Goal: Task Accomplishment & Management: Use online tool/utility

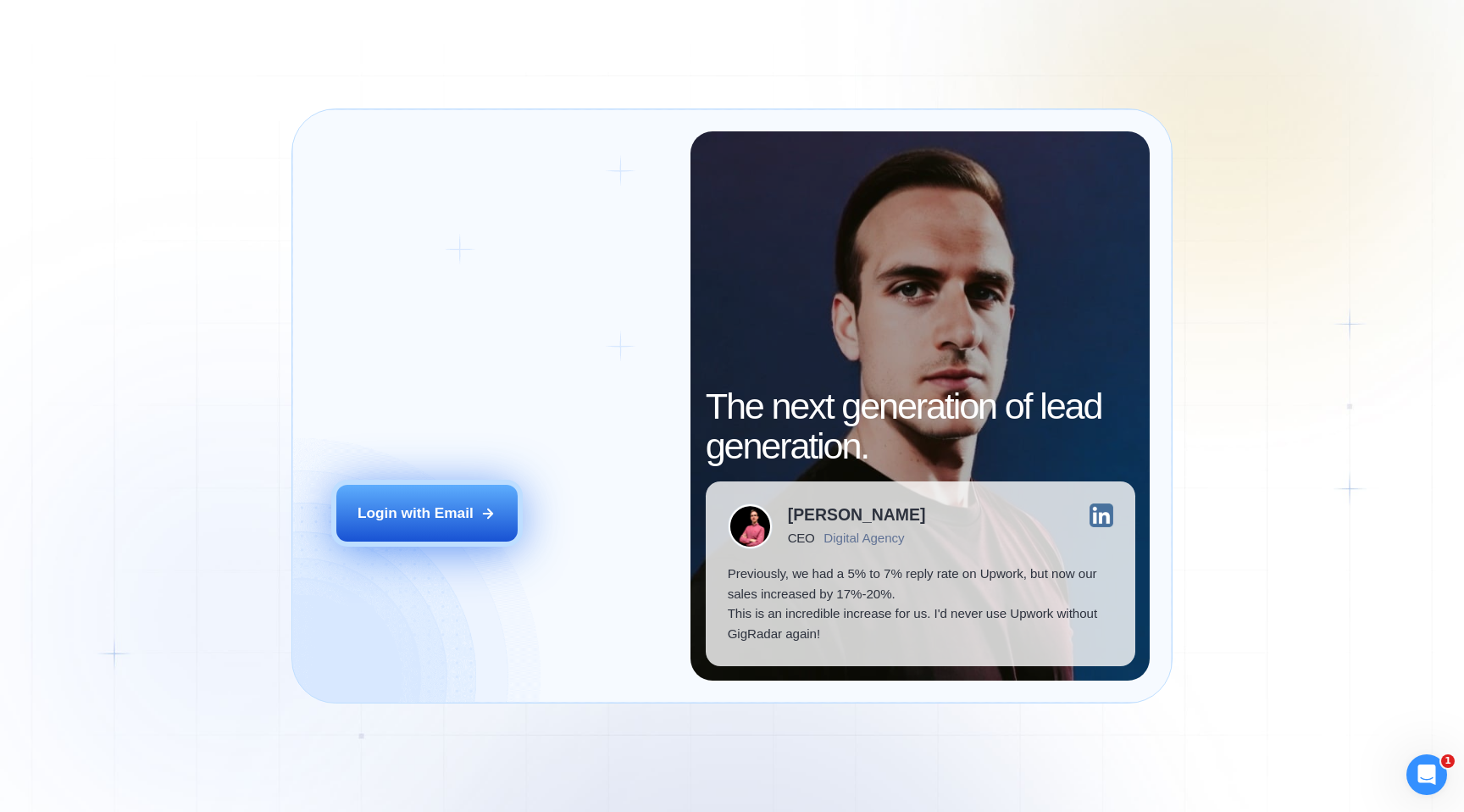
click at [420, 524] on button "Login with Email" at bounding box center [427, 513] width 182 height 57
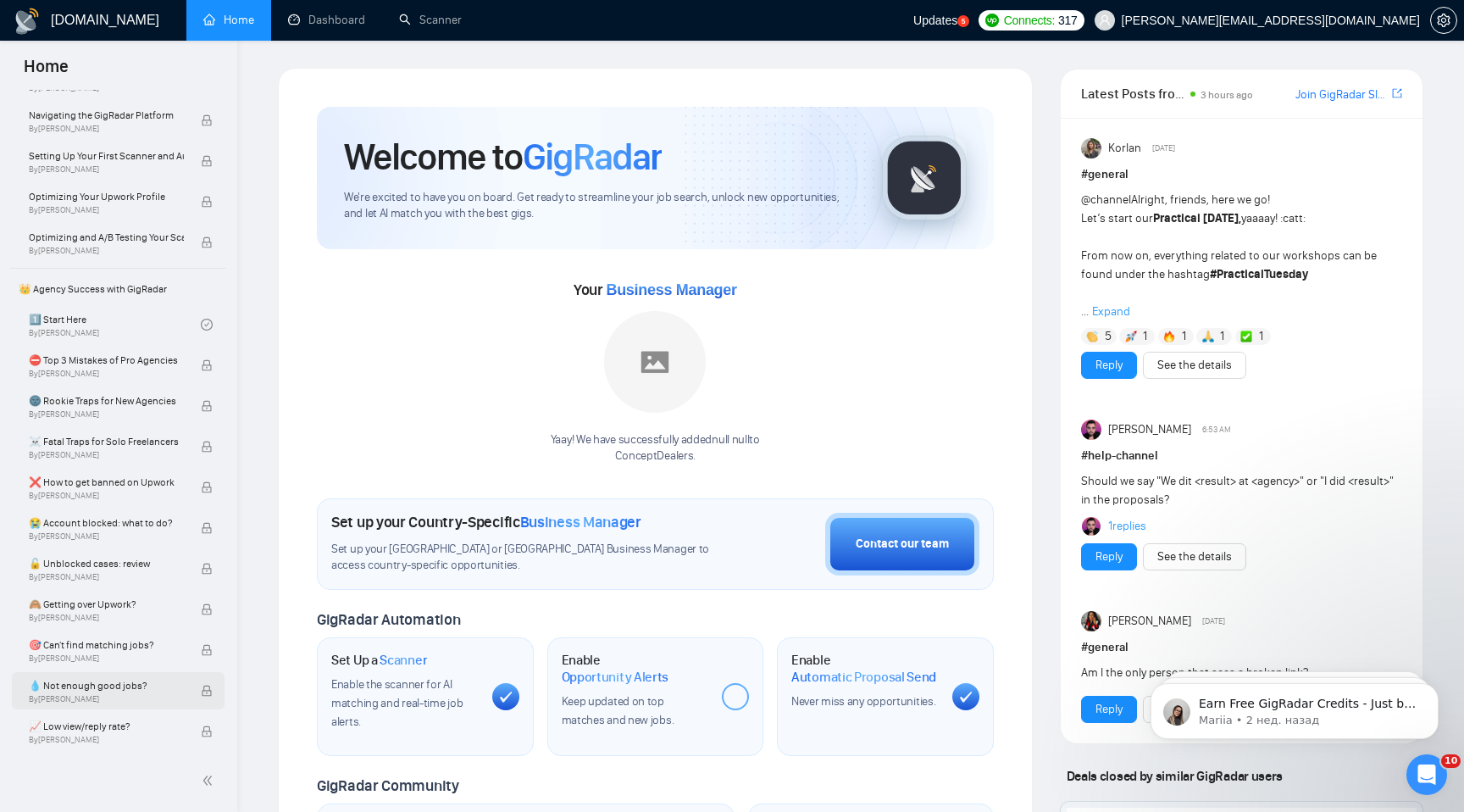
scroll to position [399, 0]
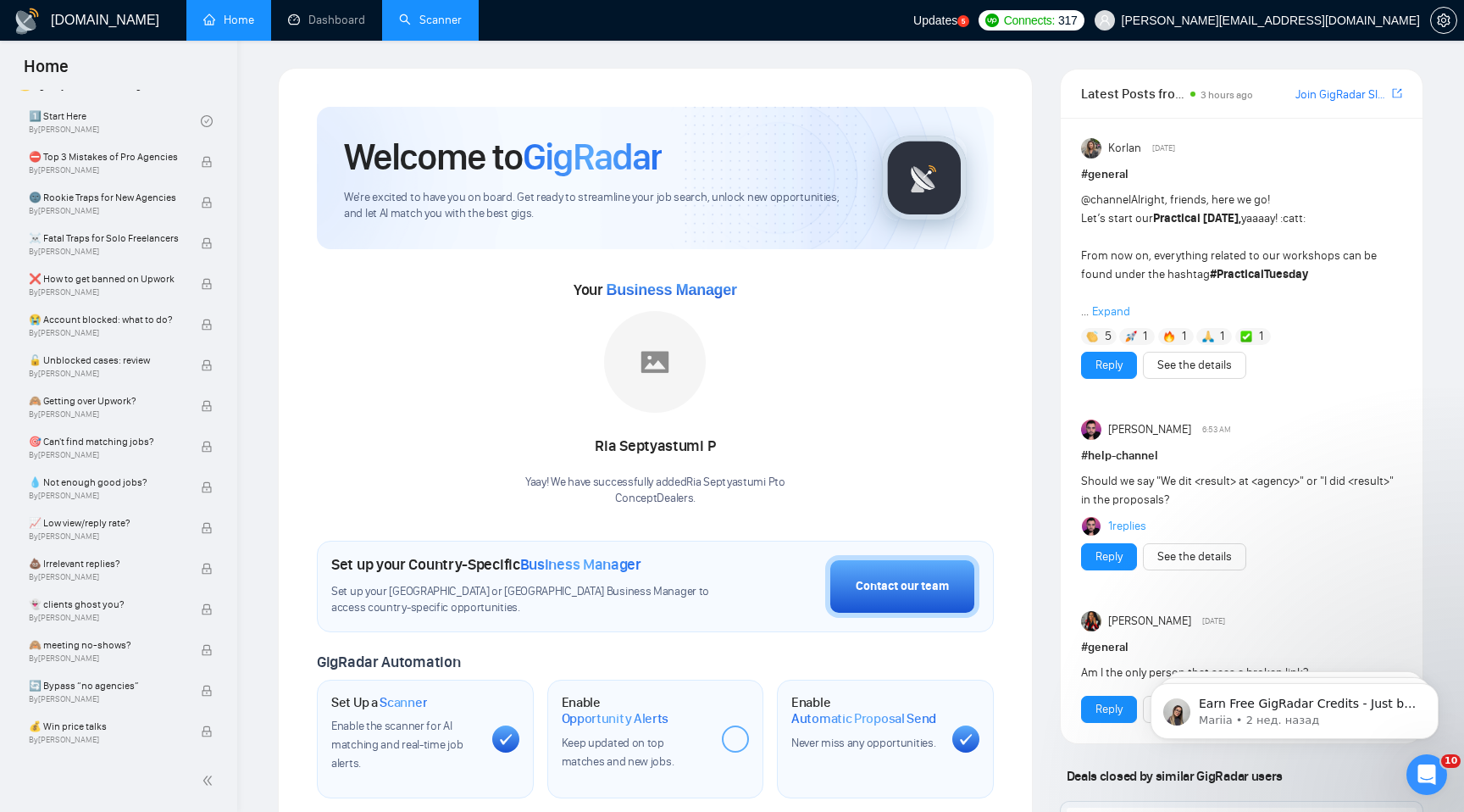
click at [429, 24] on link "Scanner" at bounding box center [430, 20] width 62 height 15
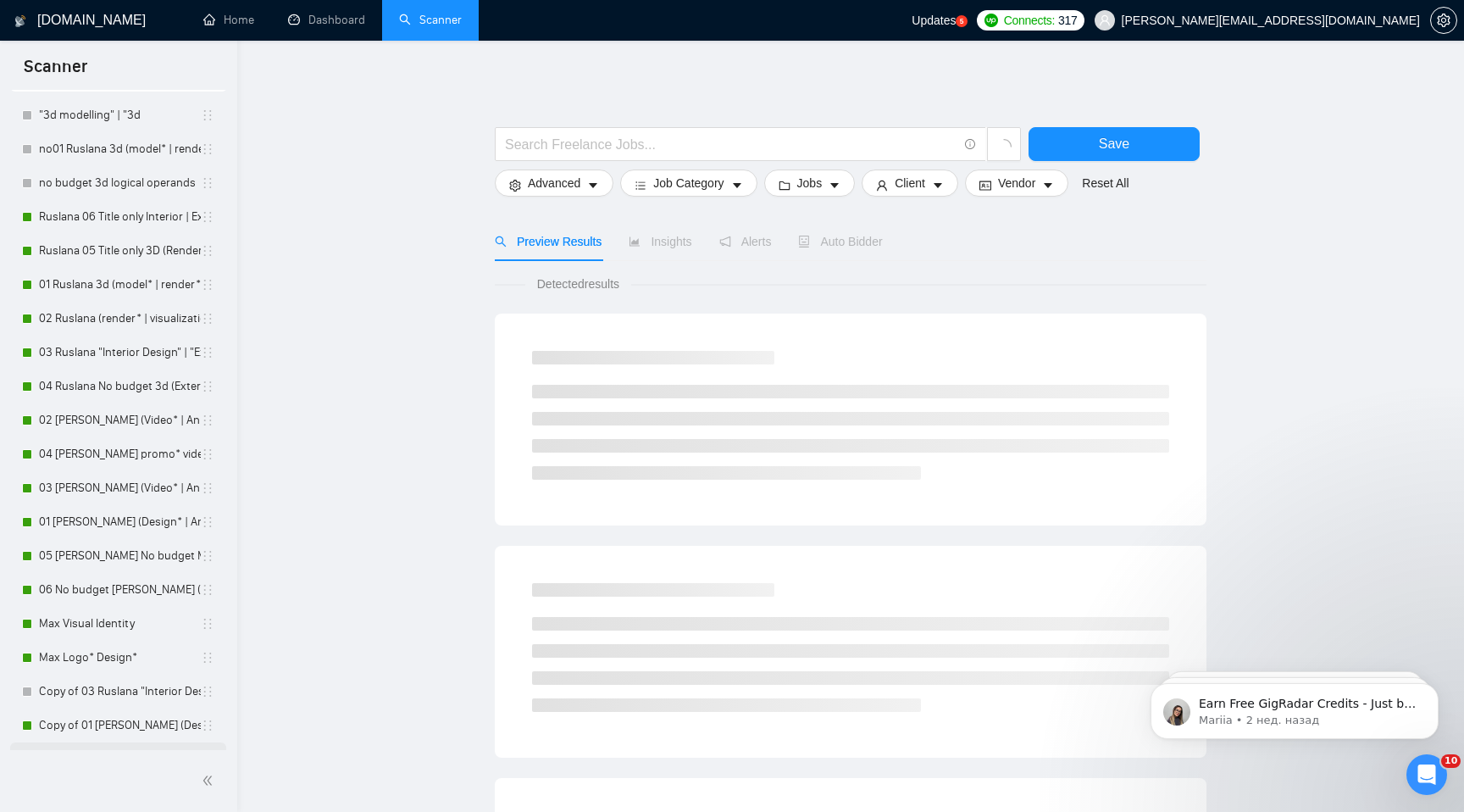
scroll to position [100, 0]
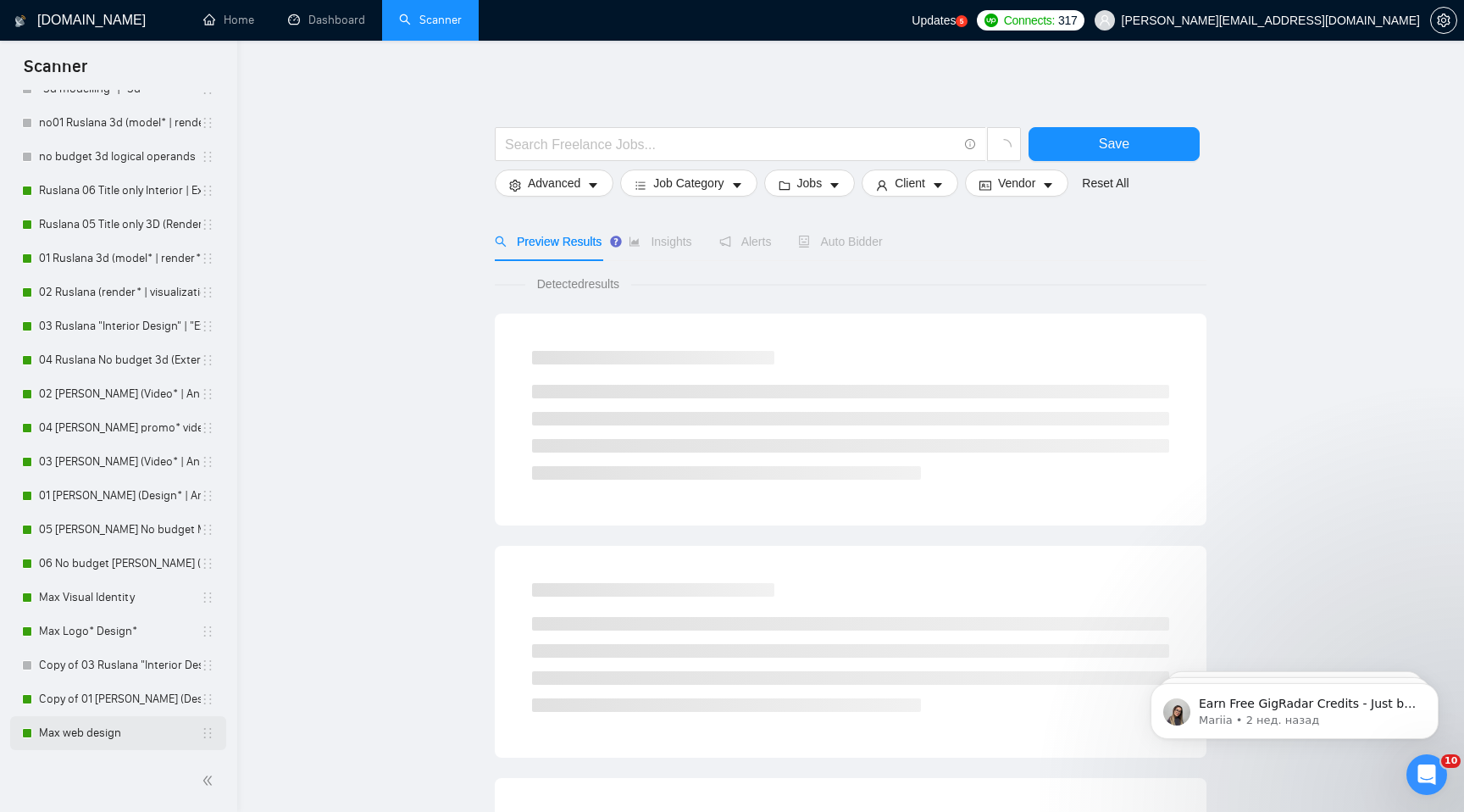
click at [76, 727] on link "Max web design" at bounding box center [120, 732] width 162 height 34
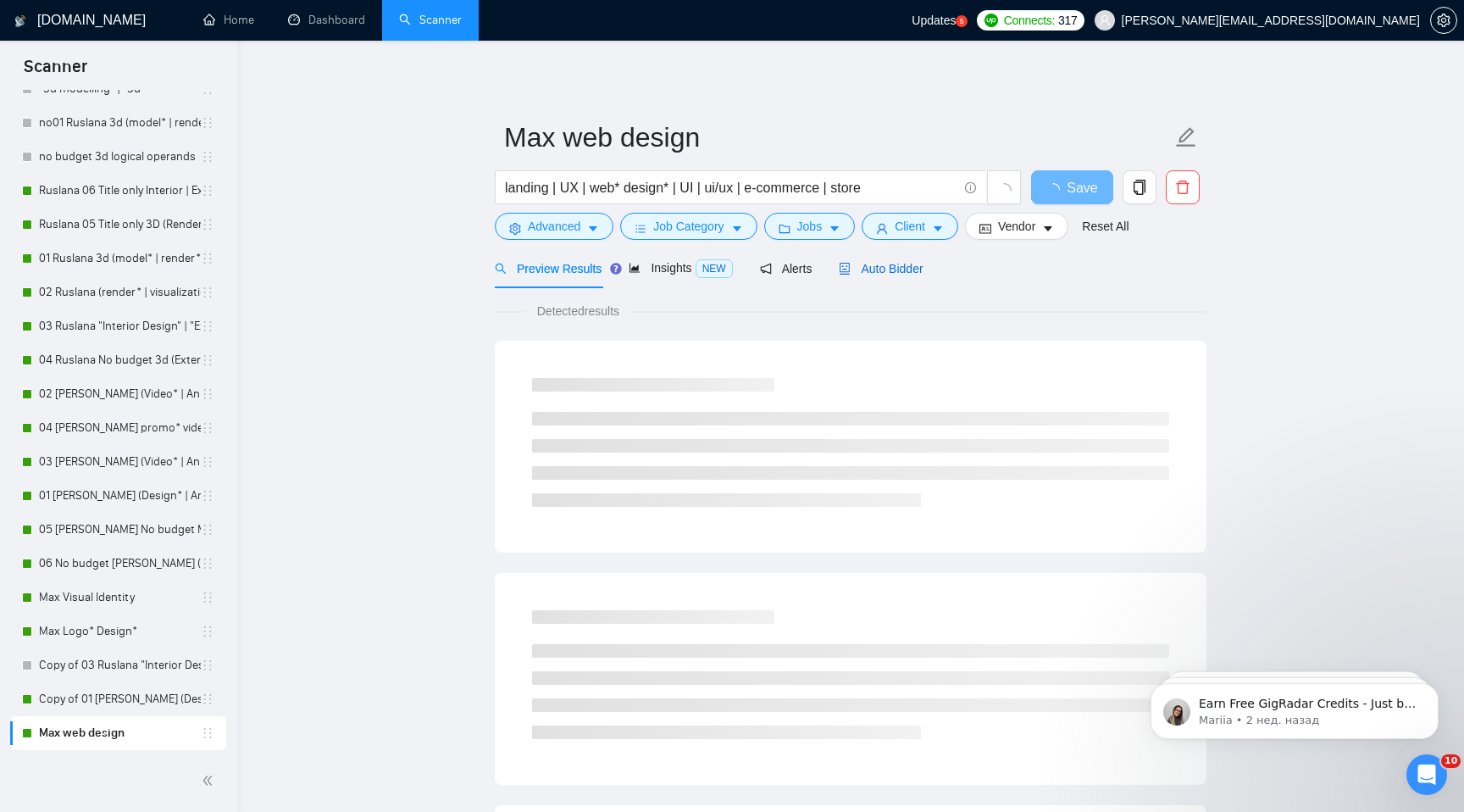
click at [890, 262] on span "Auto Bidder" at bounding box center [880, 268] width 84 height 14
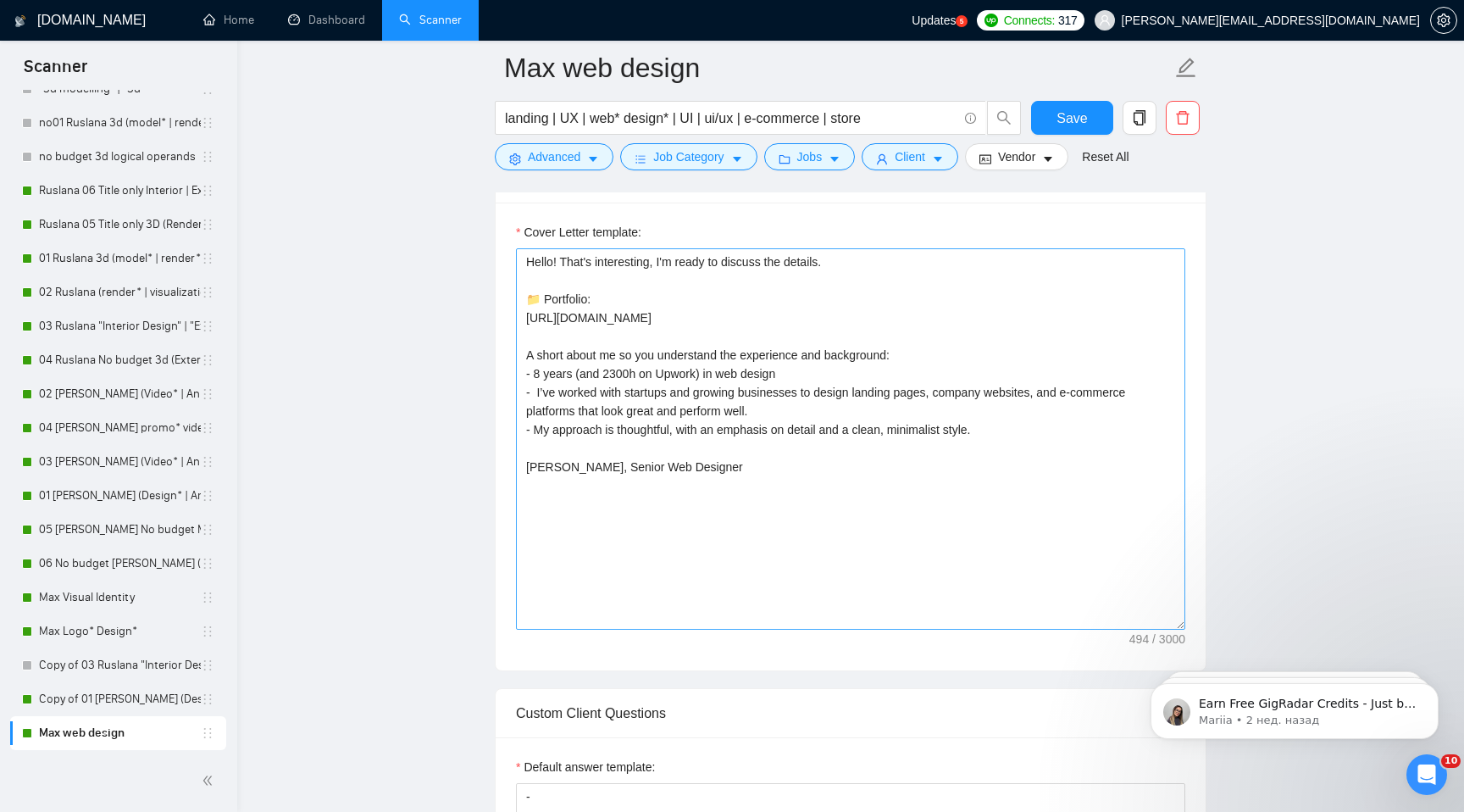
scroll to position [1280, 0]
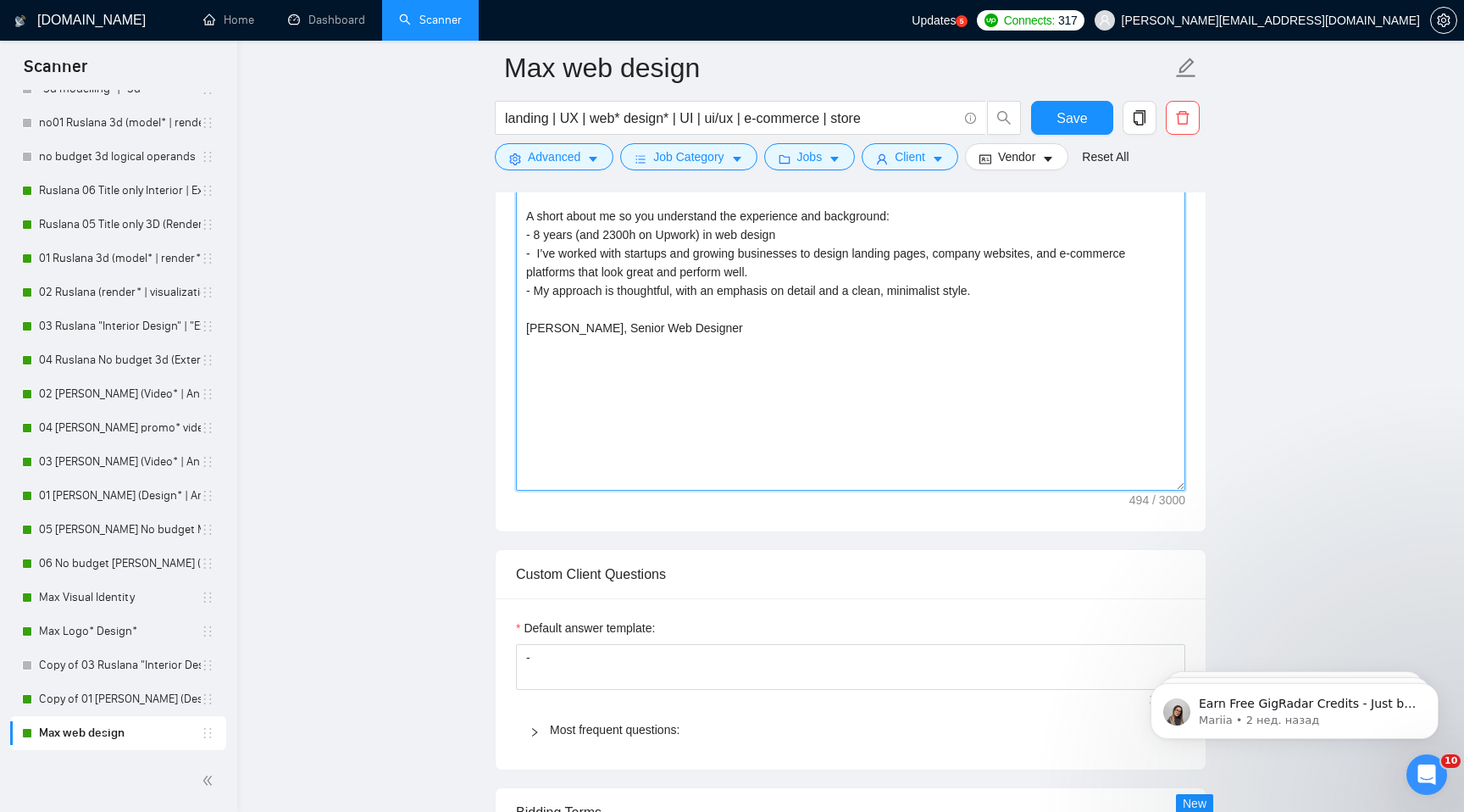
click at [811, 377] on textarea "Hello! That's interesting, I'm ready to discuss the details. 📁 Portfolio: [URL]…" at bounding box center [851, 300] width 670 height 382
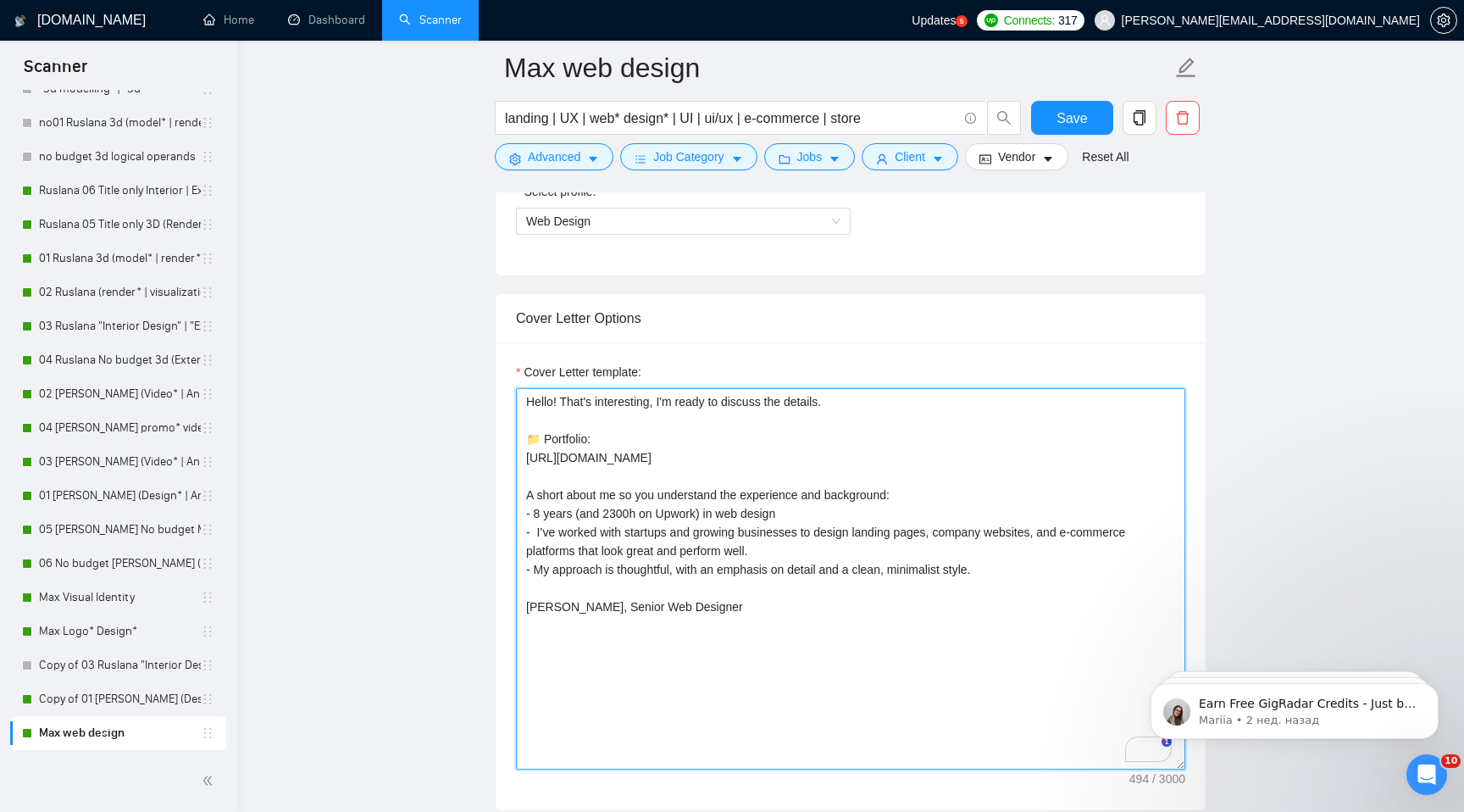
scroll to position [987, 0]
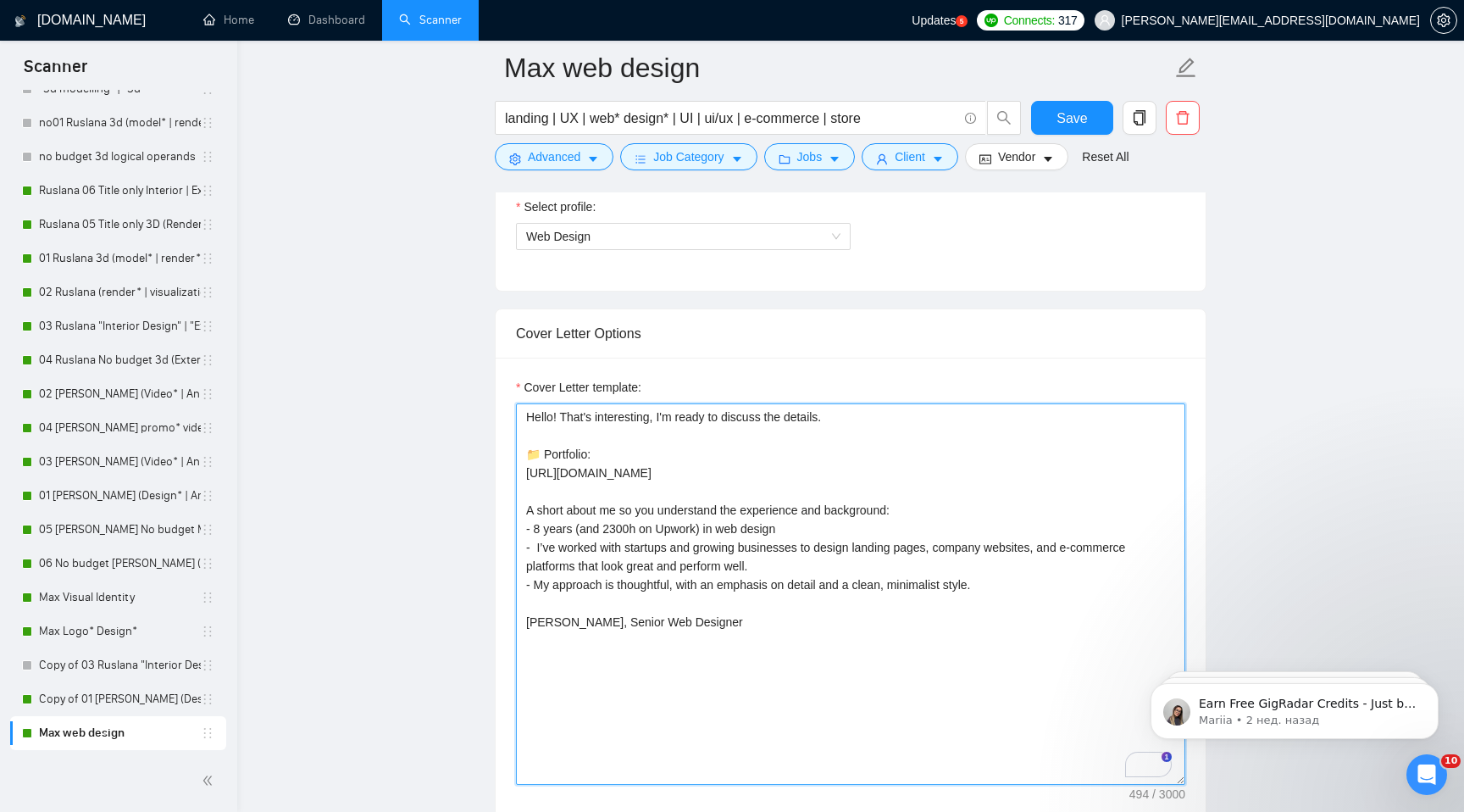
click at [742, 447] on textarea "Hello! That's interesting, I'm ready to discuss the details. 📁 Portfolio: [URL]…" at bounding box center [851, 593] width 670 height 382
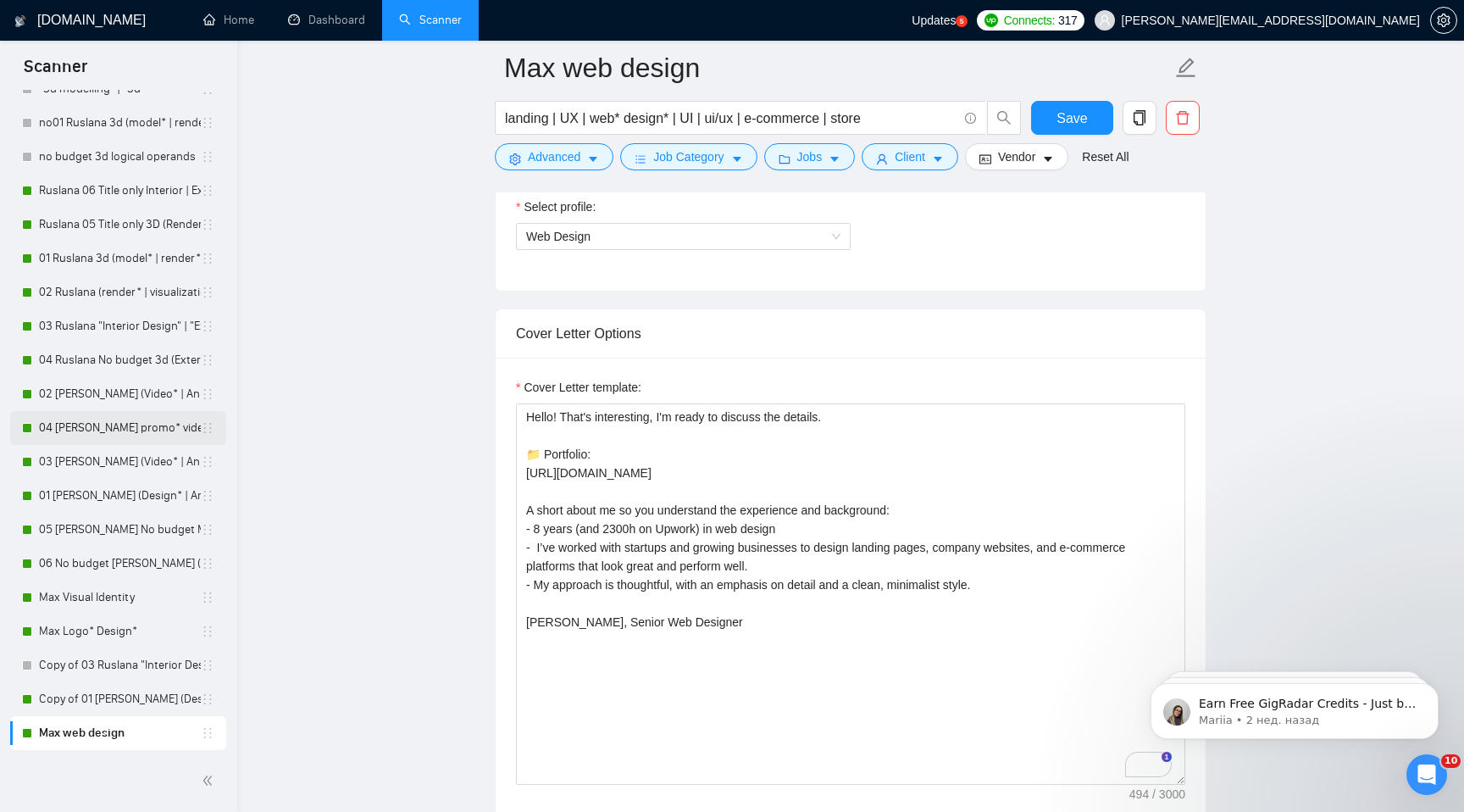
click at [121, 424] on link "04 [PERSON_NAME] promo* video*" at bounding box center [120, 427] width 162 height 34
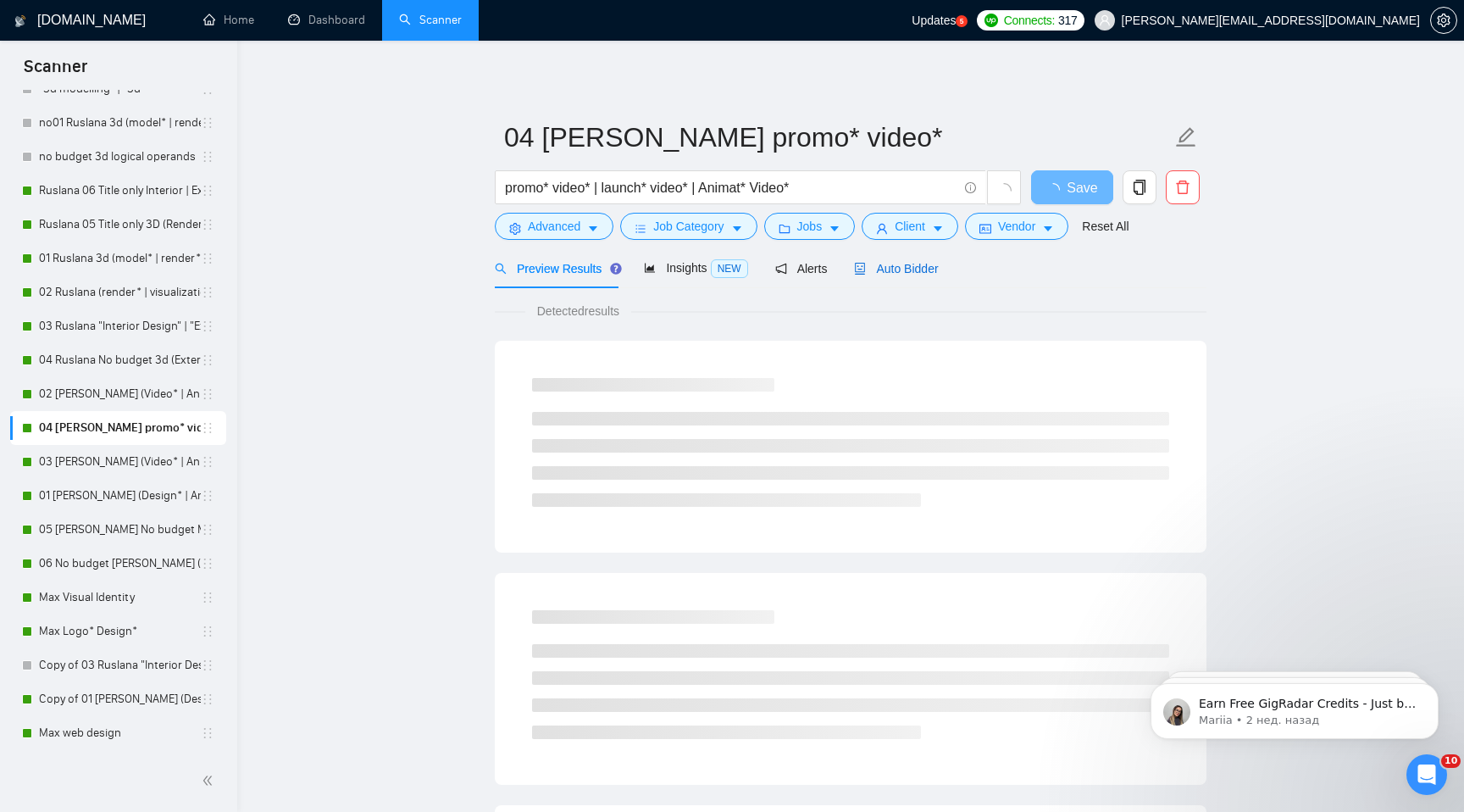
click at [898, 267] on span "Auto Bidder" at bounding box center [896, 268] width 84 height 14
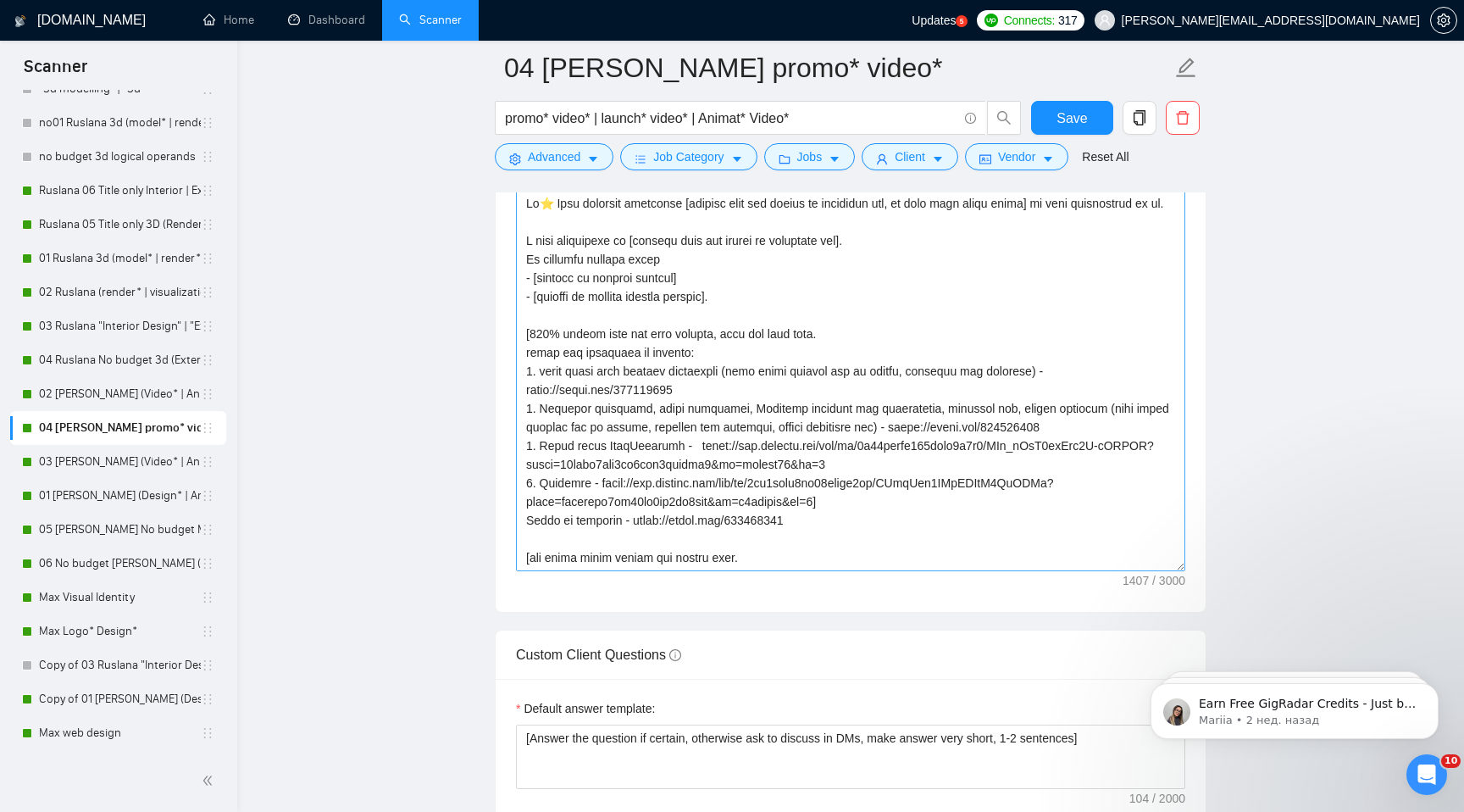
scroll to position [1906, 0]
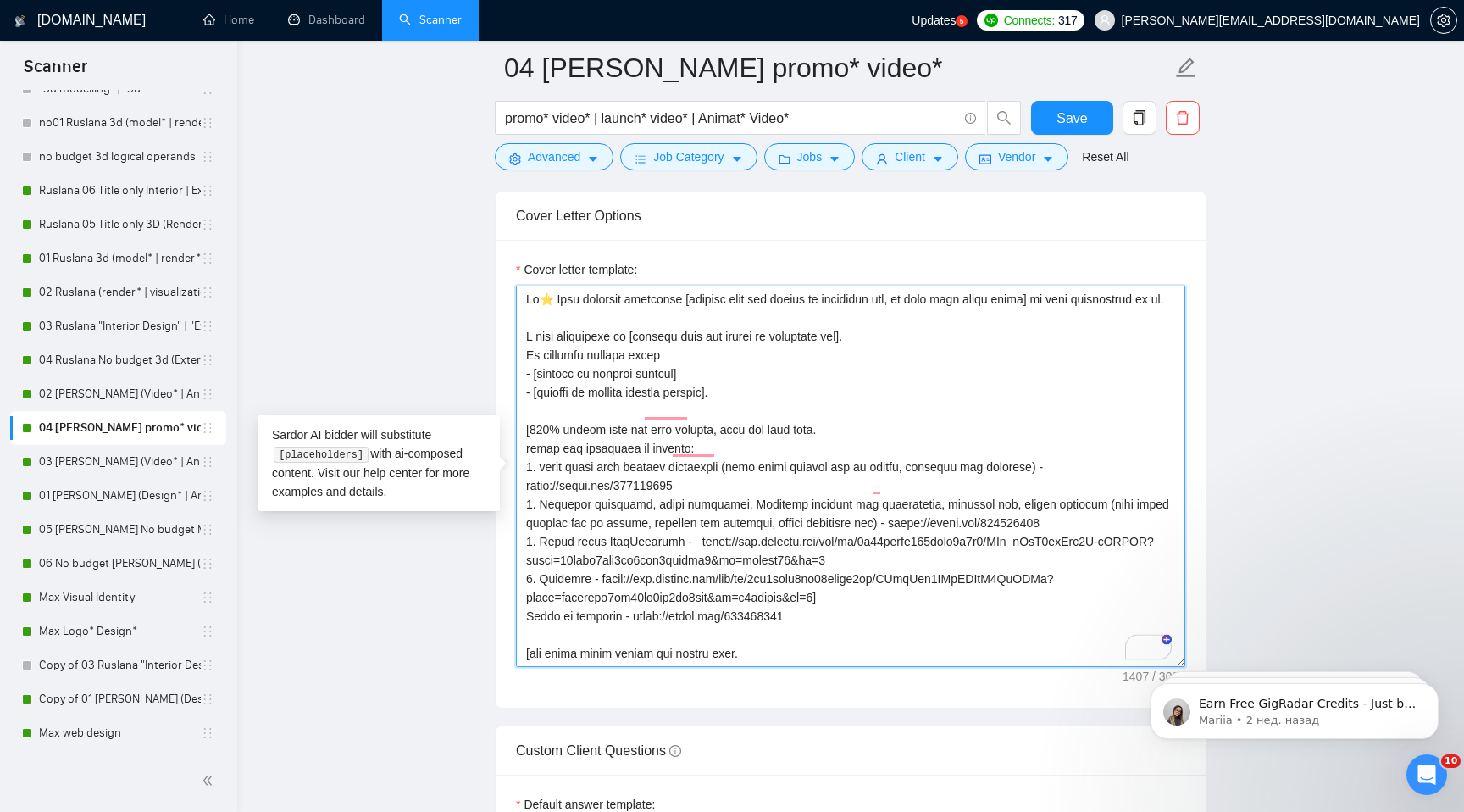
drag, startPoint x: 861, startPoint y: 352, endPoint x: 638, endPoint y: 360, distance: 223.1
click at [638, 360] on textarea "Cover letter template:" at bounding box center [851, 476] width 670 height 382
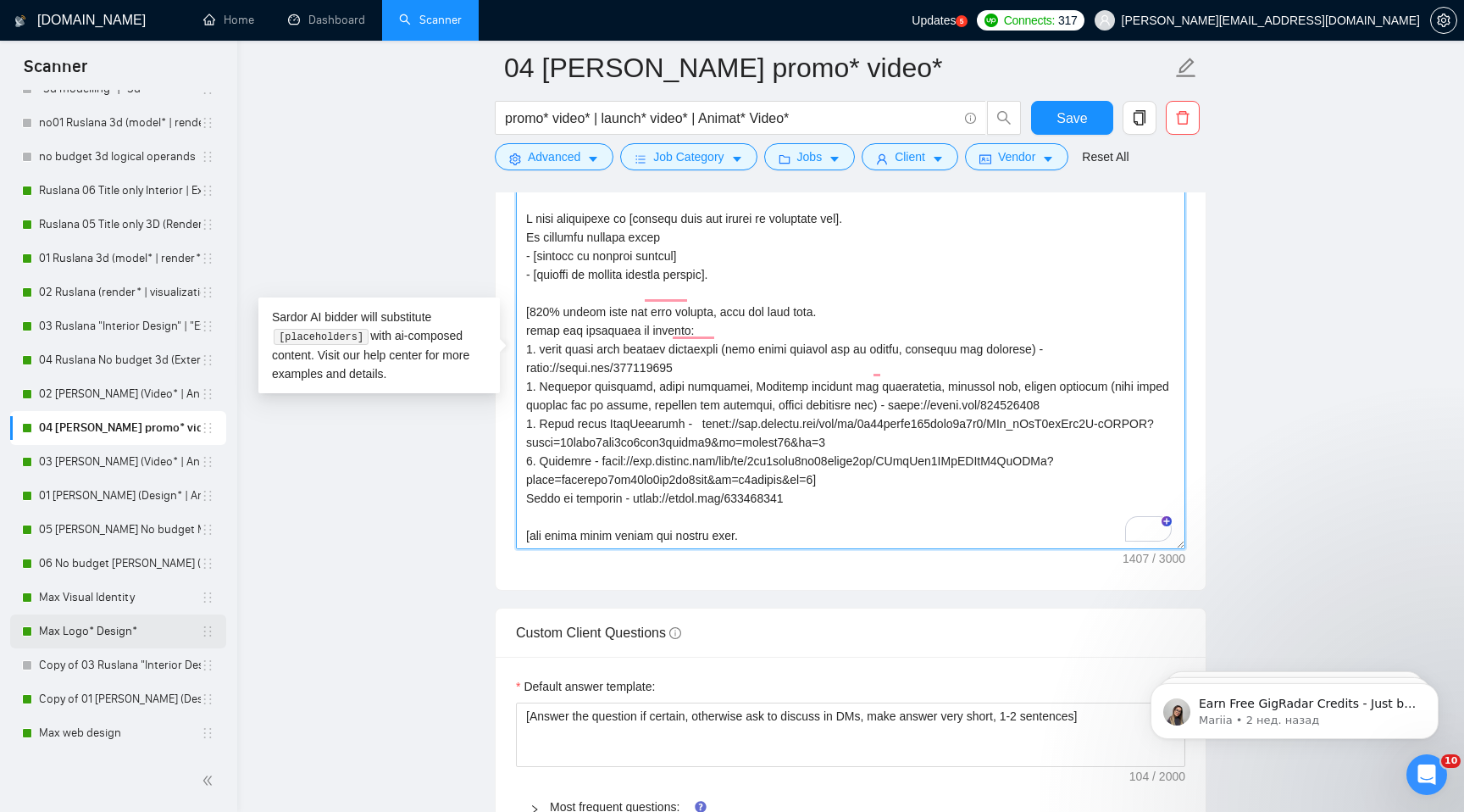
scroll to position [2104, 0]
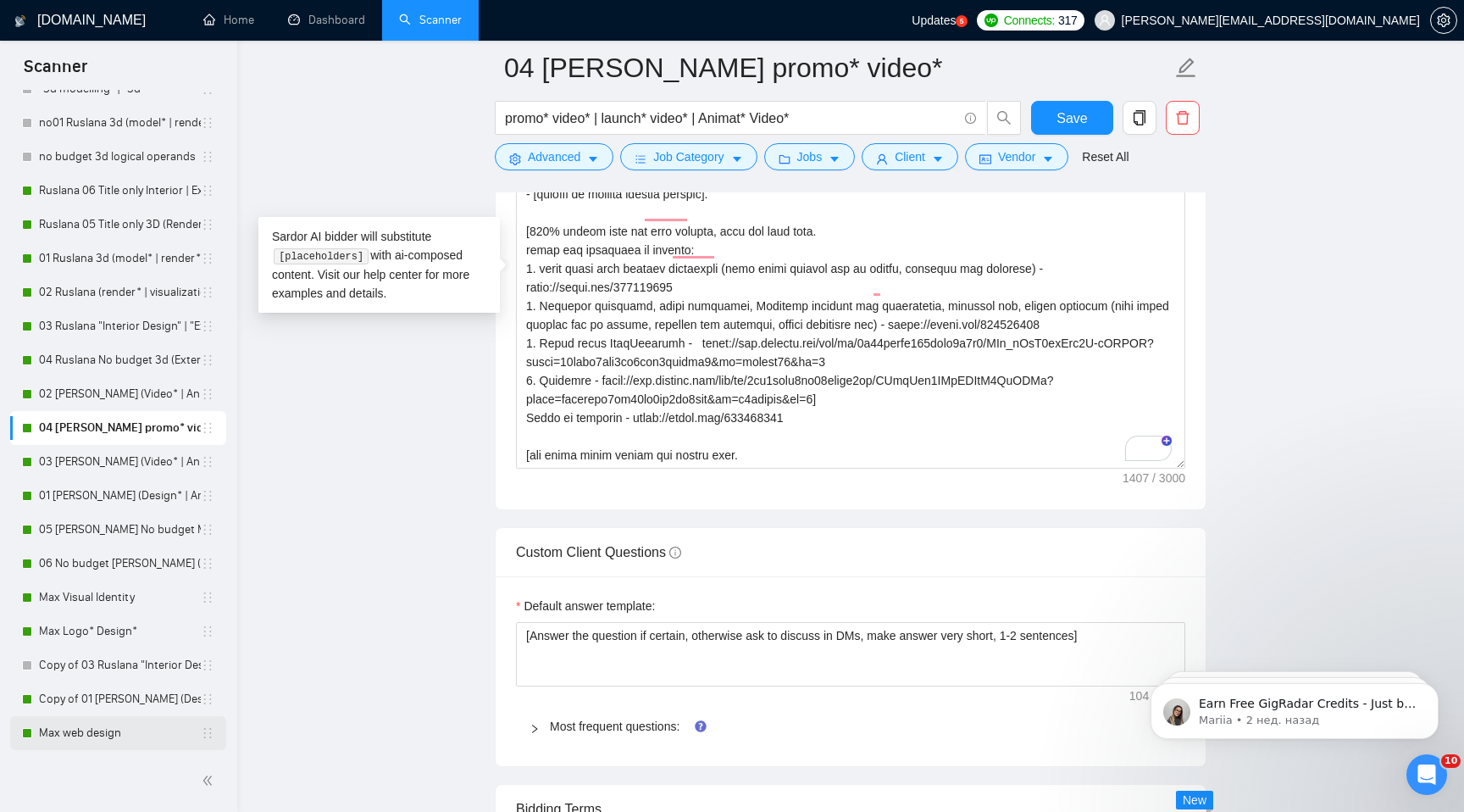
click at [98, 718] on link "Max web design" at bounding box center [120, 732] width 162 height 34
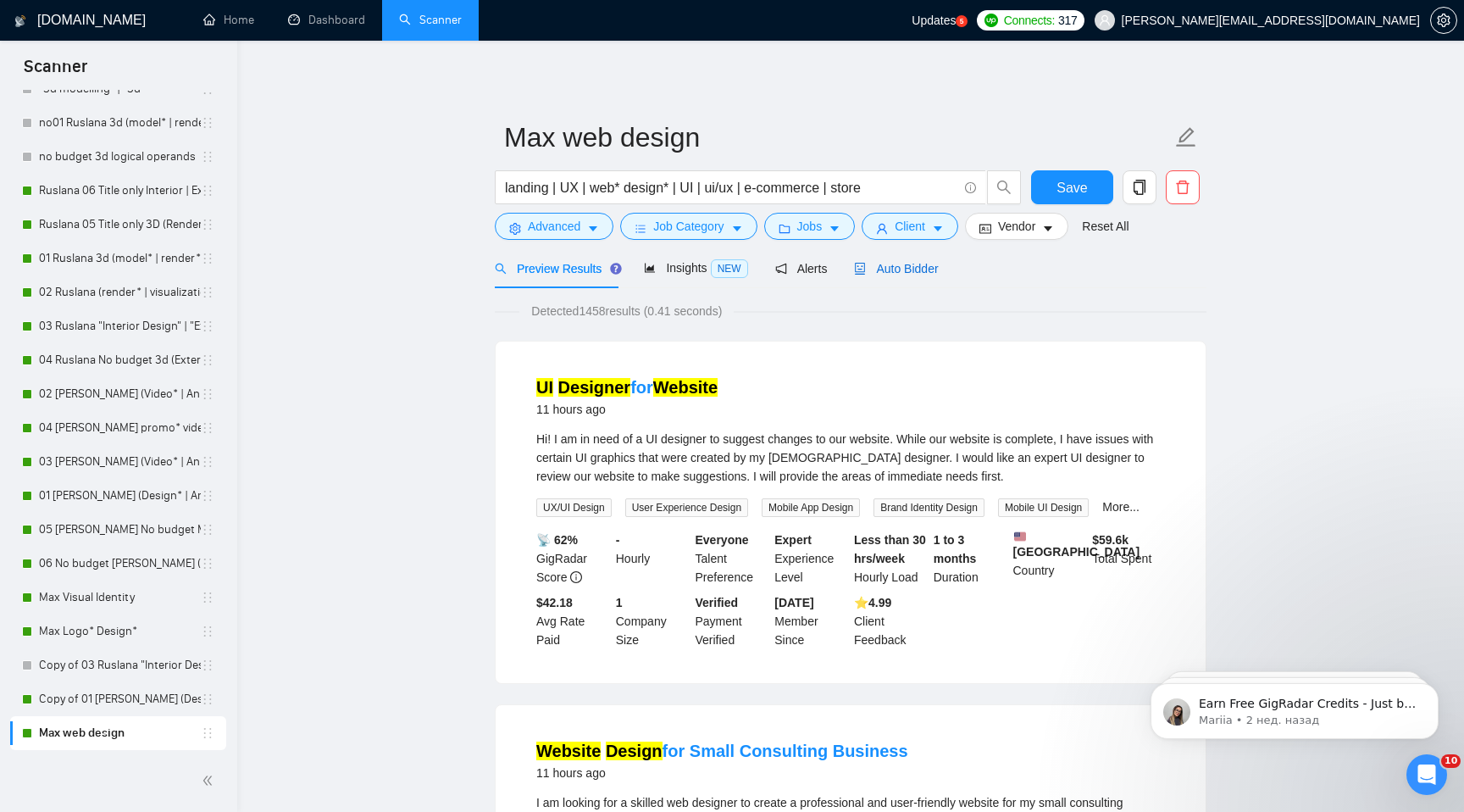
click at [919, 264] on span "Auto Bidder" at bounding box center [896, 268] width 84 height 14
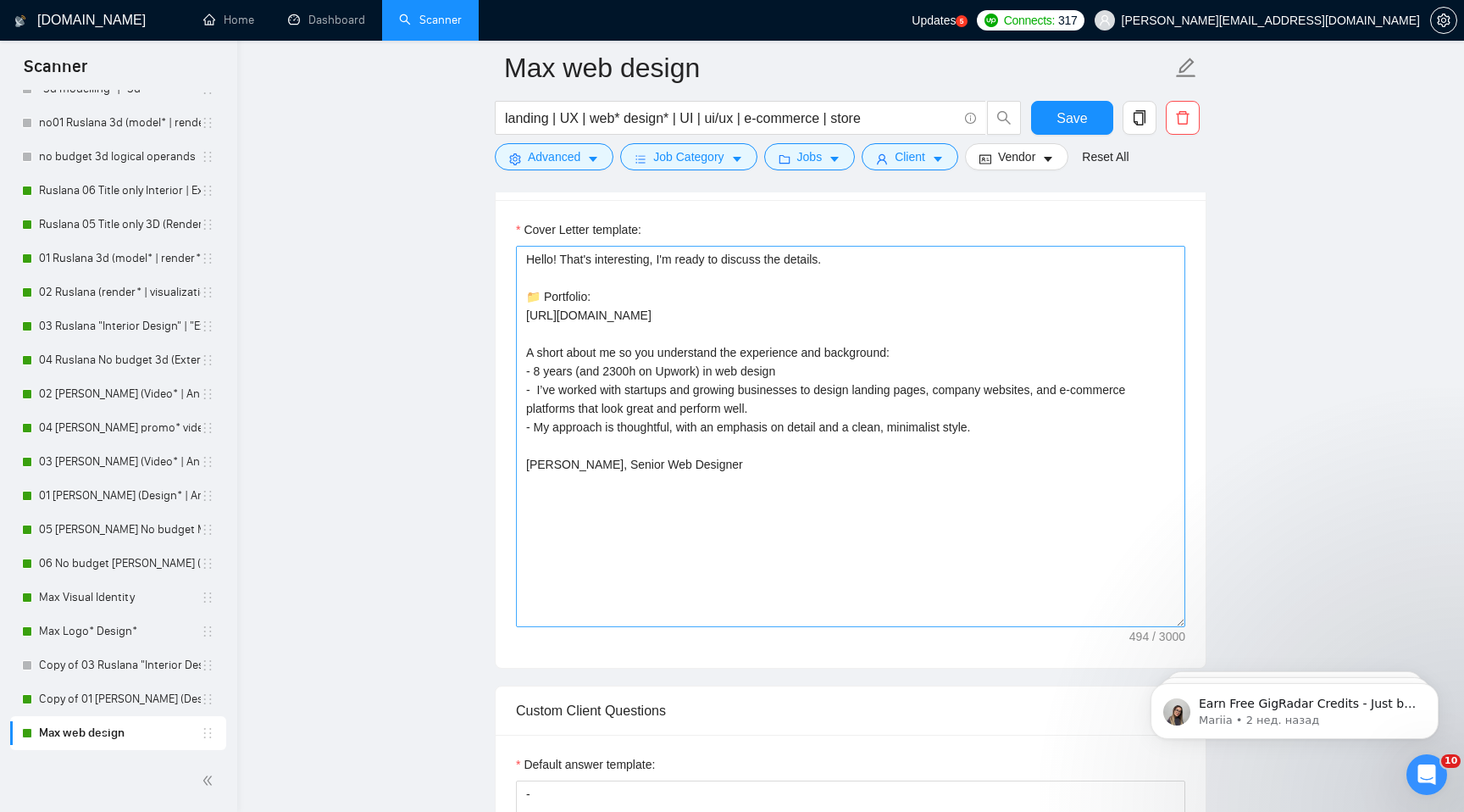
scroll to position [1067, 0]
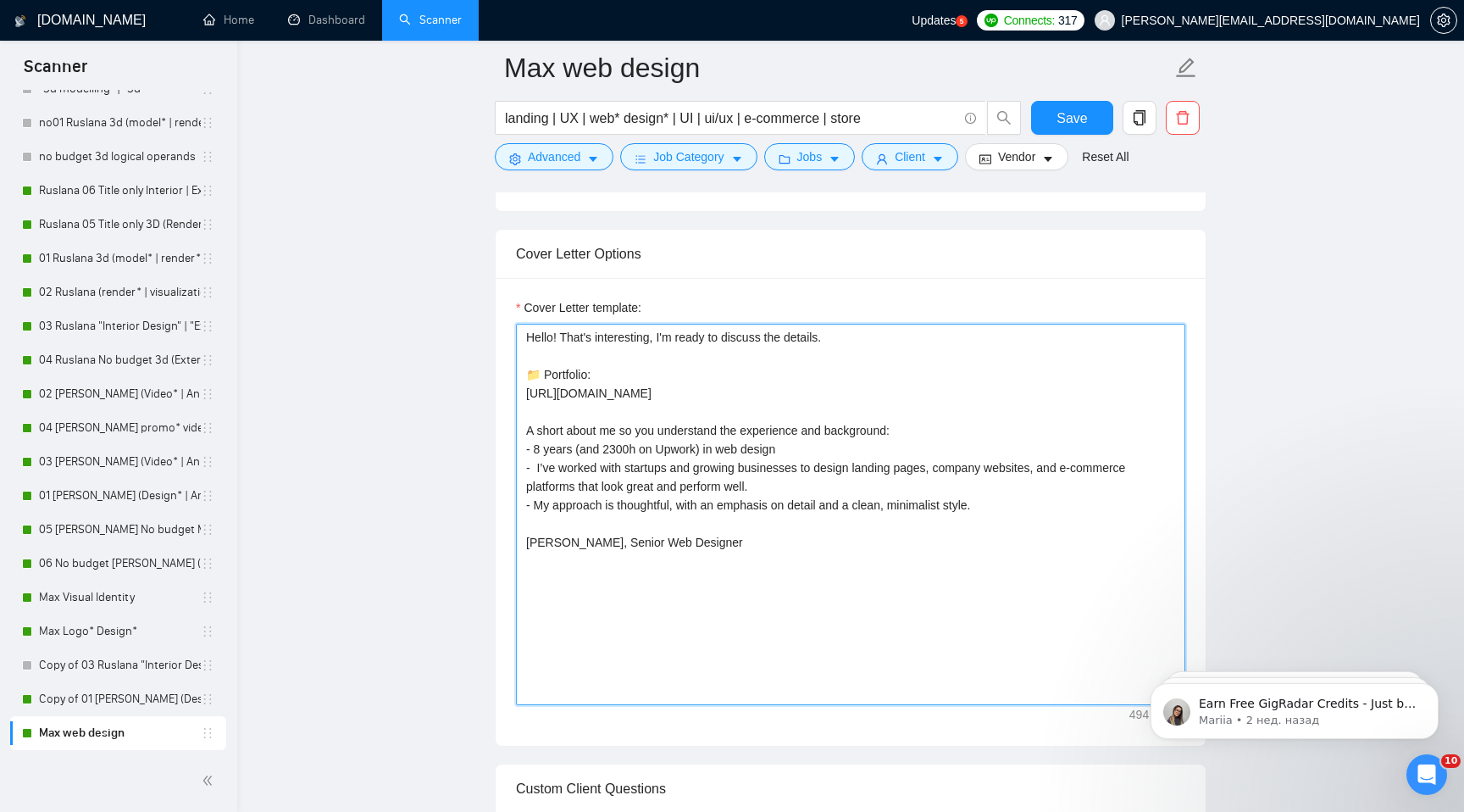
click at [762, 459] on textarea "Hello! That's interesting, I'm ready to discuss the details. 📁 Portfolio: [URL]…" at bounding box center [851, 514] width 670 height 382
paste textarea "[mention what the client is searching for]"
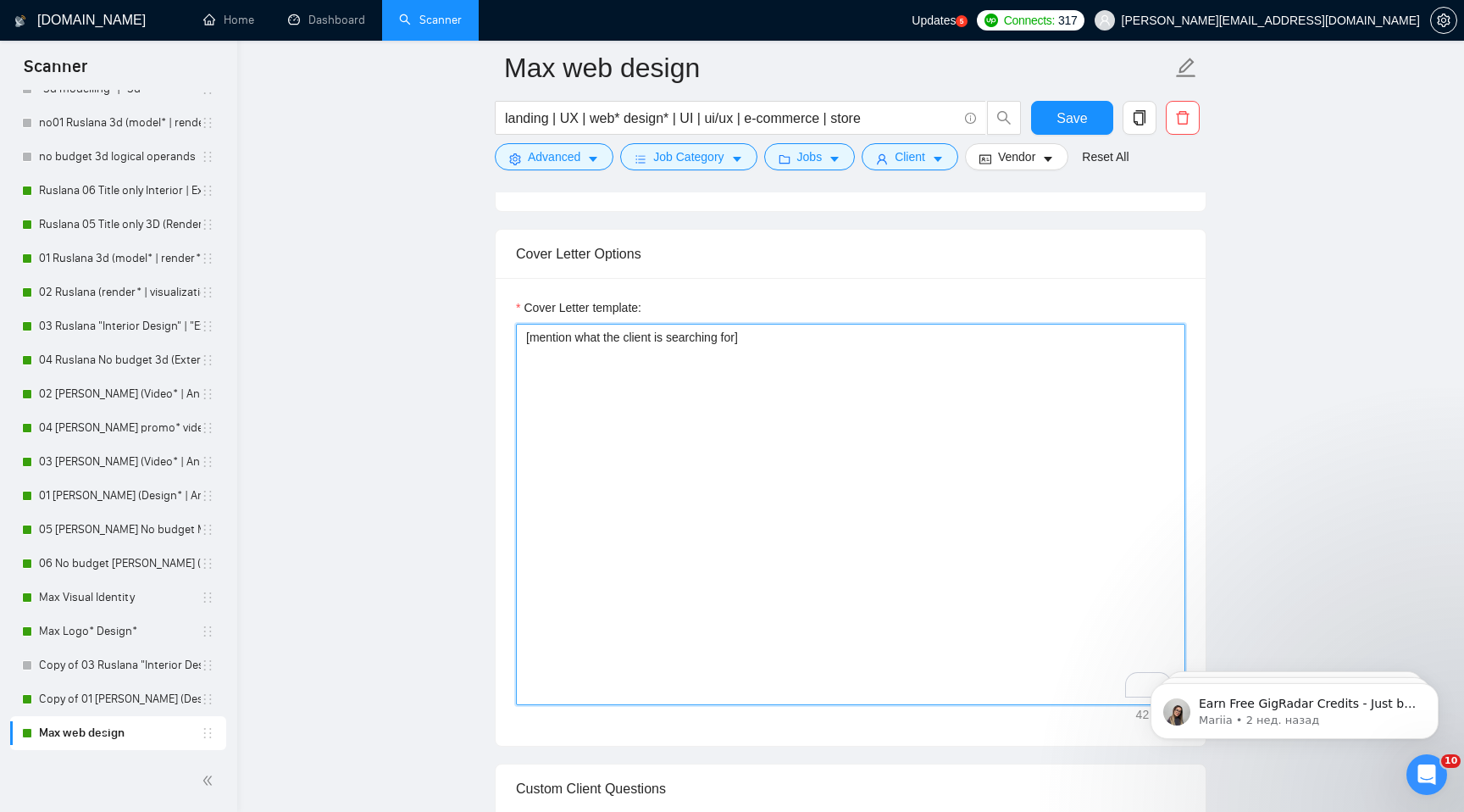
drag, startPoint x: 746, startPoint y: 335, endPoint x: 533, endPoint y: 344, distance: 213.2
click at [532, 343] on textarea "[mention what the client is searching for]" at bounding box center [851, 514] width 670 height 382
paste textarea "Write a short answer of a few sentences that best fits the style and context of…"
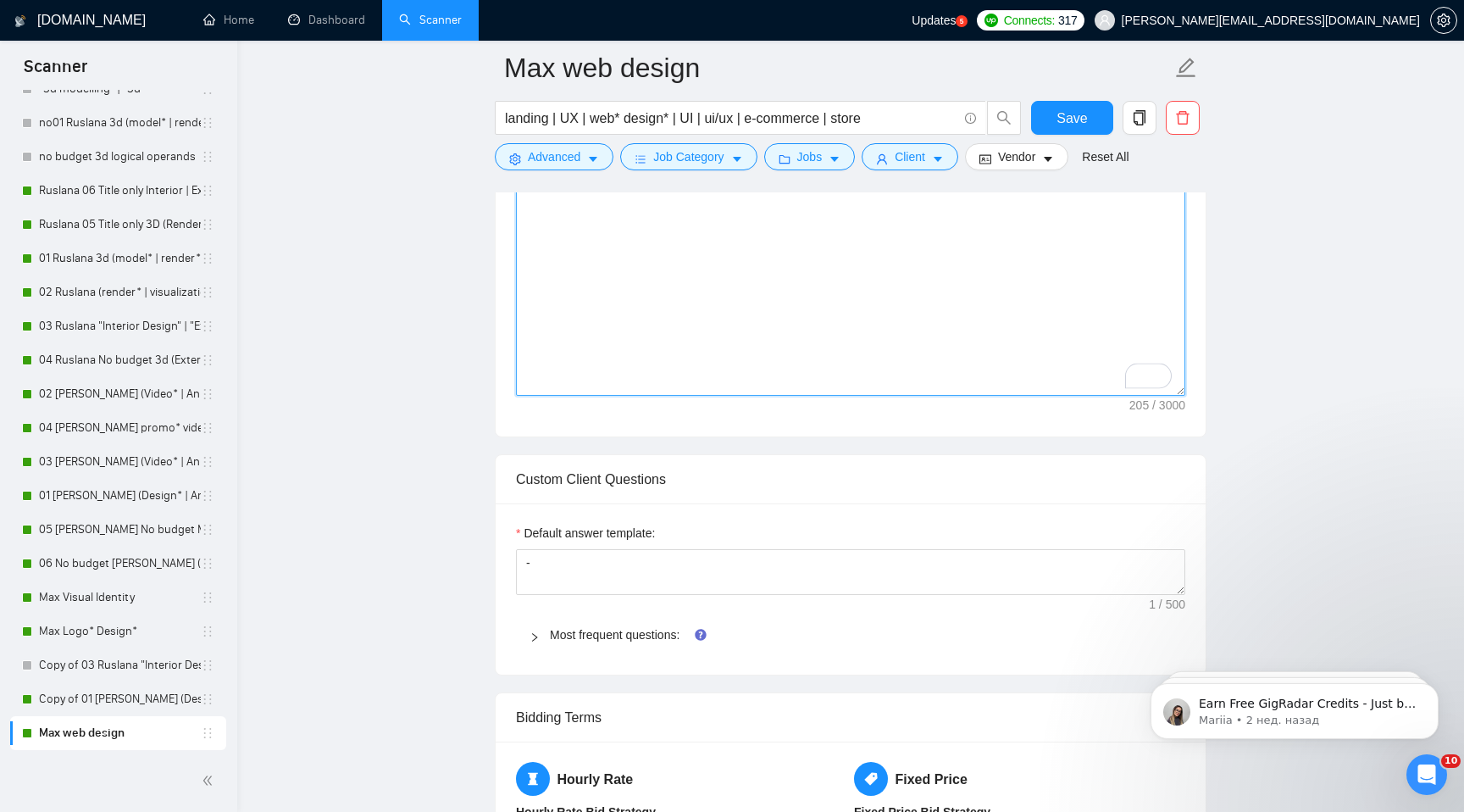
scroll to position [1483, 0]
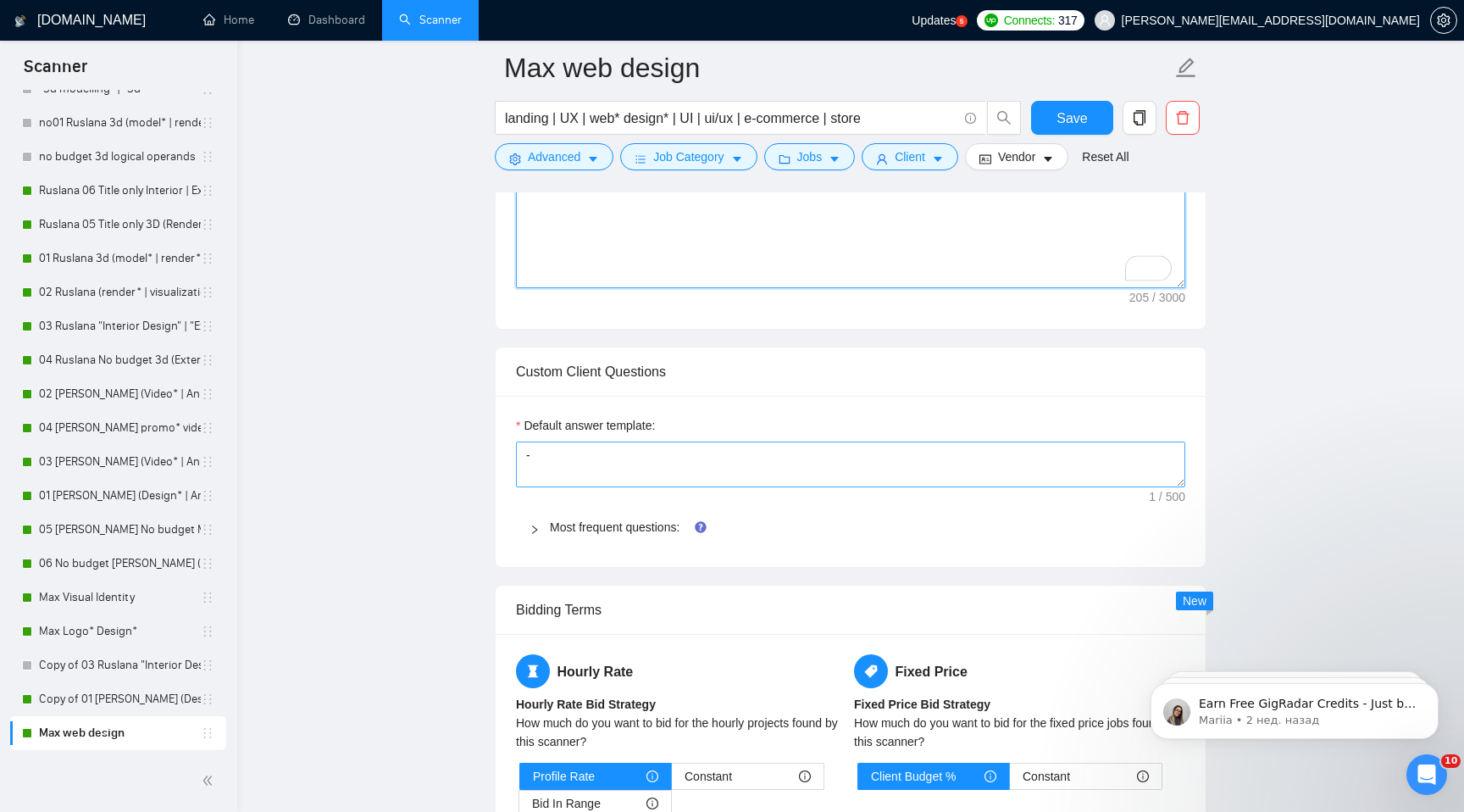
type textarea "[Write a short answer of a few sentences that best fits the style and context o…"
click at [596, 467] on textarea "-" at bounding box center [851, 464] width 670 height 46
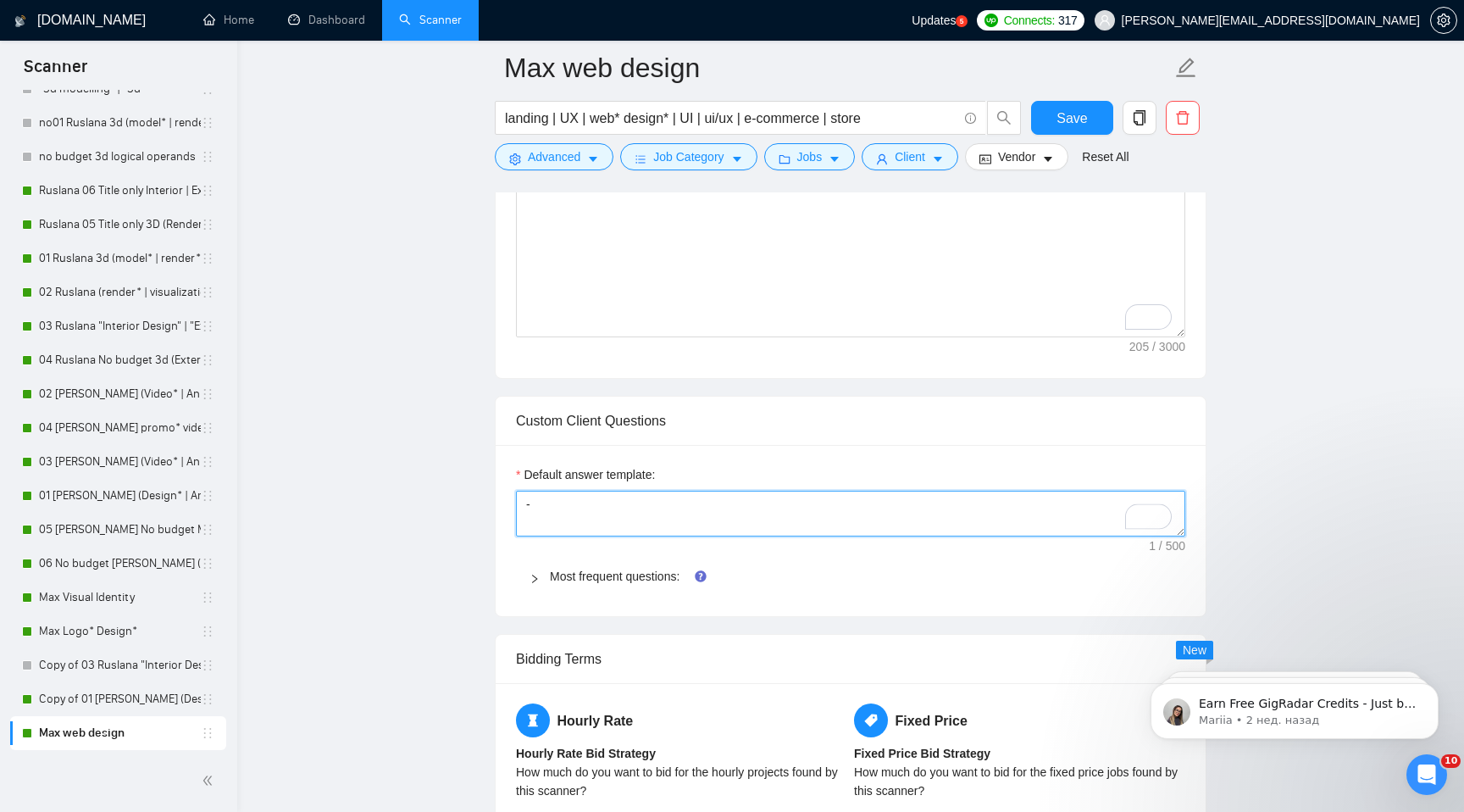
drag, startPoint x: 608, startPoint y: 513, endPoint x: 508, endPoint y: 505, distance: 100.3
click at [508, 505] on div "Default answer template: - Most frequent questions: Describe your recent experi…" at bounding box center [850, 530] width 710 height 171
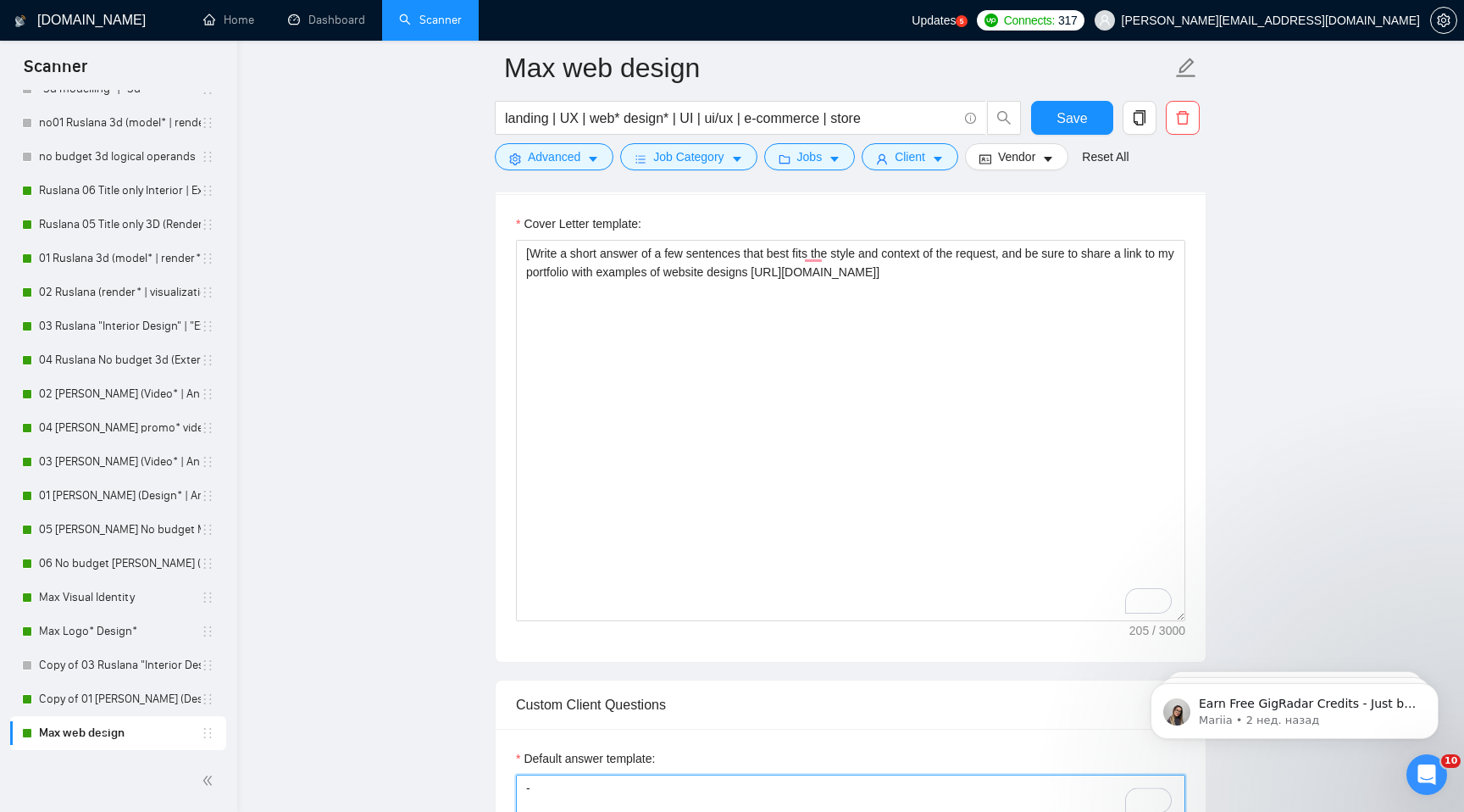
scroll to position [1110, 0]
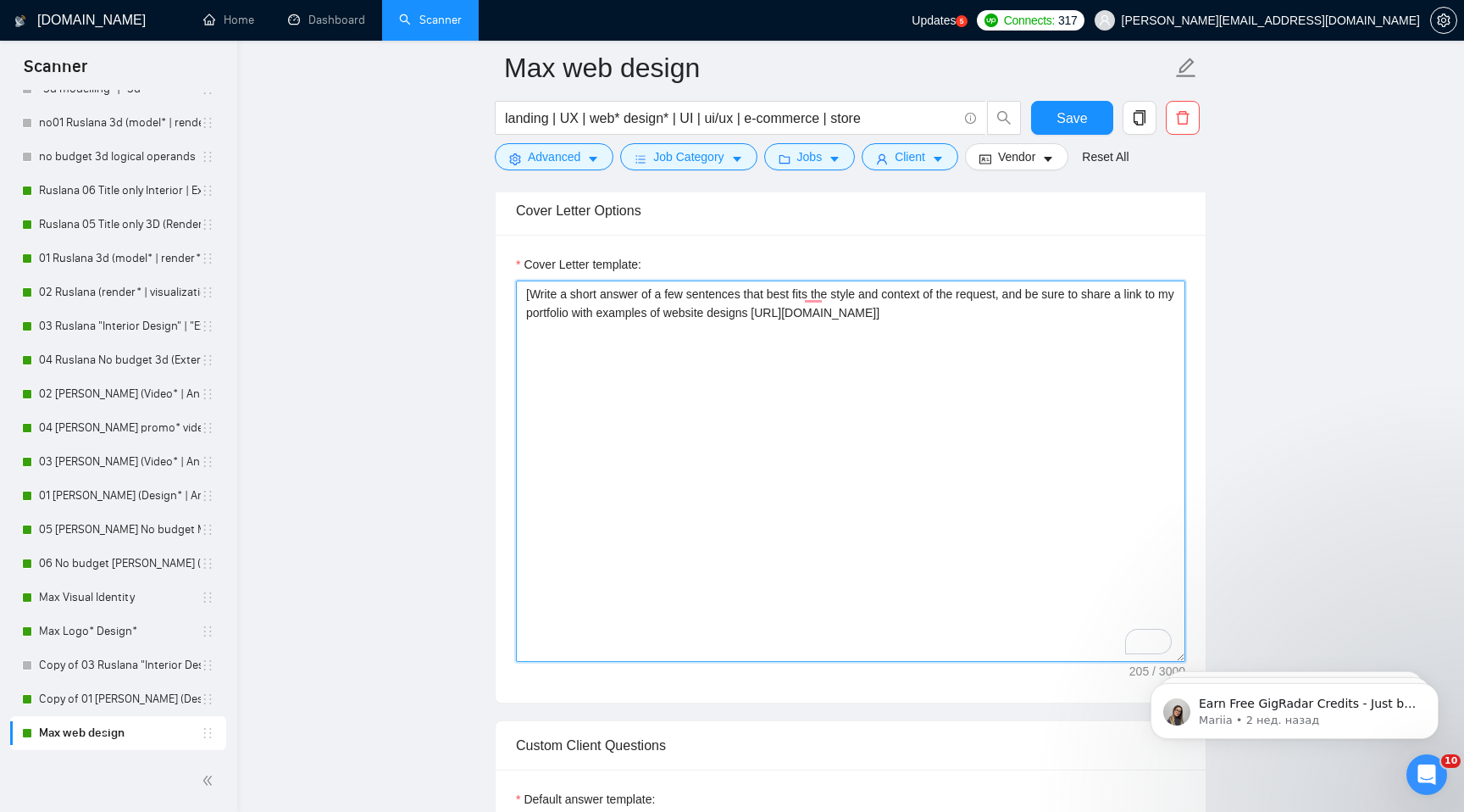
drag, startPoint x: 917, startPoint y: 301, endPoint x: 503, endPoint y: 279, distance: 414.6
click at [503, 279] on div "Cover Letter template: [Write a short answer of a few sentences that best fits …" at bounding box center [850, 467] width 710 height 467
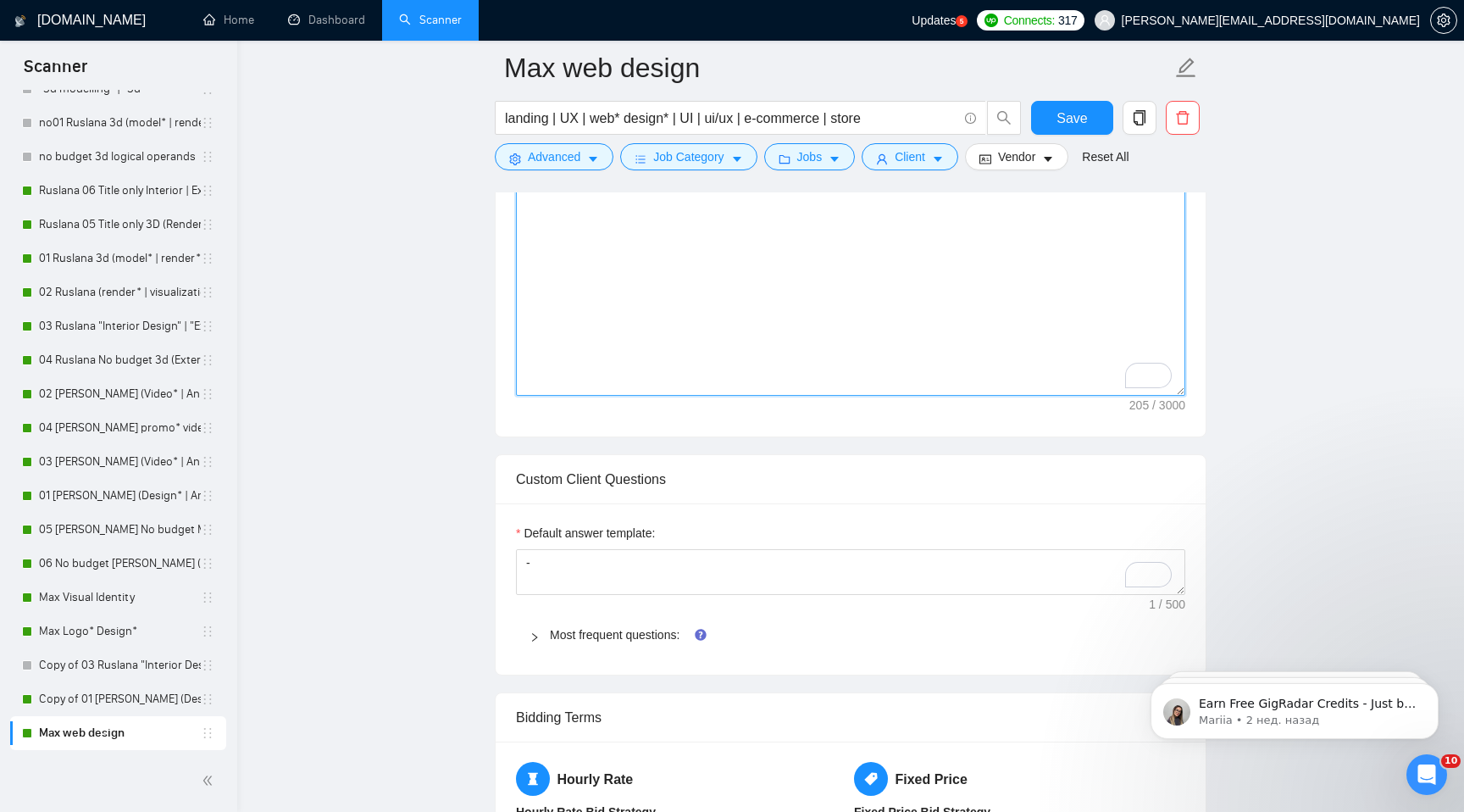
scroll to position [1409, 0]
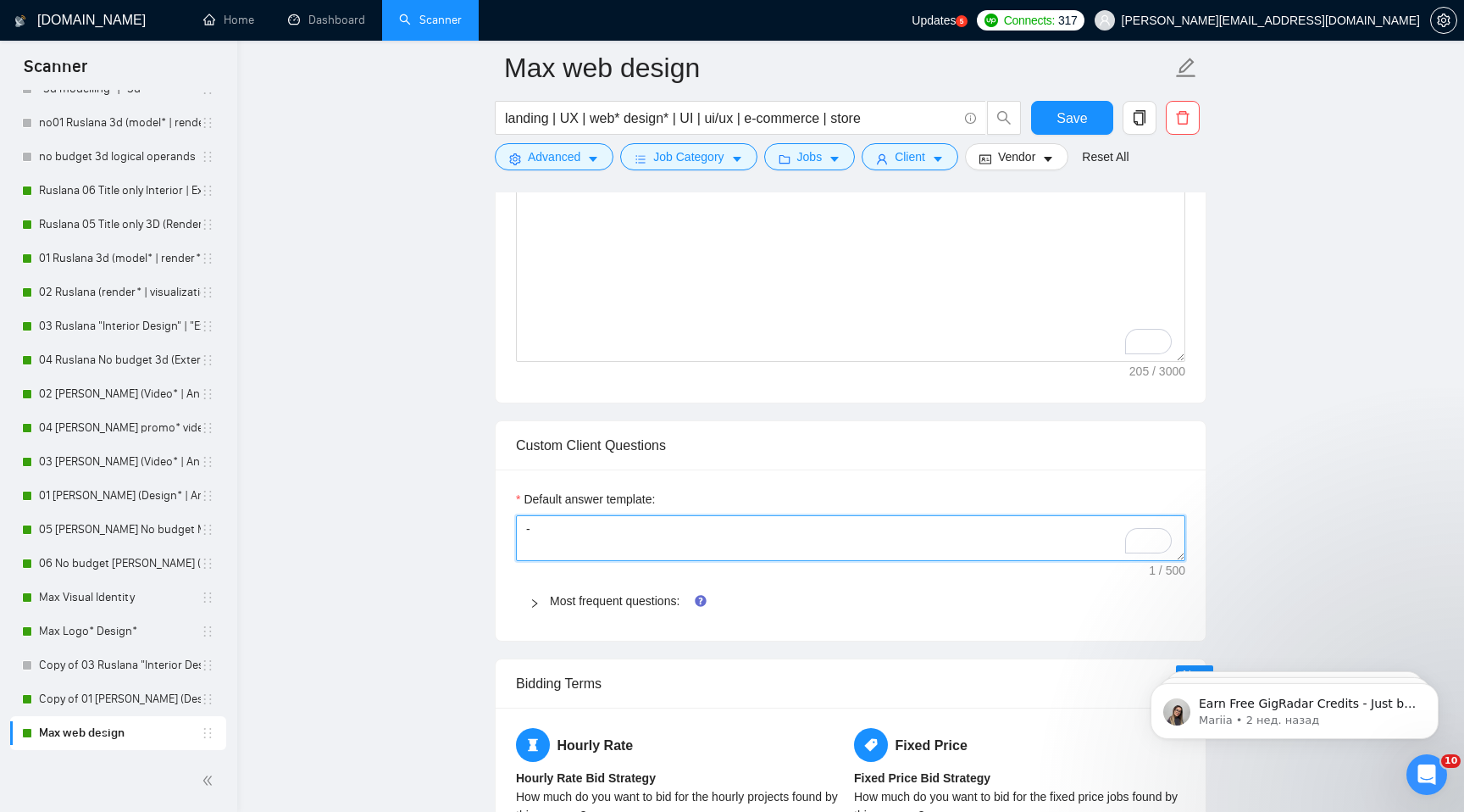
click at [645, 521] on textarea "-" at bounding box center [851, 538] width 670 height 46
paste textarea "[Write a short answer of a few sentences that best fits the style and context o…"
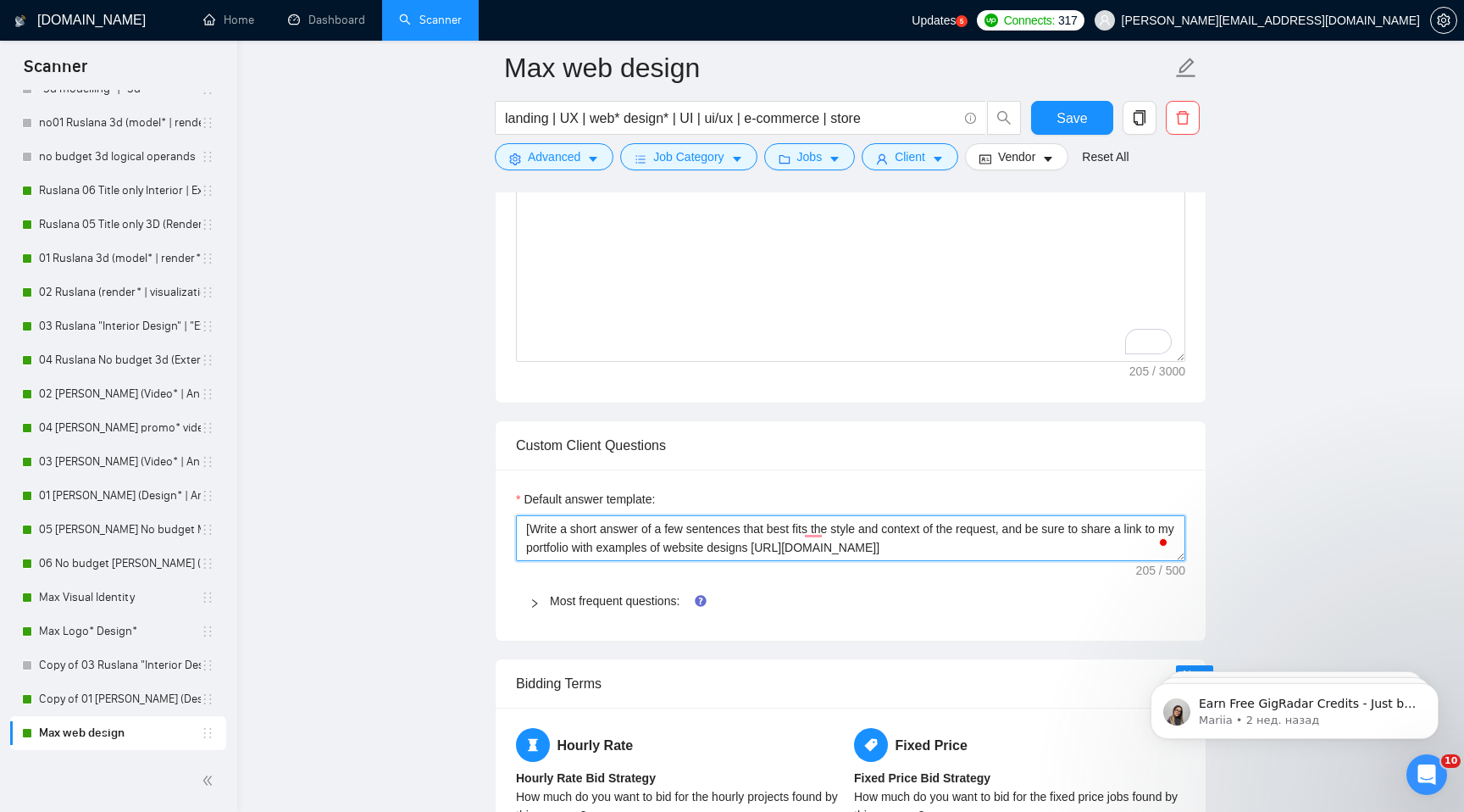
drag, startPoint x: 985, startPoint y: 545, endPoint x: 542, endPoint y: 531, distance: 443.2
click at [533, 526] on textarea "[Write a short answer of a few sentences that best fits the style and context o…" at bounding box center [851, 538] width 670 height 46
paste textarea ", logical answer that does not resemble AI-generated text."
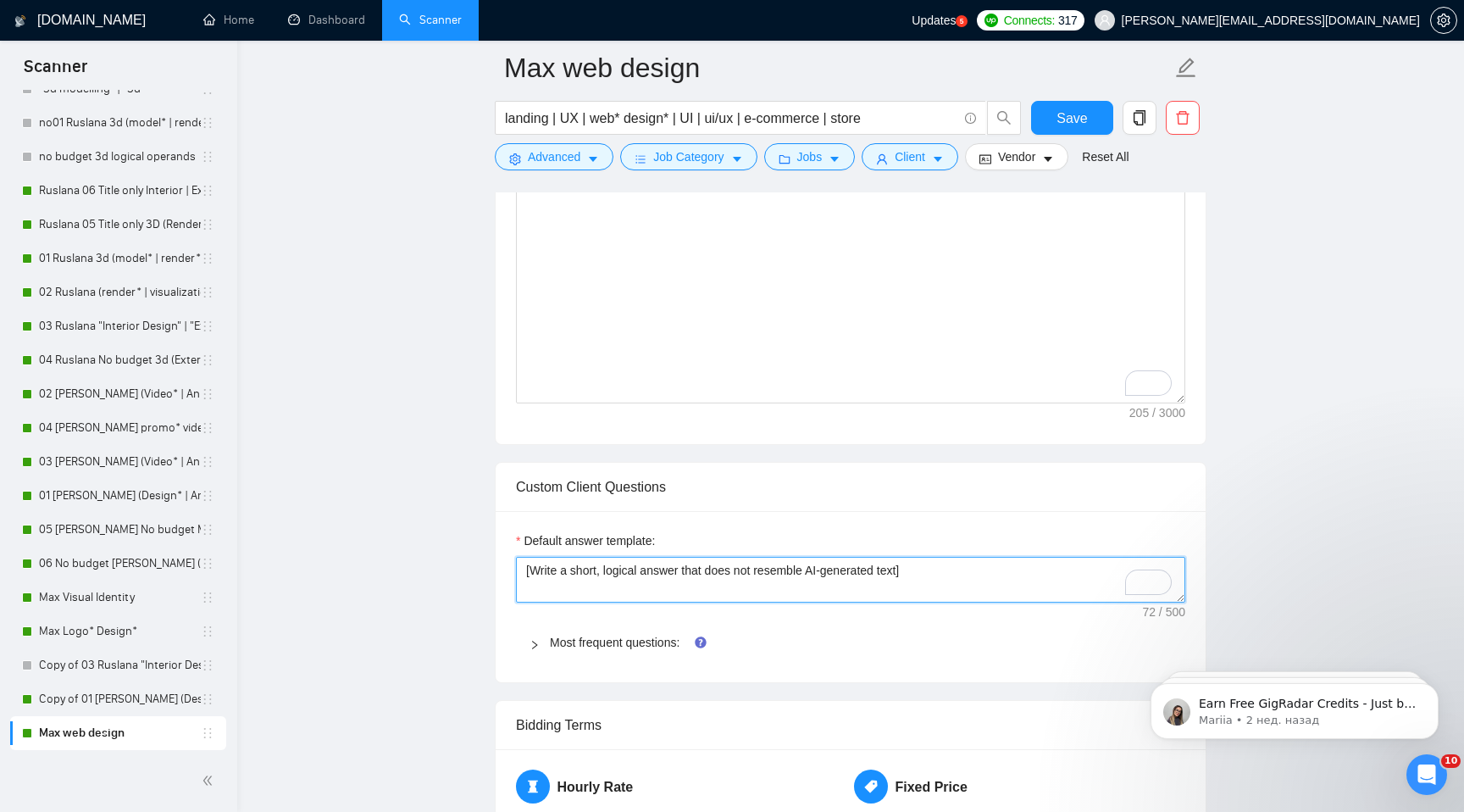
scroll to position [1382, 0]
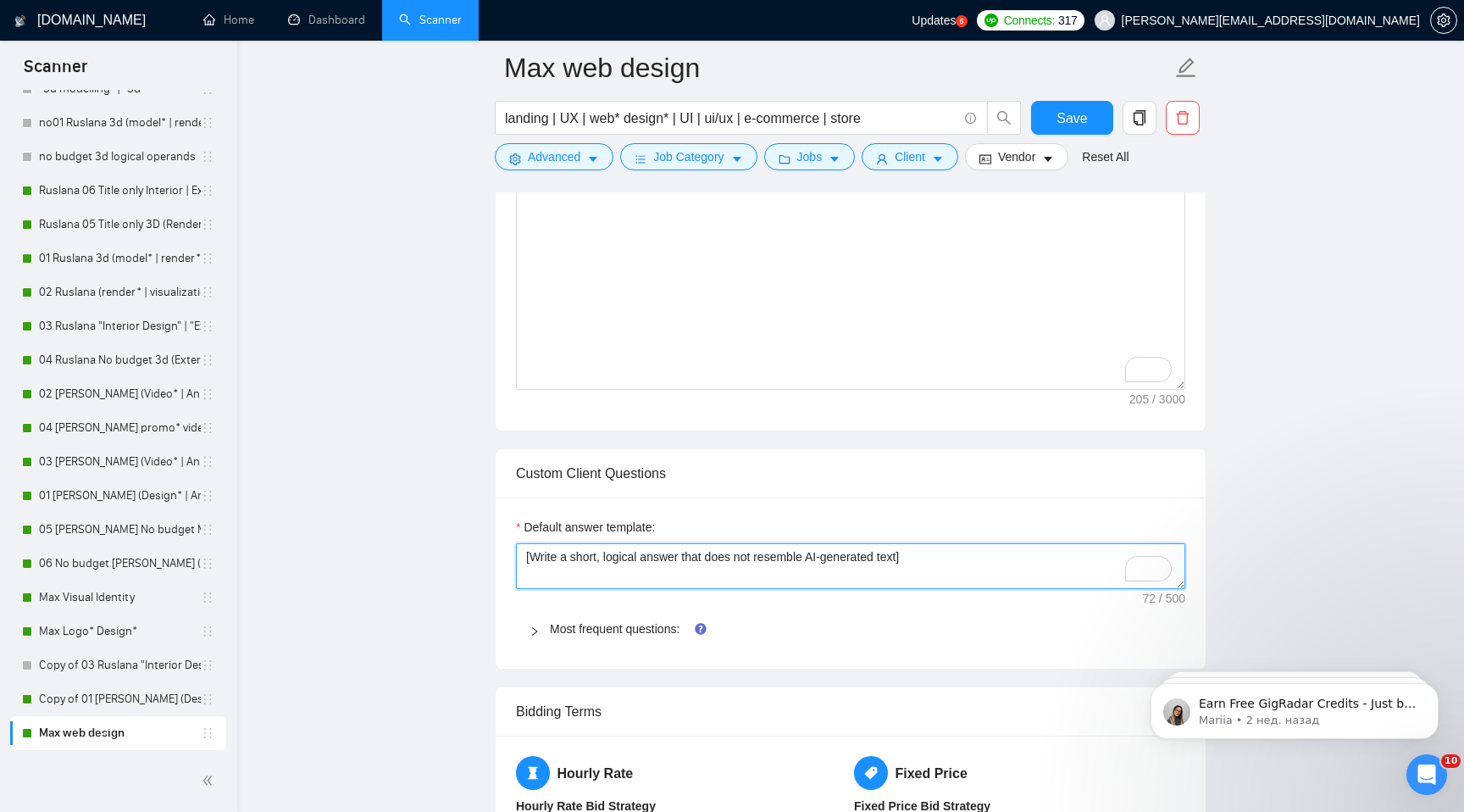
drag, startPoint x: 912, startPoint y: 556, endPoint x: 712, endPoint y: 561, distance: 200.1
click at [712, 561] on textarea "[Write a short, logical answer that does not resemble AI-generated text]" at bounding box center [851, 565] width 670 height 46
click at [771, 560] on textarea "[Write a short, logical answer that does not resemble AI-generated text]" at bounding box center [851, 565] width 670 height 46
drag, startPoint x: 915, startPoint y: 554, endPoint x: 690, endPoint y: 562, distance: 225.1
click at [690, 562] on textarea "[Write a short, logical answer that does not resemble AI-generated text]" at bounding box center [851, 565] width 670 height 46
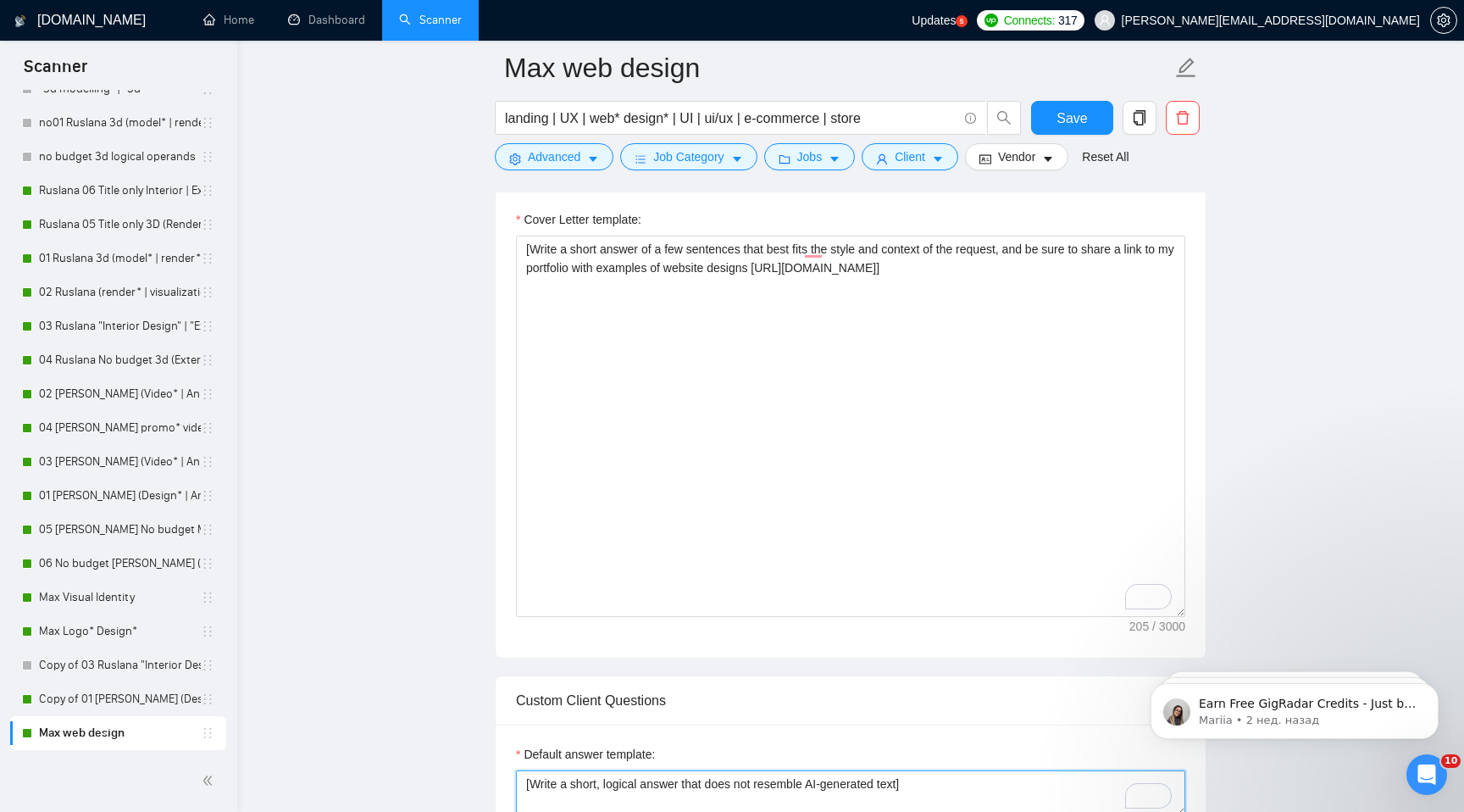
scroll to position [1044, 0]
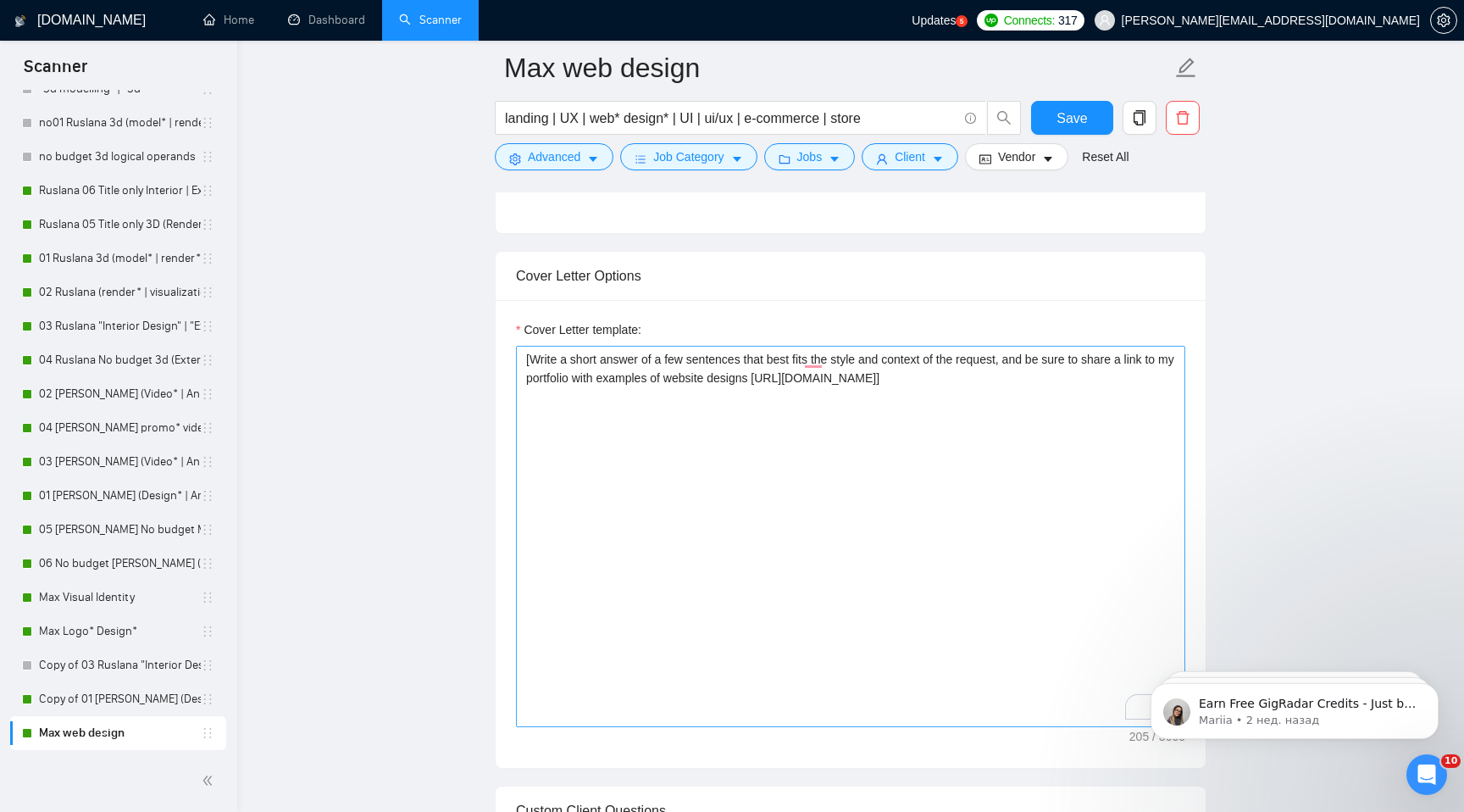
type textarea "[Write a short, logical answer that does not resemble AI-generated text]"
click at [1024, 361] on textarea "[Write a short answer of a few sentences that best fits the style and context o…" at bounding box center [851, 536] width 670 height 382
paste textarea "that does not resemble AI-generated text"
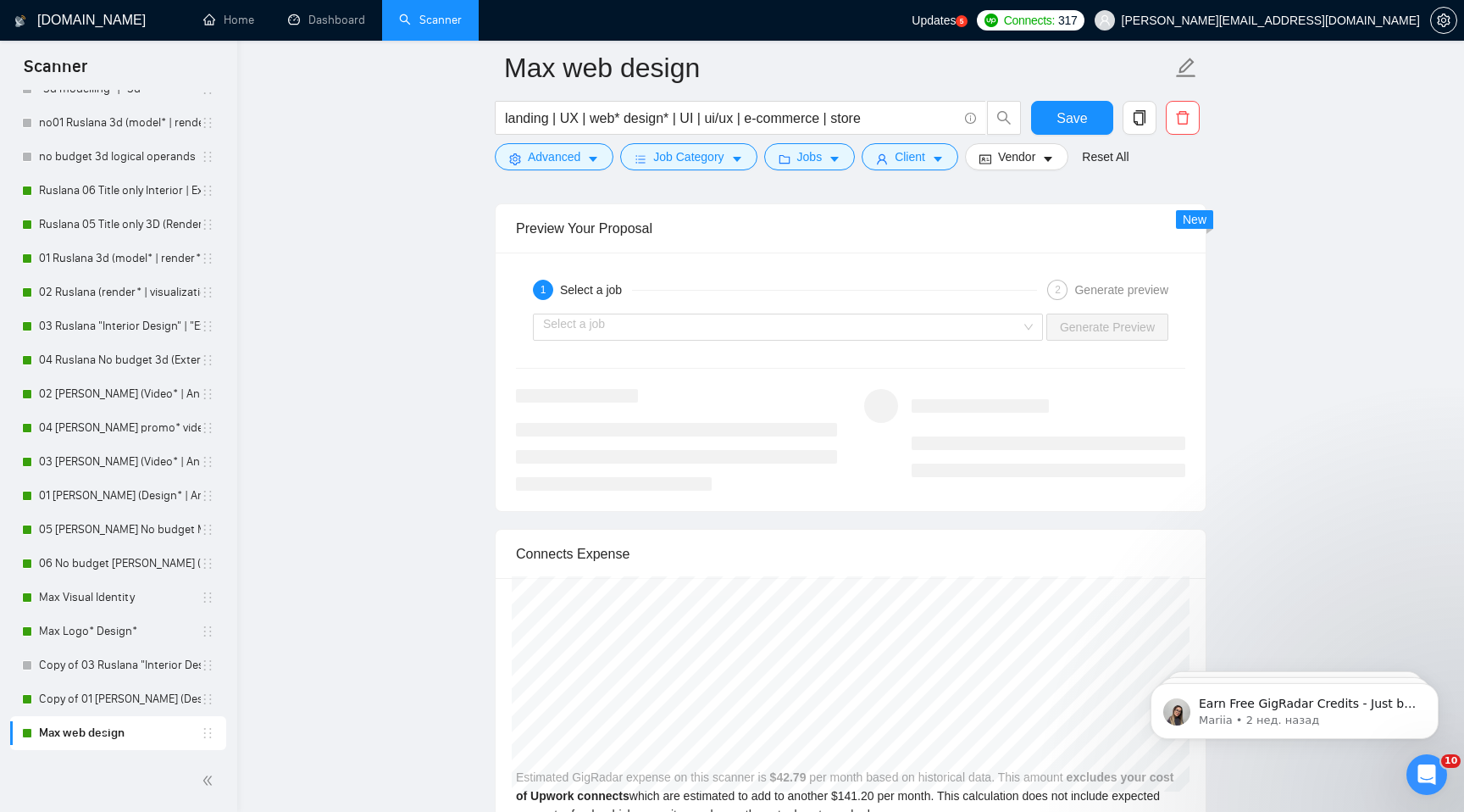
scroll to position [2269, 0]
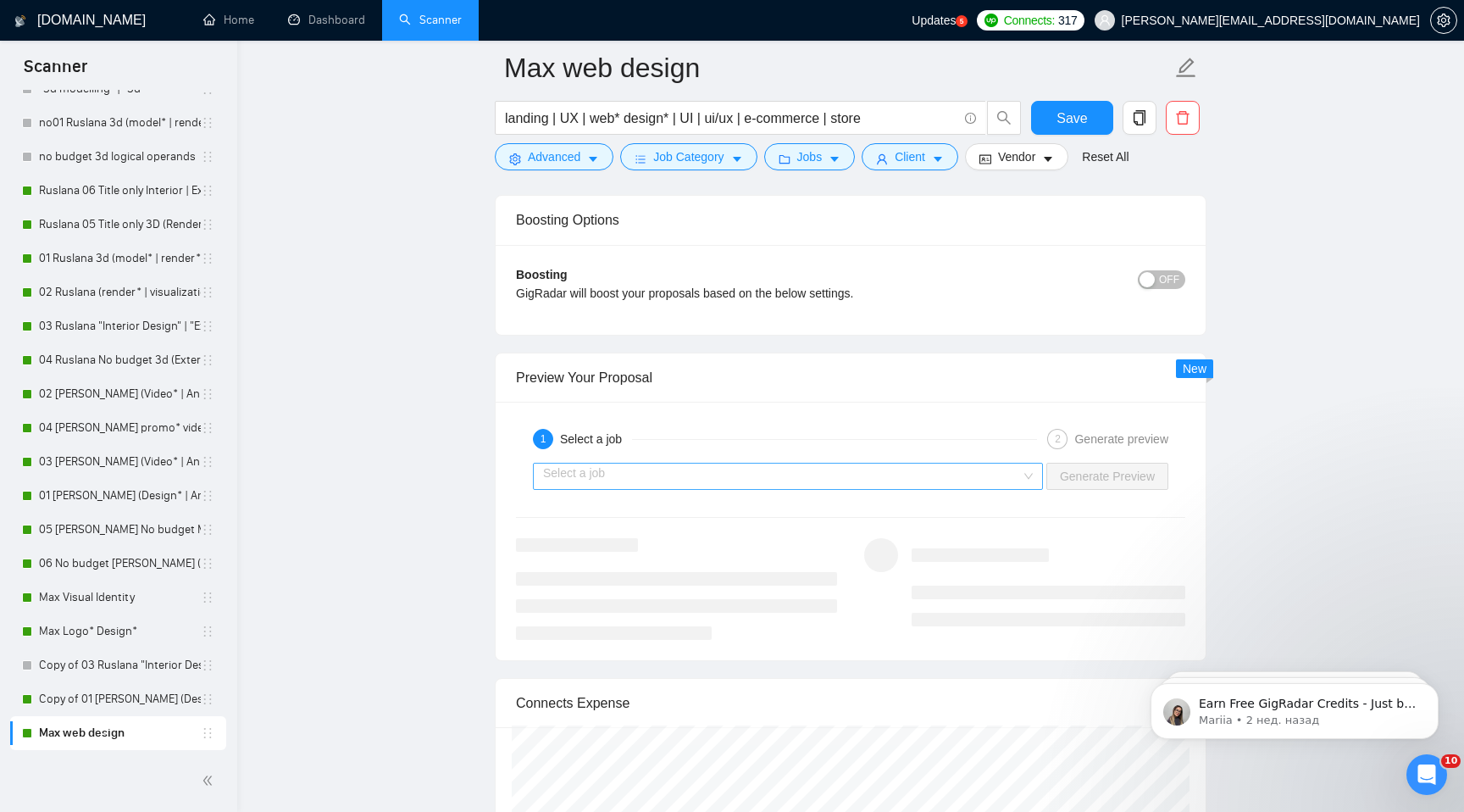
click at [681, 471] on input "search" at bounding box center [782, 476] width 478 height 25
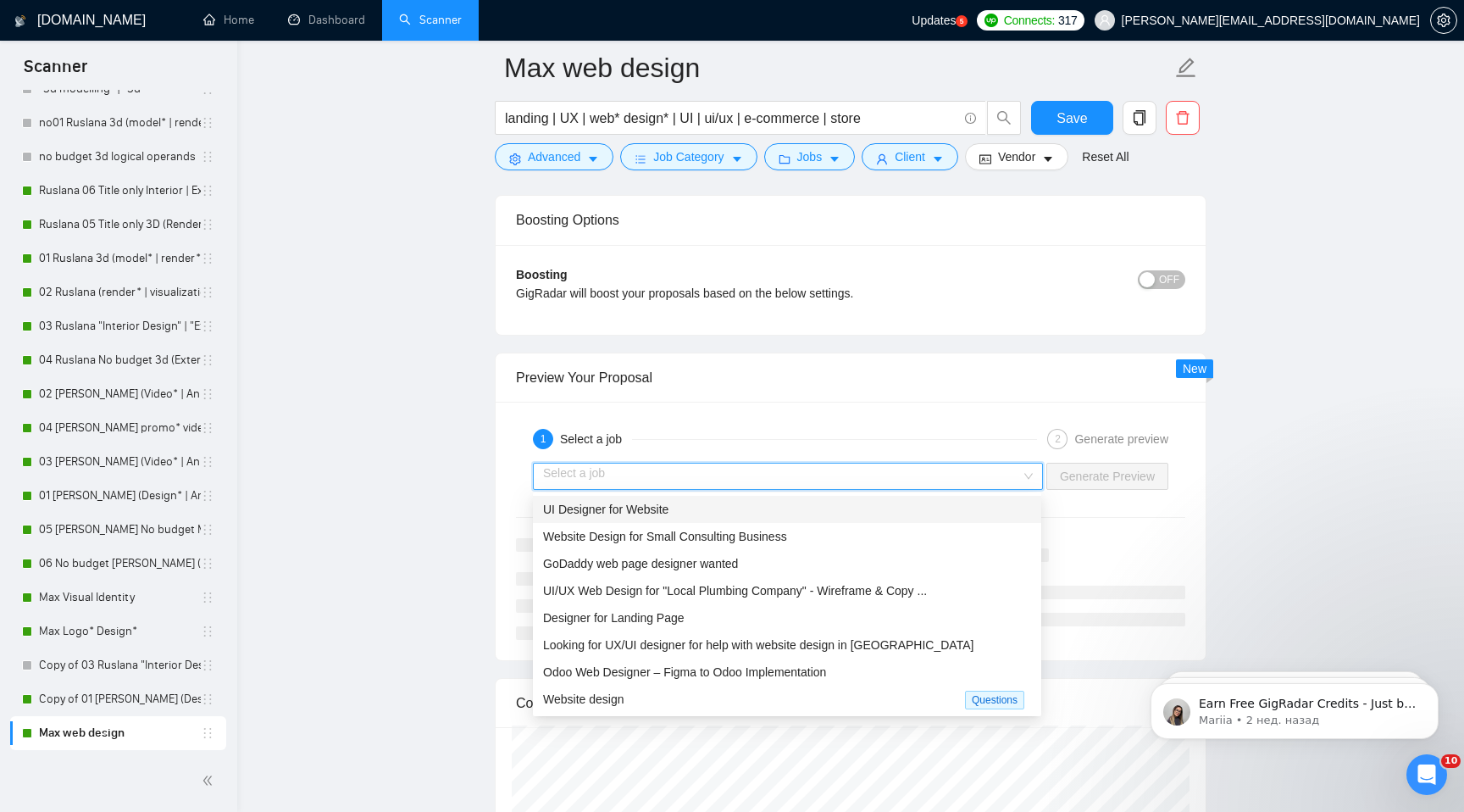
click at [690, 512] on div "UI Designer for Website" at bounding box center [787, 508] width 488 height 19
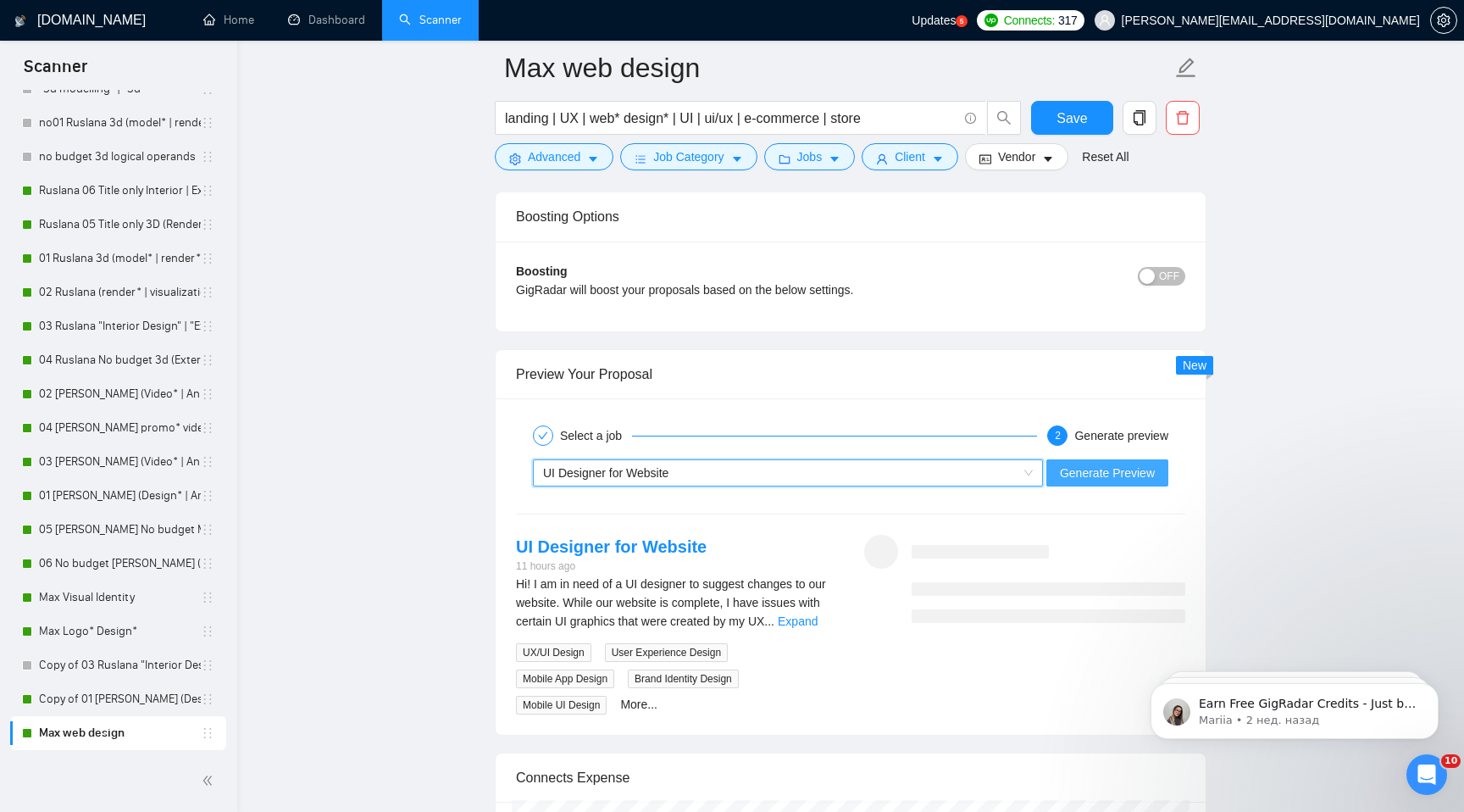
click at [1133, 477] on span "Generate Preview" at bounding box center [1107, 472] width 95 height 19
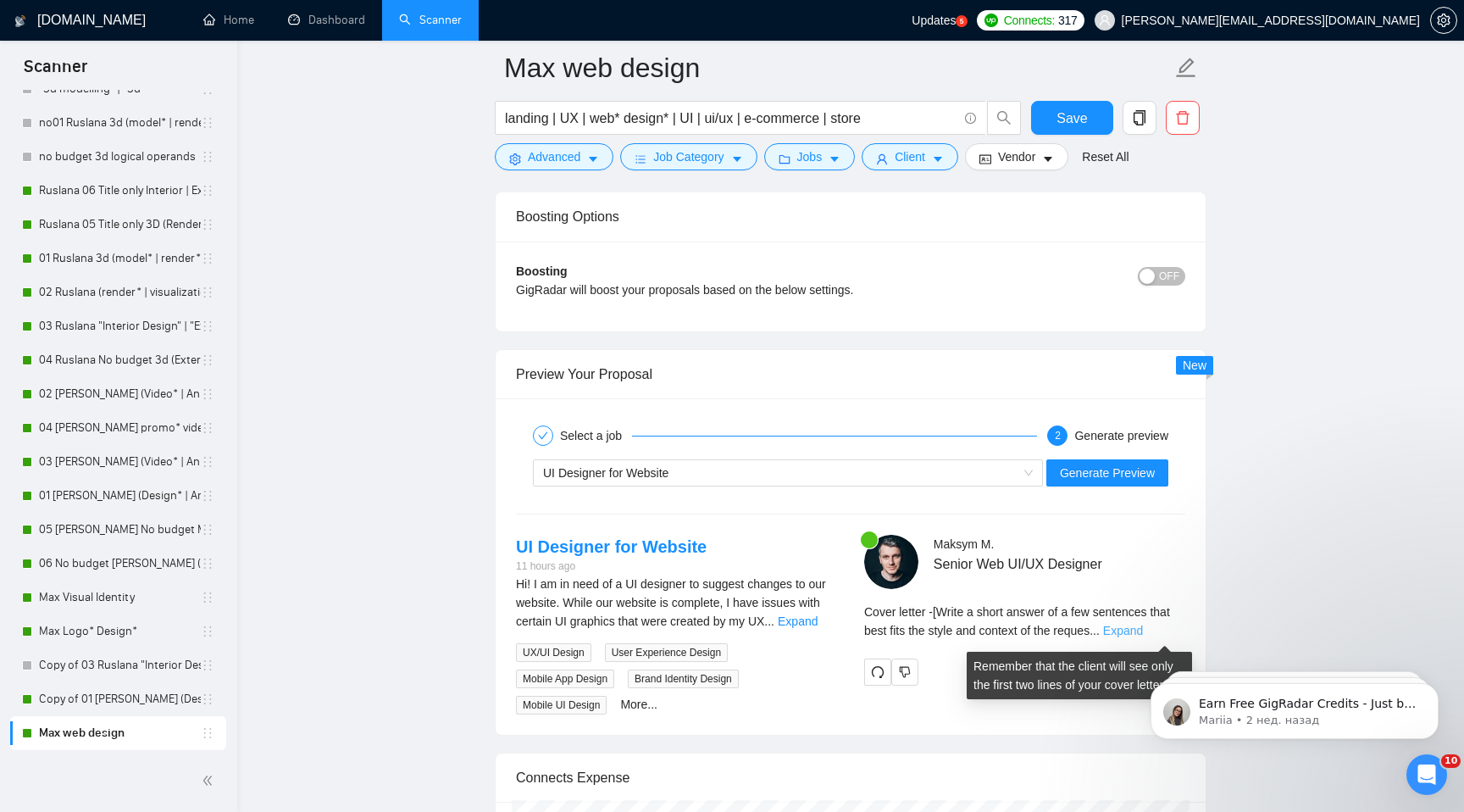
click at [1143, 631] on link "Expand" at bounding box center [1122, 630] width 40 height 14
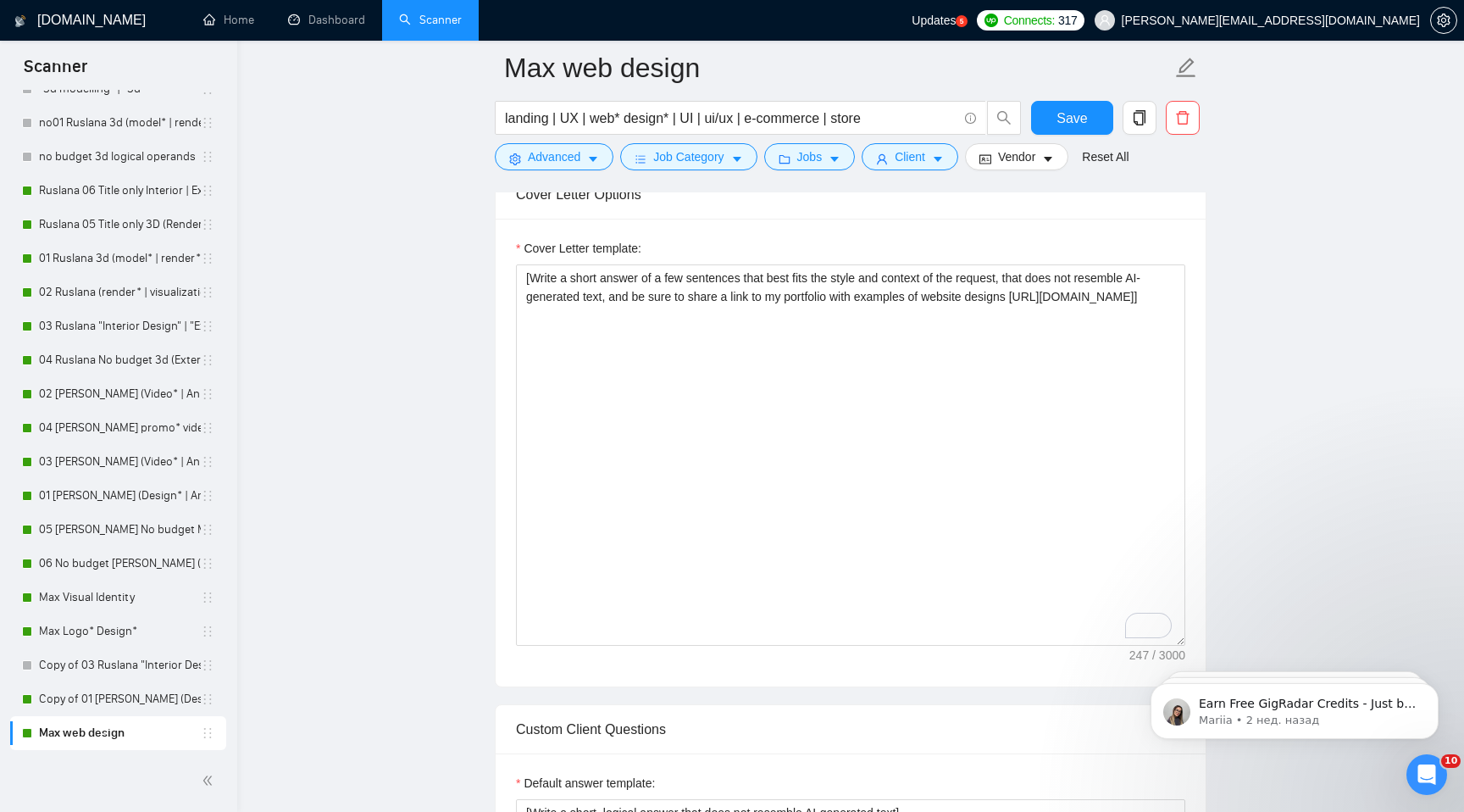
scroll to position [1101, 0]
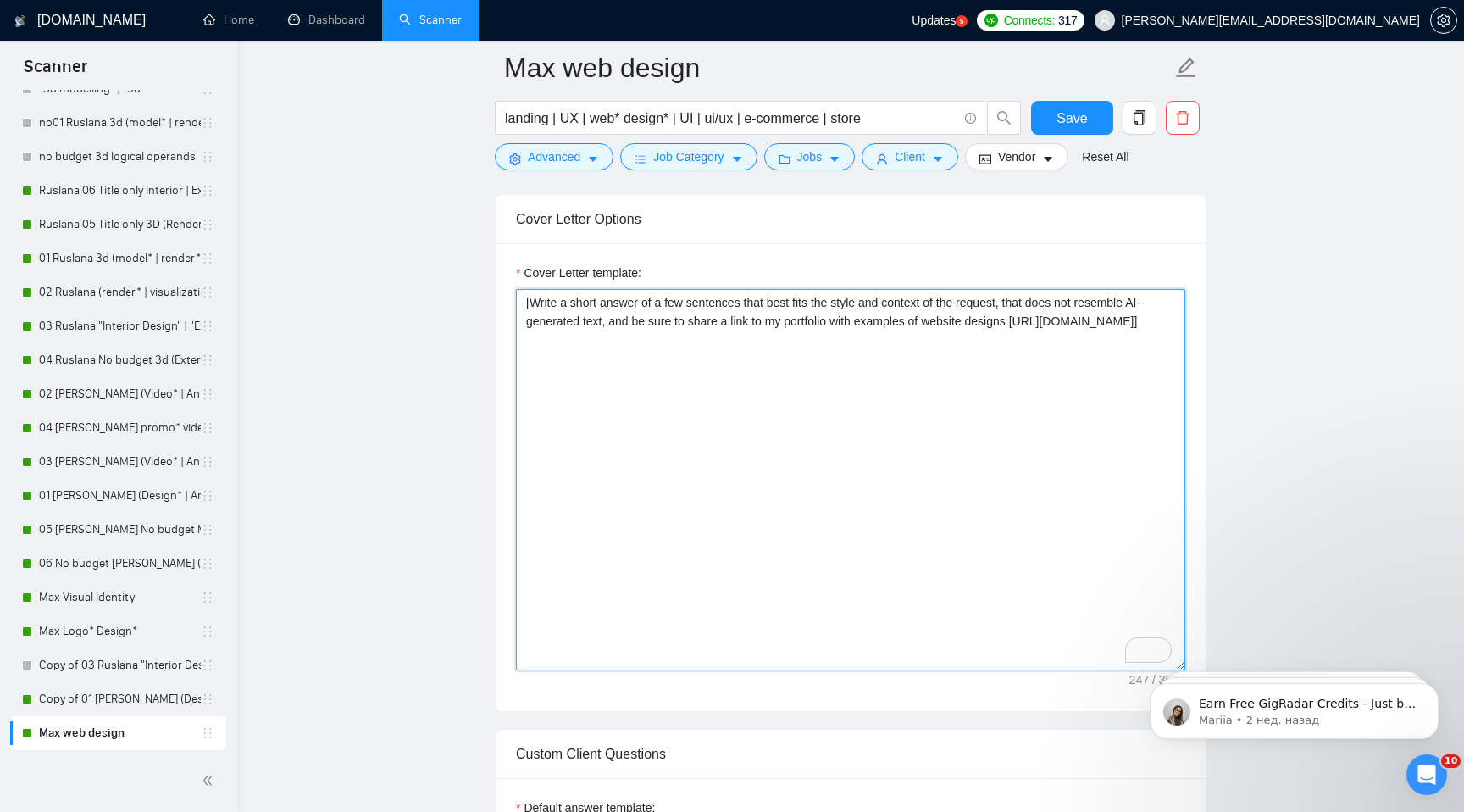
click at [525, 303] on textarea "[Write a short answer of a few sentences that best fits the style and context o…" at bounding box center [851, 479] width 670 height 382
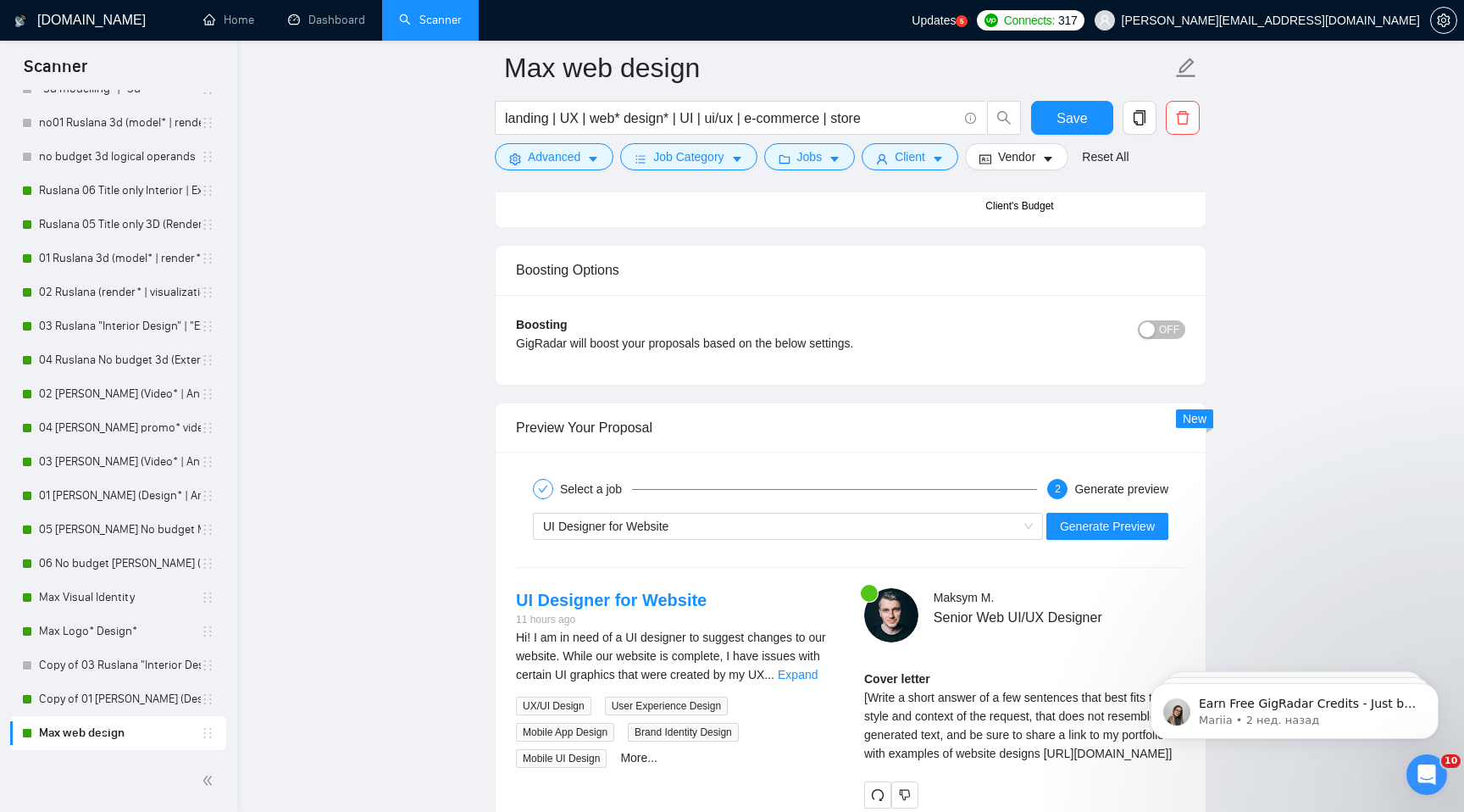
scroll to position [2345, 0]
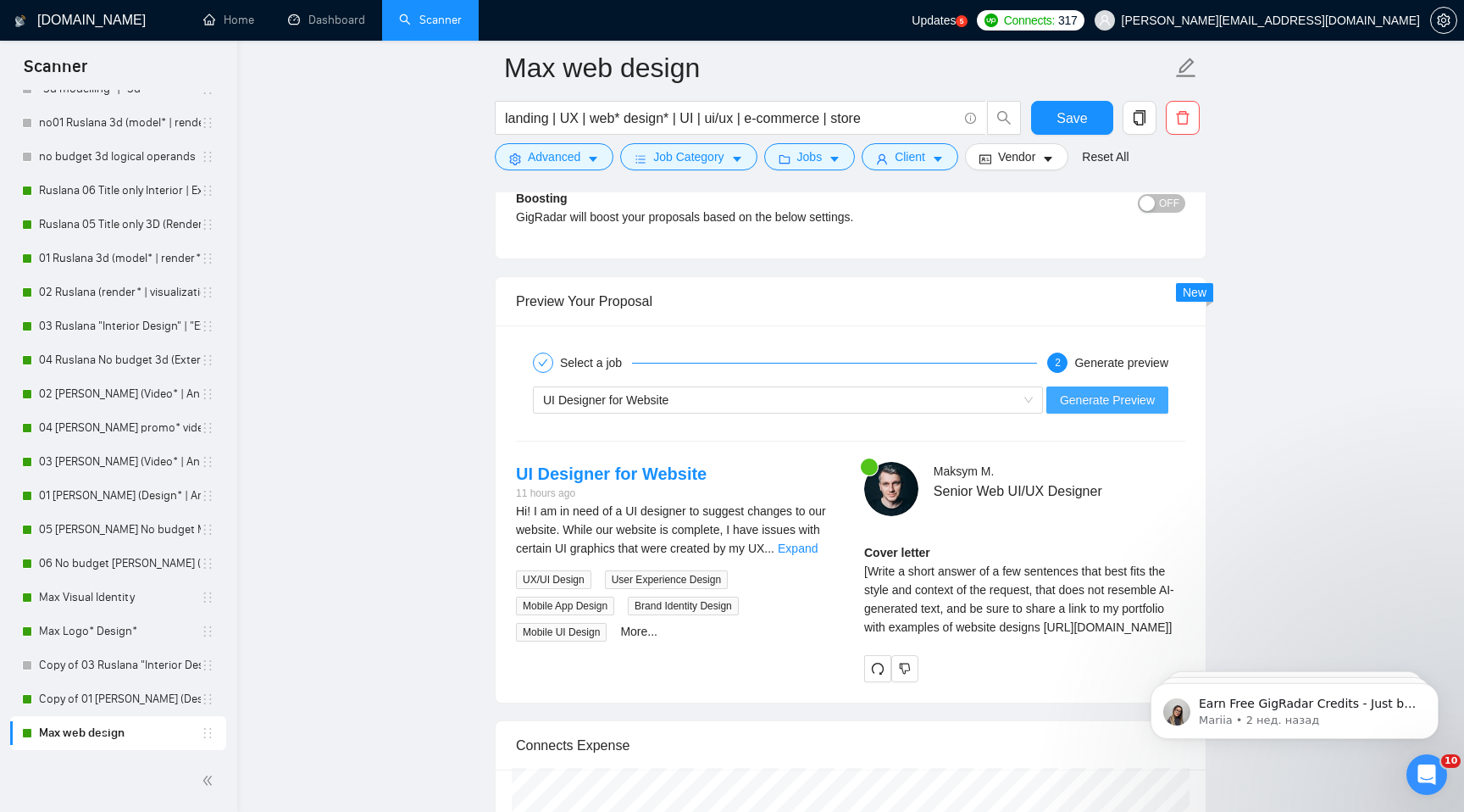
click at [1083, 399] on span "Generate Preview" at bounding box center [1107, 399] width 95 height 19
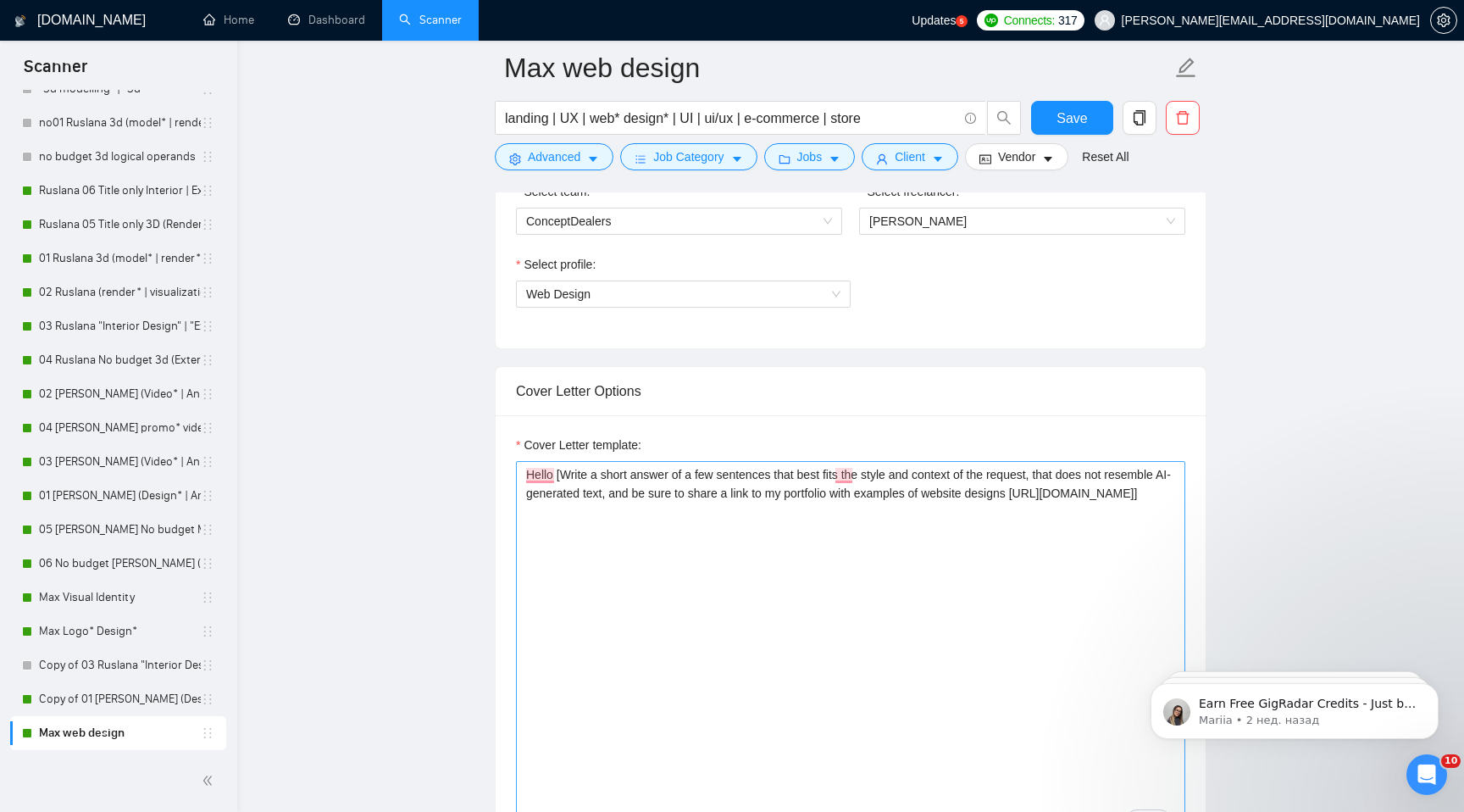
scroll to position [825, 0]
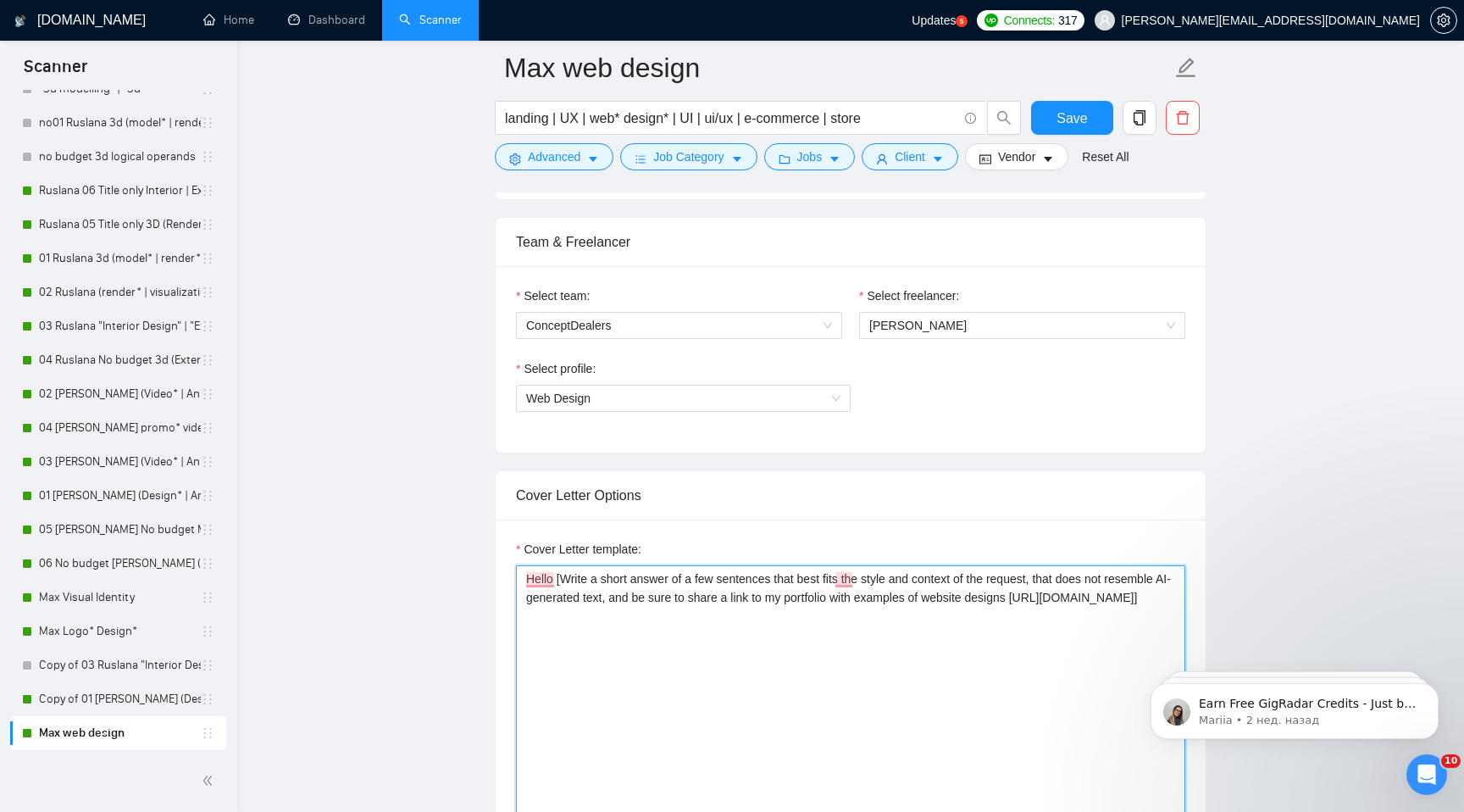
click at [559, 581] on textarea "Hello [Write a short answer of a few sentences that best fits the style and con…" at bounding box center [851, 755] width 670 height 382
drag, startPoint x: 555, startPoint y: 578, endPoint x: 501, endPoint y: 580, distance: 54.0
click at [501, 580] on div "Cover Letter template: Hello [Write a short answer of a few sentences that best…" at bounding box center [850, 752] width 710 height 467
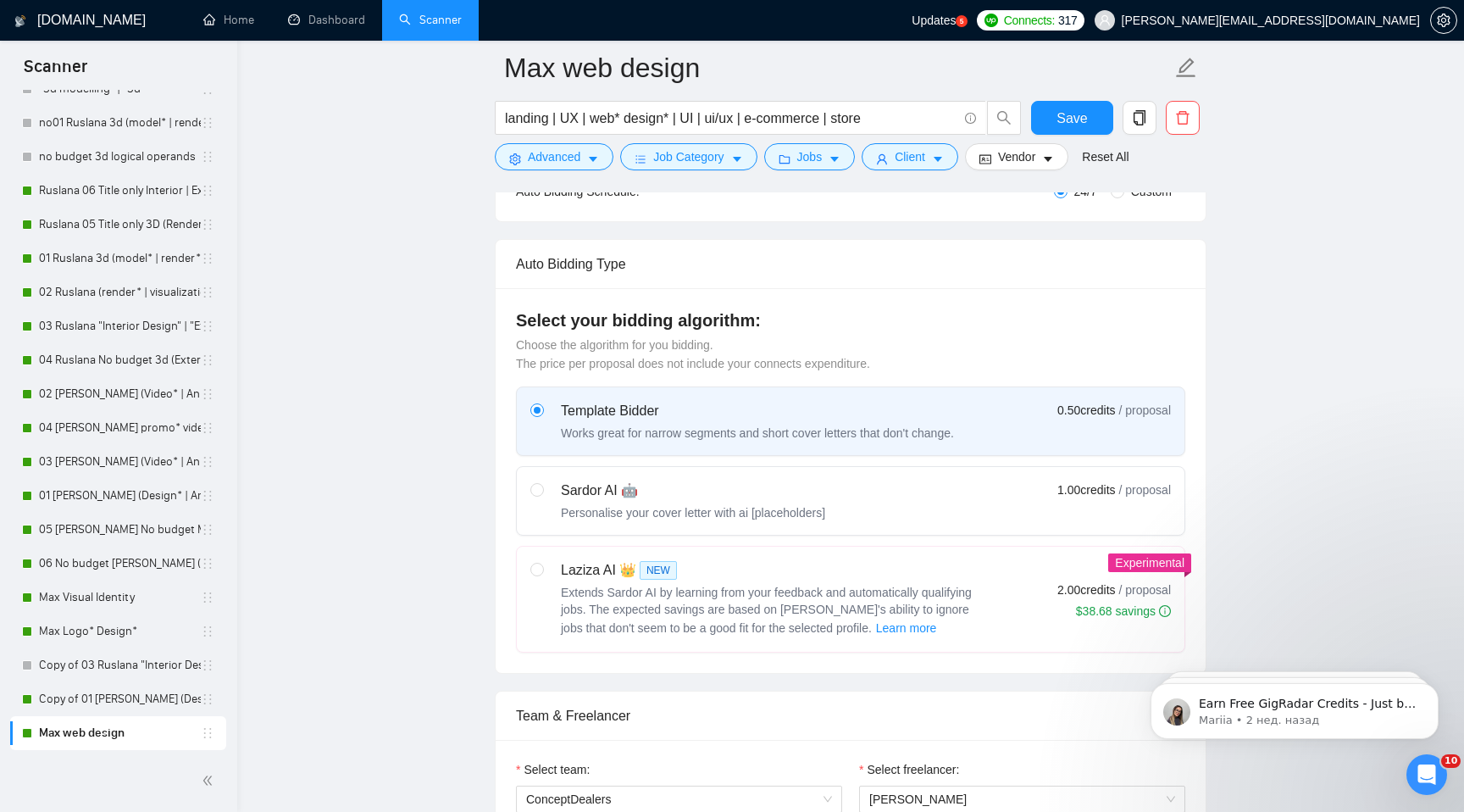
scroll to position [422, 0]
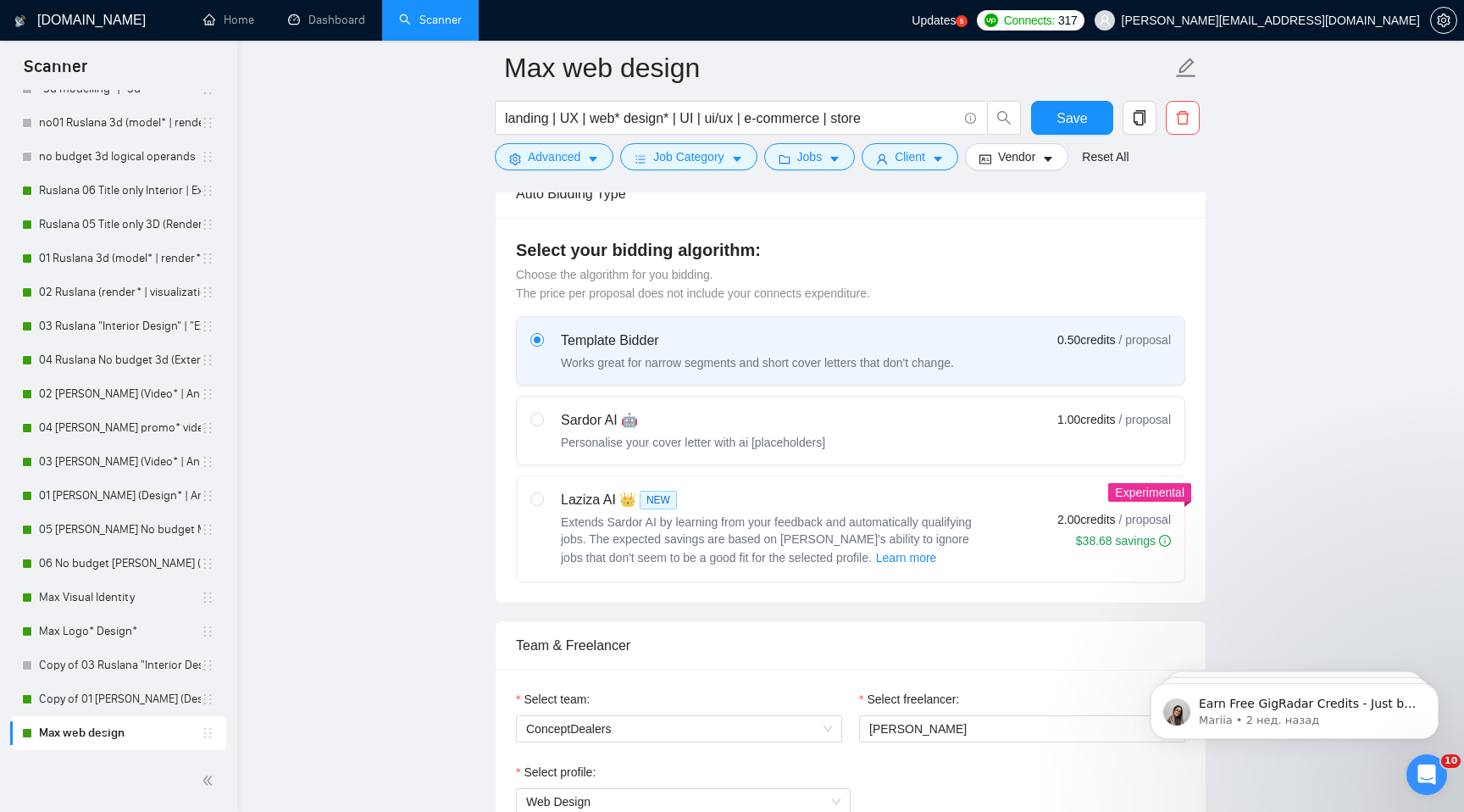
type textarea "[Write a short answer of a few sentences that best fits the style and context o…"
click at [750, 446] on div "Personalise your cover letter with ai [placeholders]" at bounding box center [693, 441] width 264 height 17
click at [543, 425] on input "radio" at bounding box center [536, 419] width 12 height 12
radio input "true"
radio input "false"
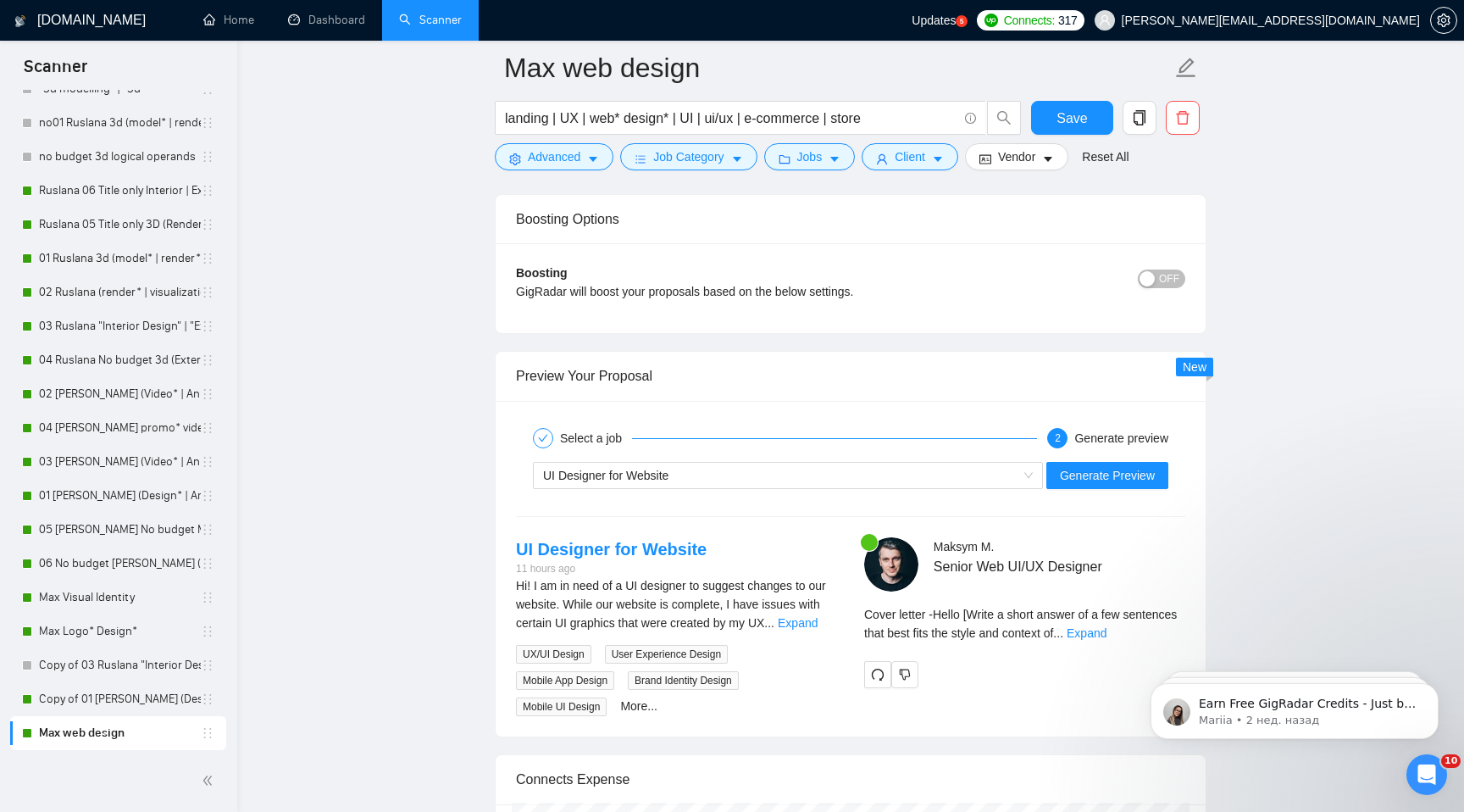
scroll to position [3235, 0]
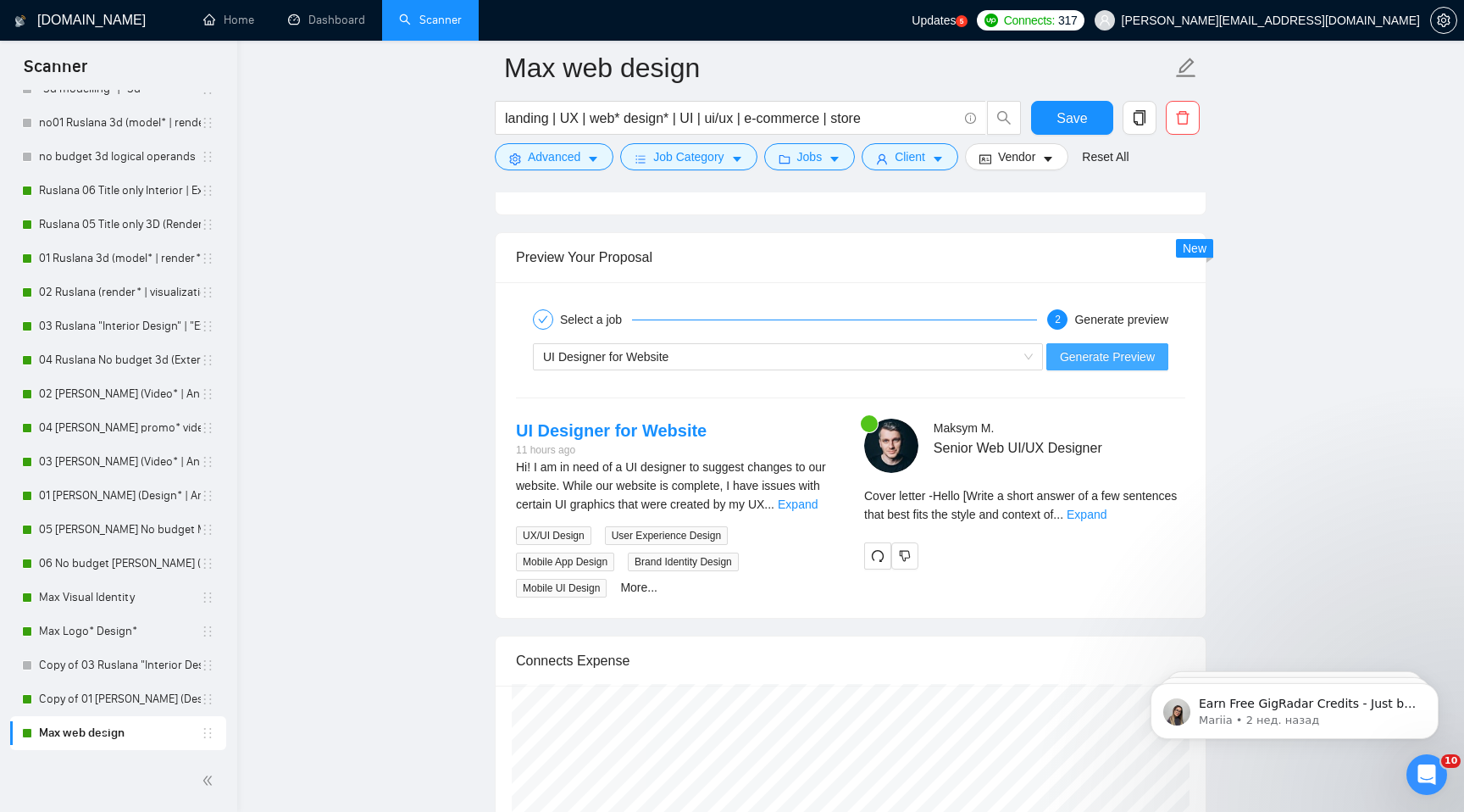
click at [1134, 366] on span "Generate Preview" at bounding box center [1107, 356] width 95 height 19
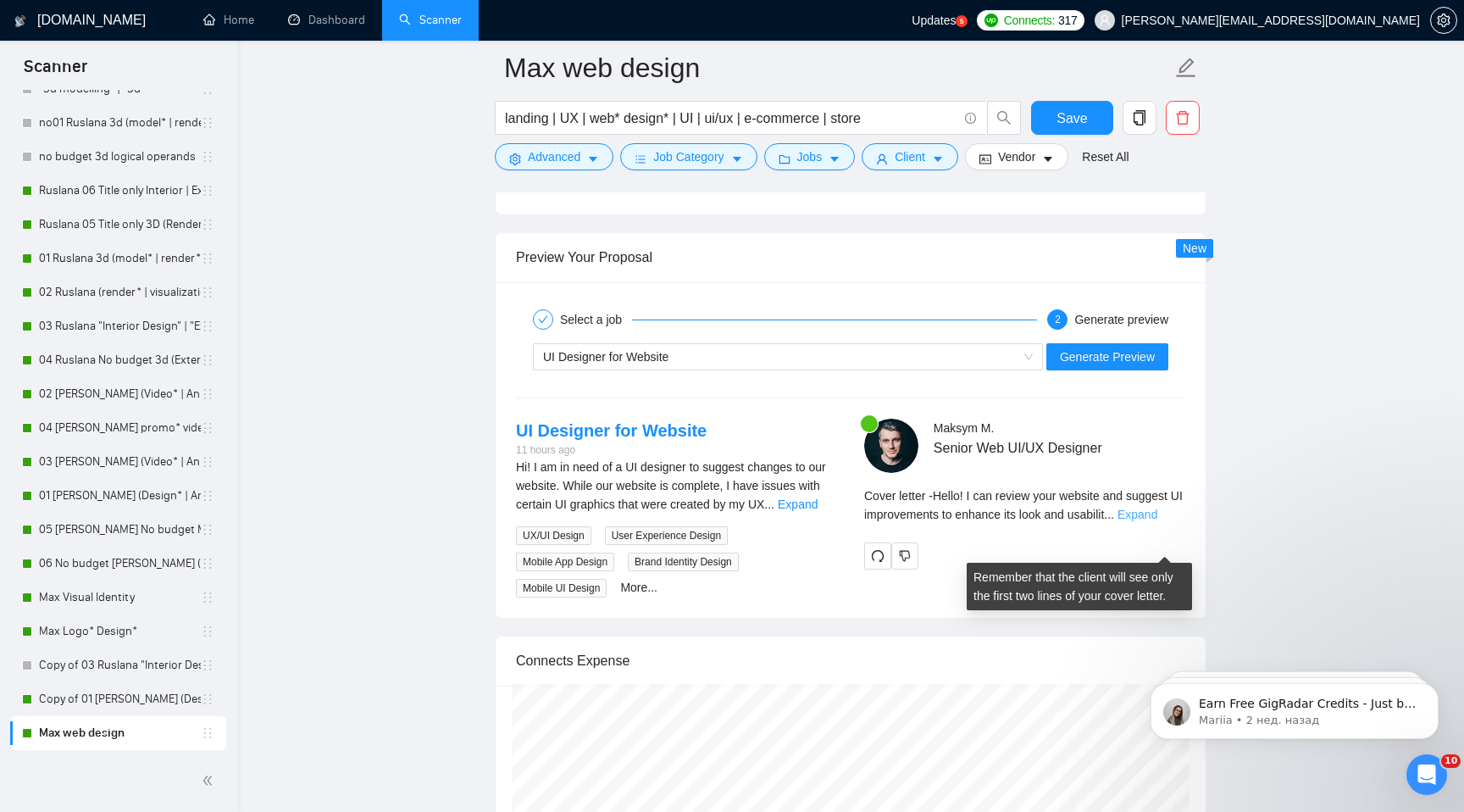
click at [1158, 521] on link "Expand" at bounding box center [1137, 514] width 40 height 14
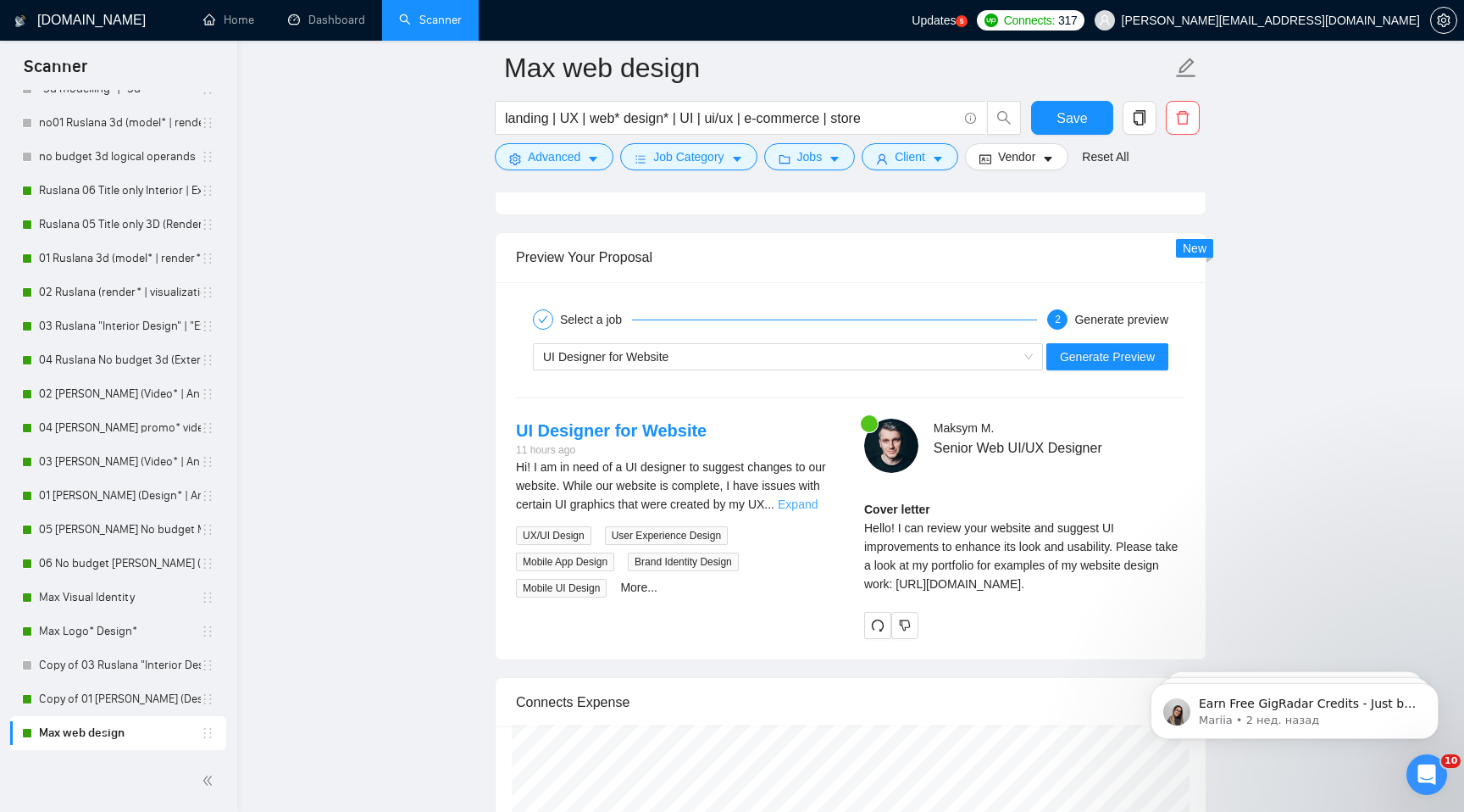
click at [812, 510] on link "Expand" at bounding box center [797, 505] width 40 height 14
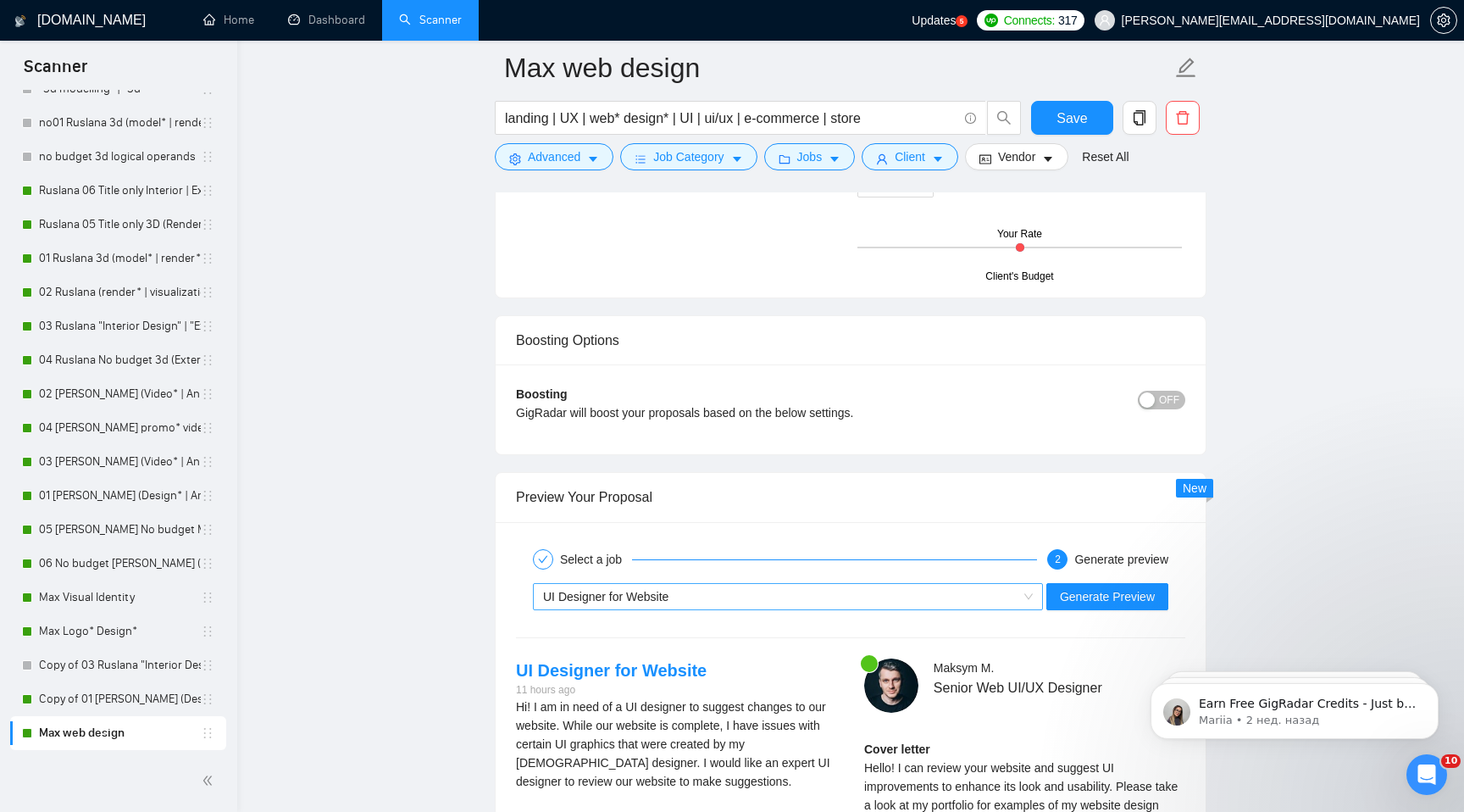
scroll to position [0, 0]
click at [667, 603] on span "UI Designer for Website" at bounding box center [605, 596] width 125 height 14
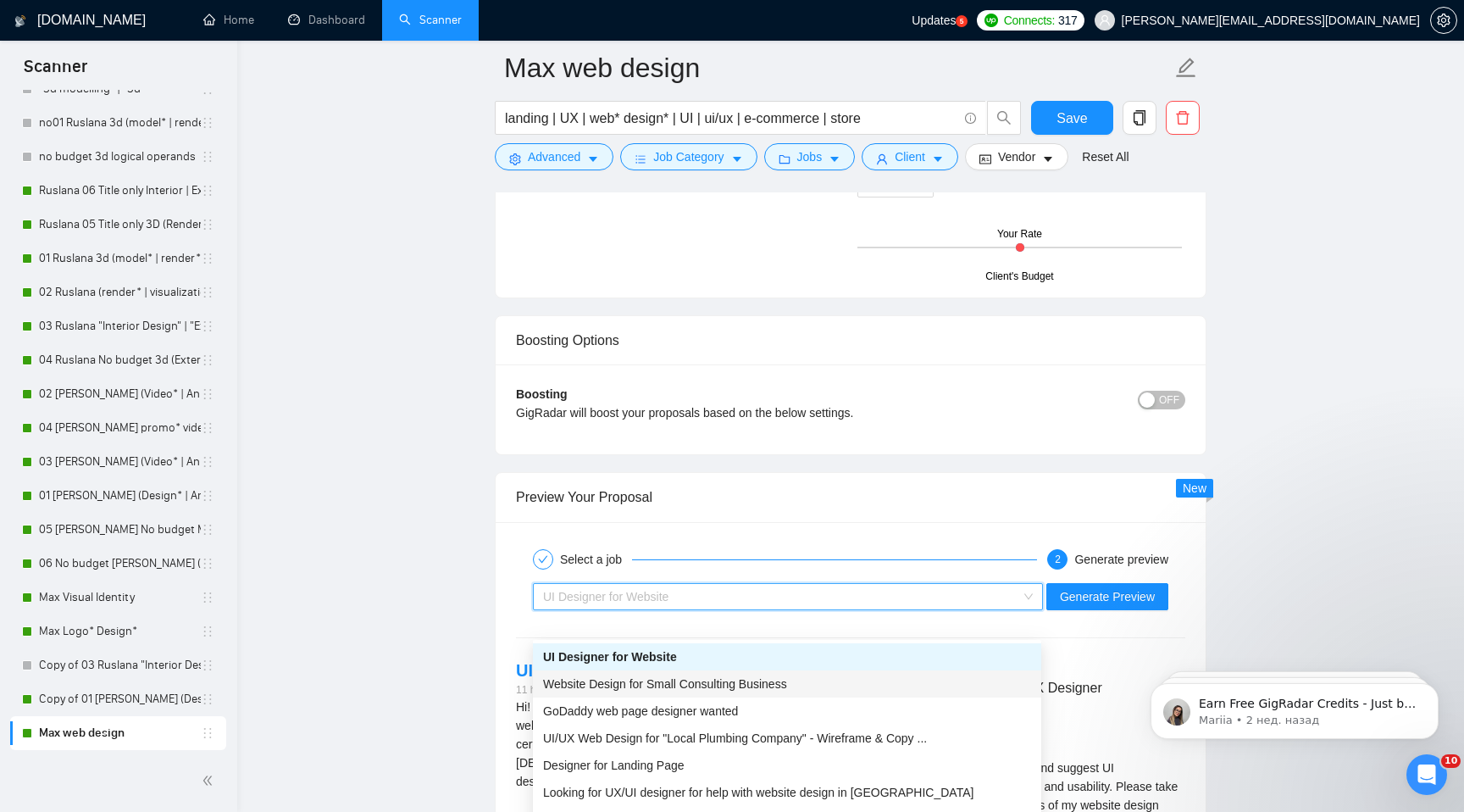
click at [641, 697] on div "Website Design for Small Consulting Business" at bounding box center [787, 684] width 508 height 27
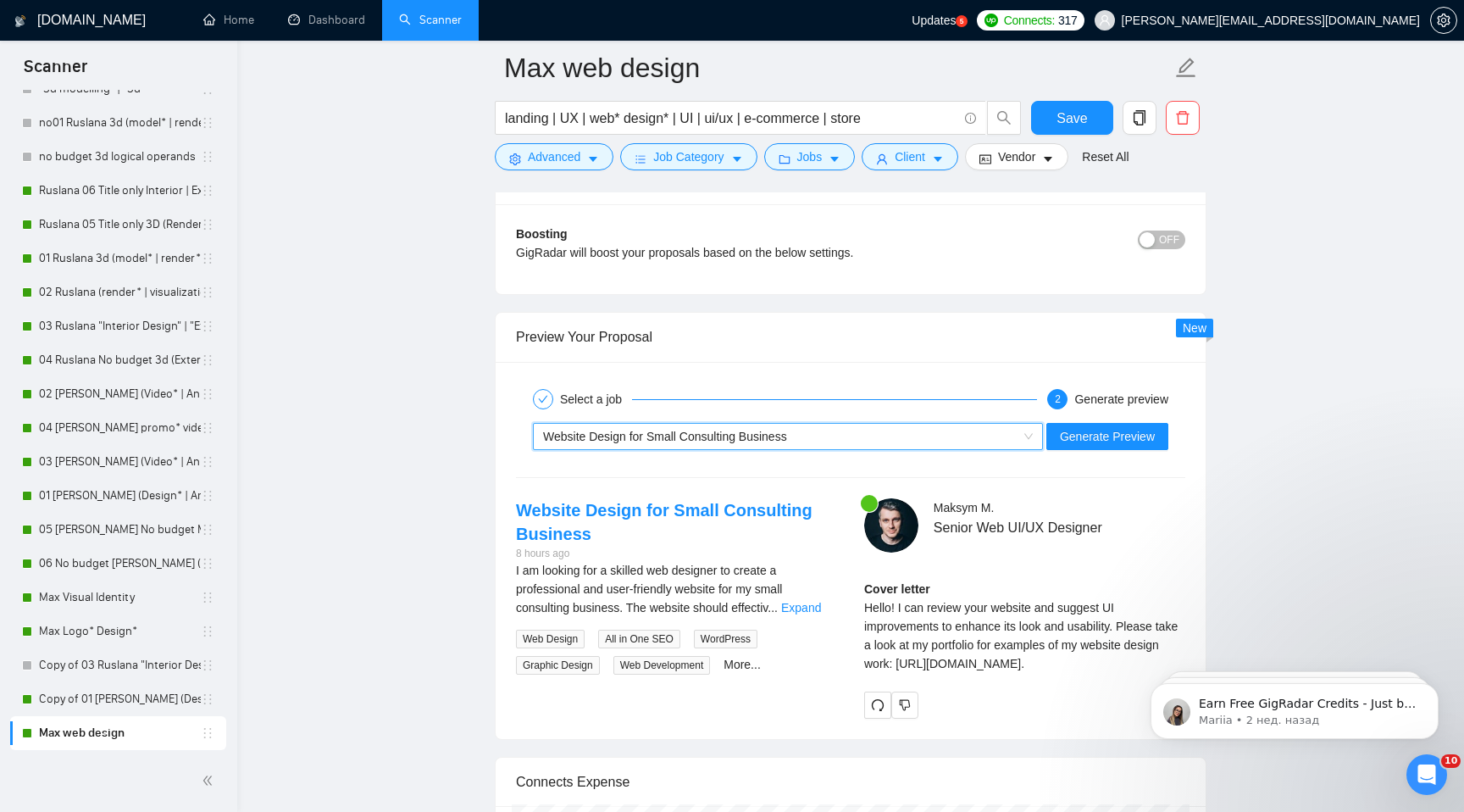
scroll to position [3219, 0]
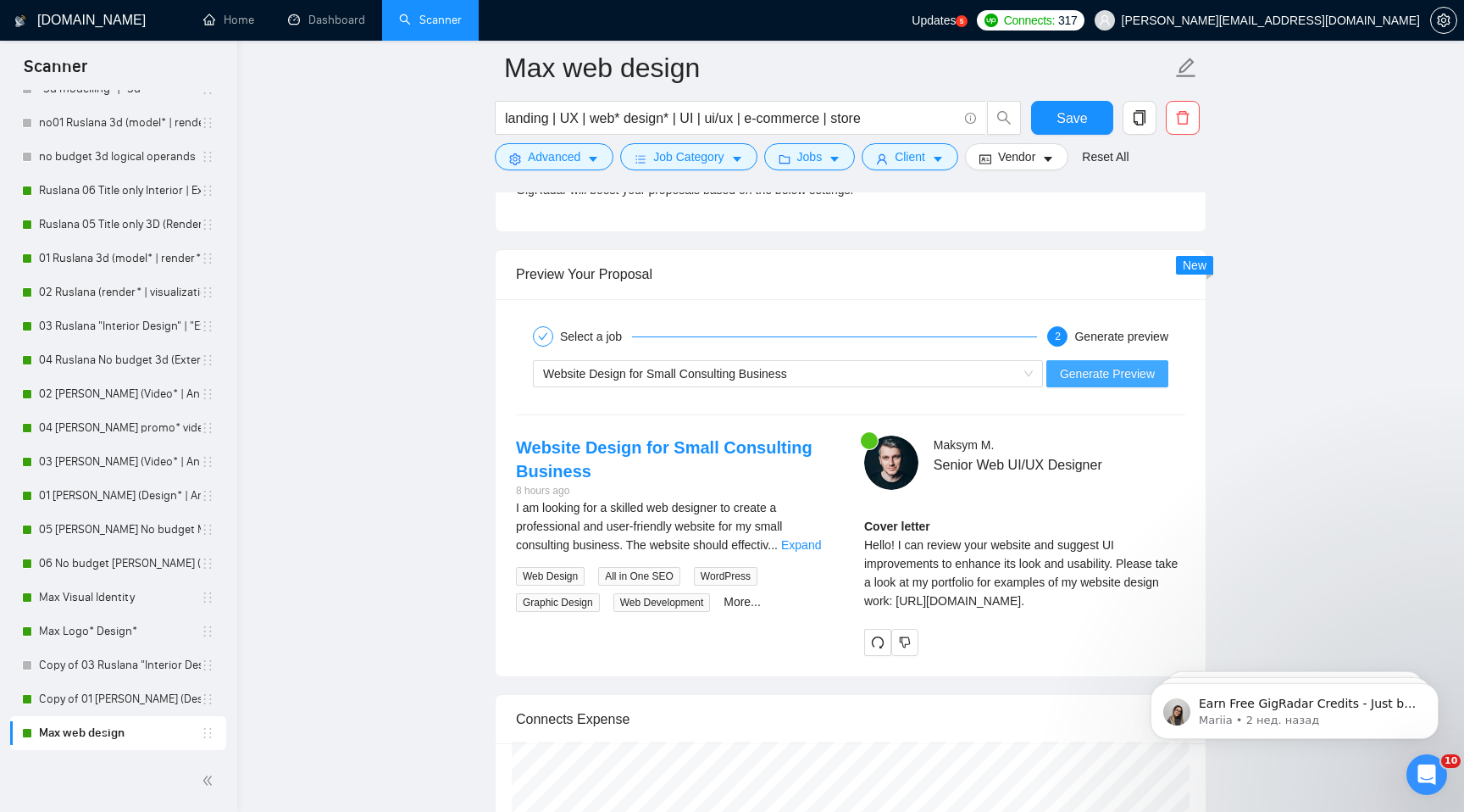
click at [1133, 383] on span "Generate Preview" at bounding box center [1107, 373] width 95 height 19
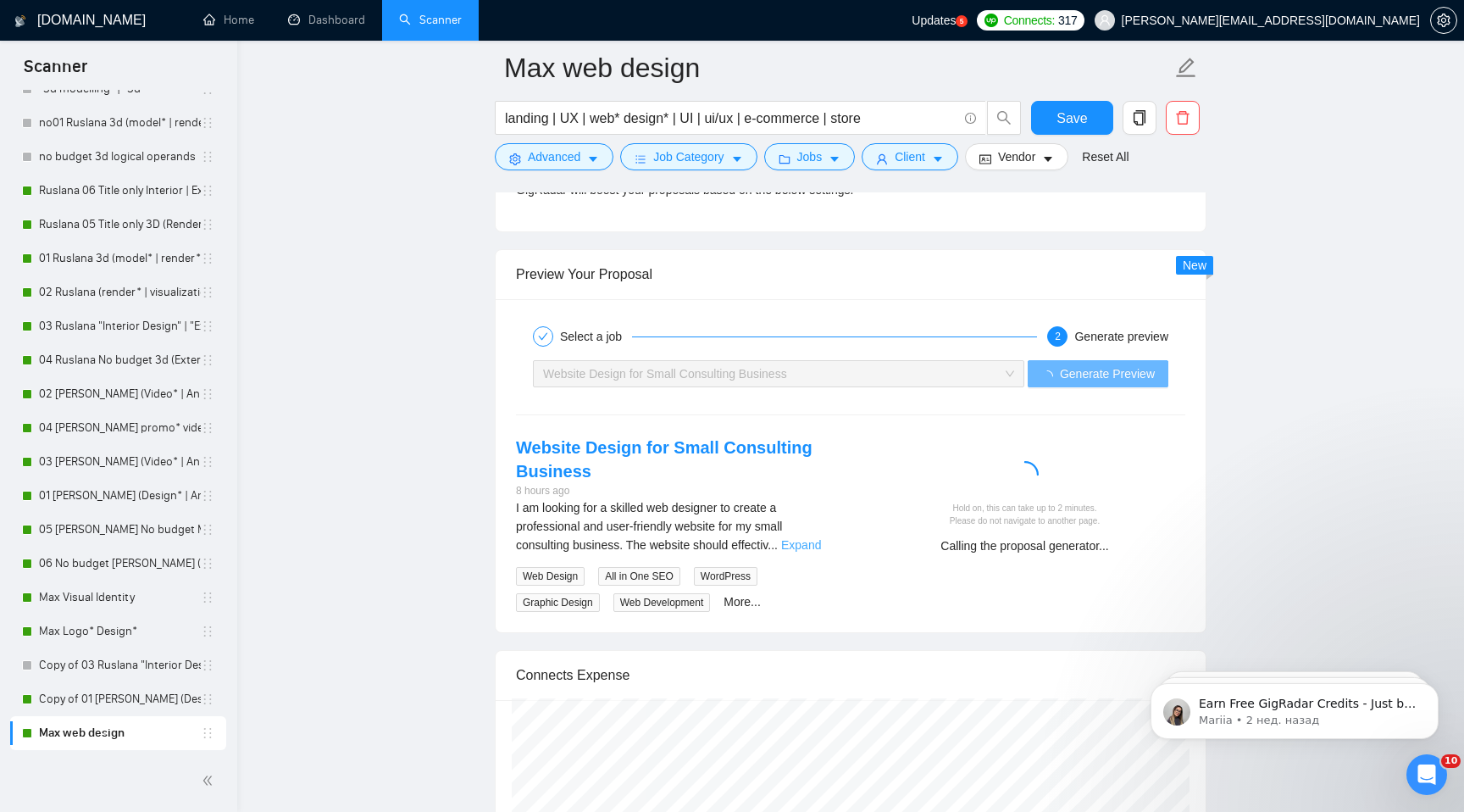
click at [819, 551] on link "Expand" at bounding box center [800, 545] width 40 height 14
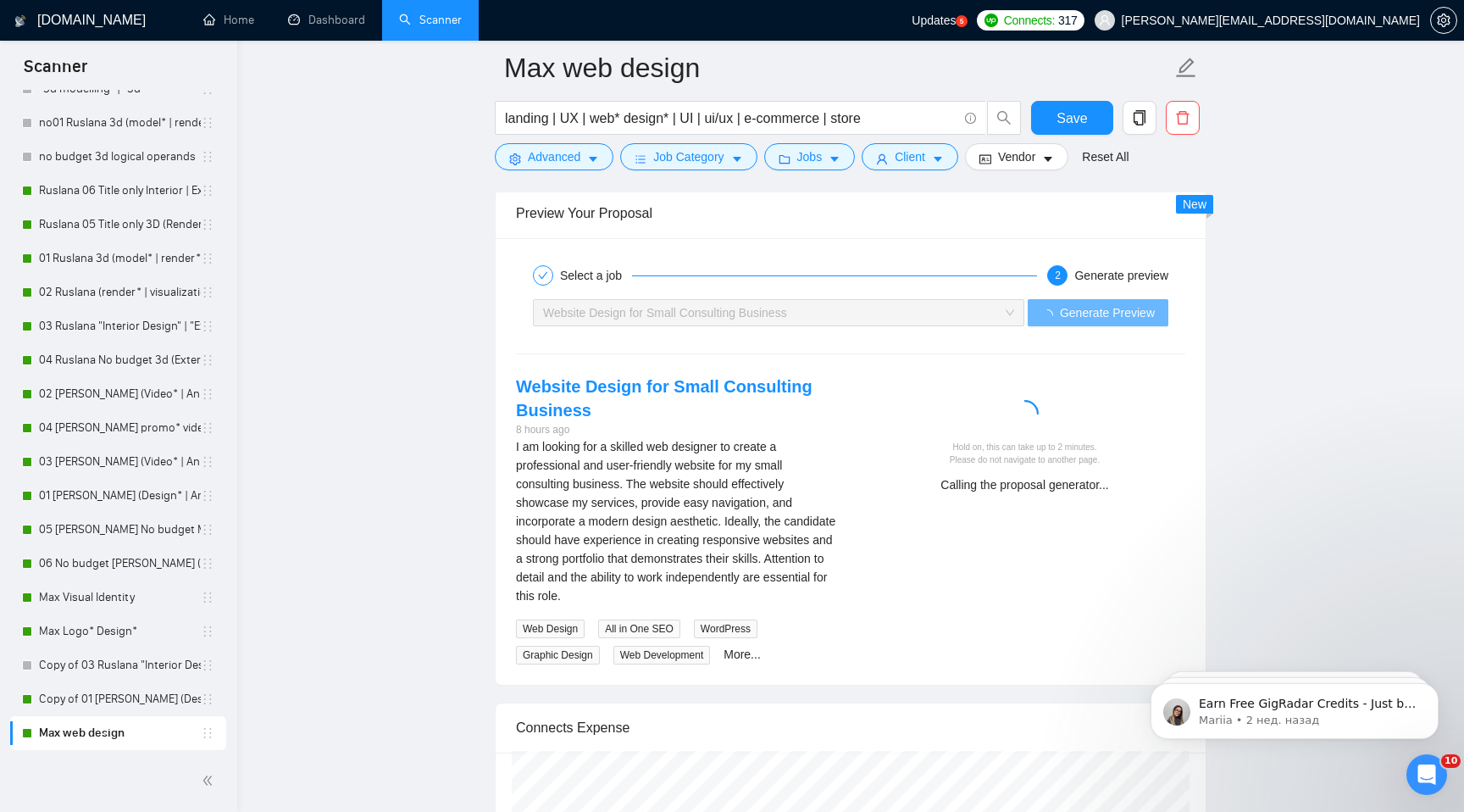
scroll to position [3278, 0]
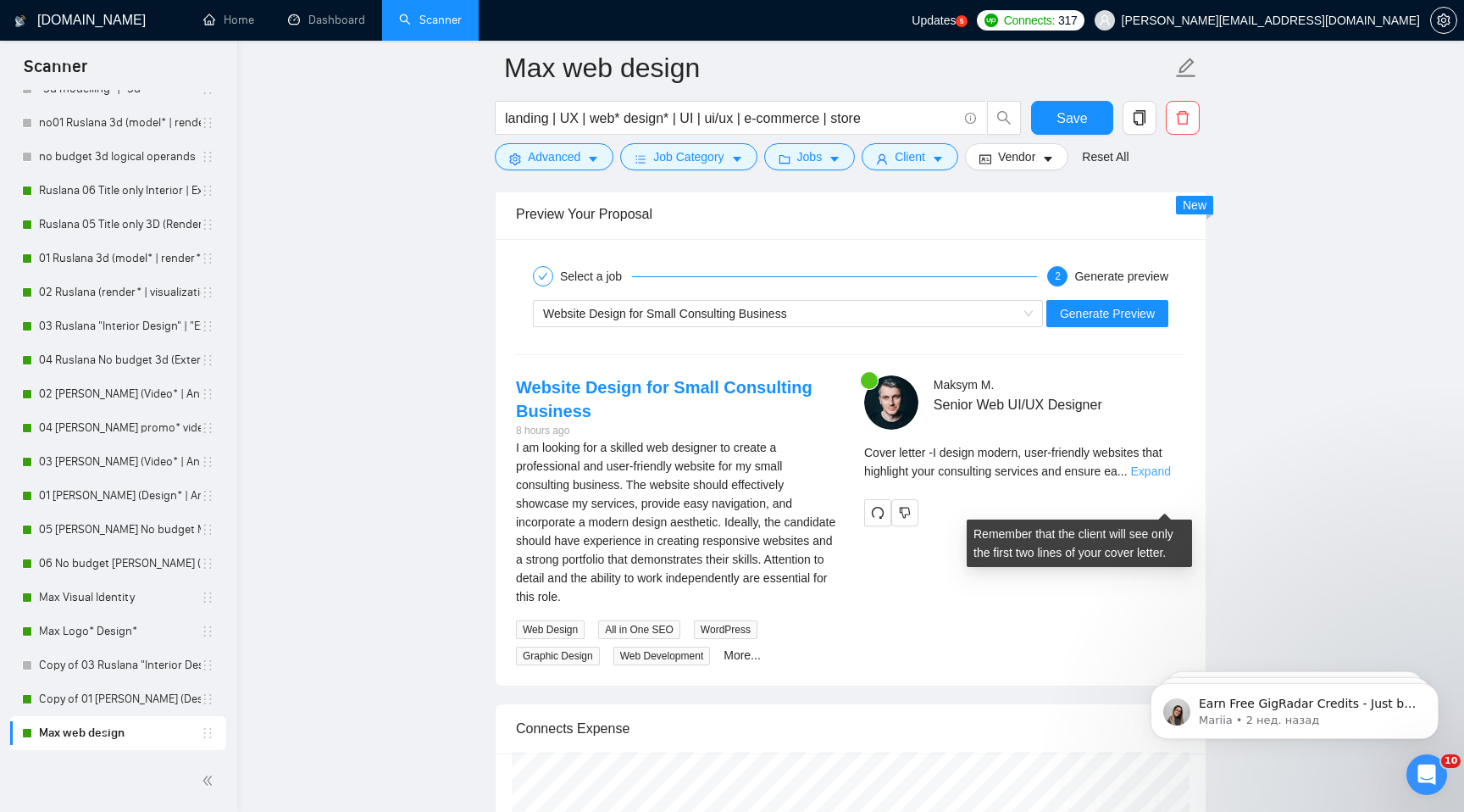
click at [1161, 478] on link "Expand" at bounding box center [1151, 471] width 40 height 14
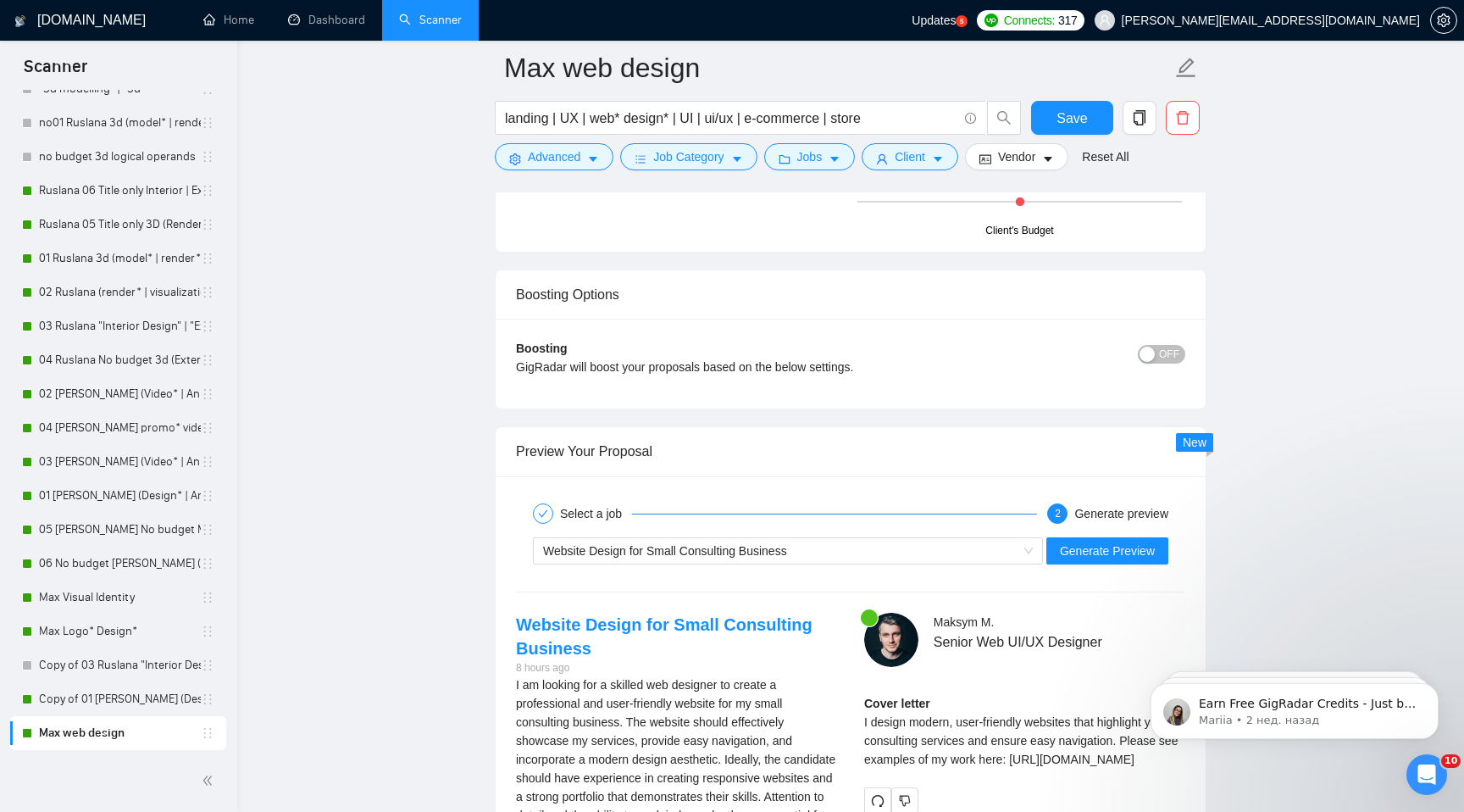
scroll to position [3184, 0]
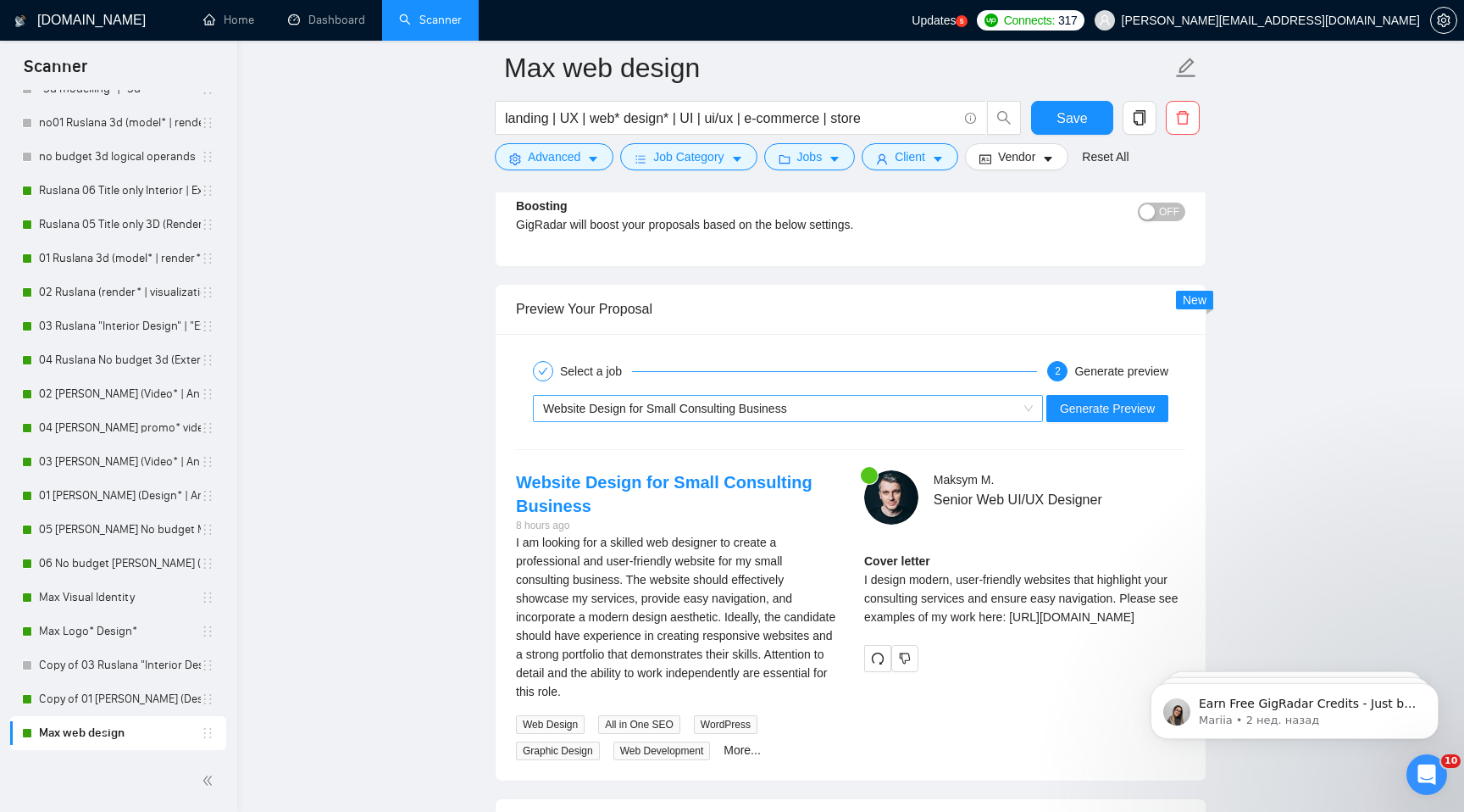
click at [654, 415] on span "Website Design for Small Consulting Business" at bounding box center [665, 408] width 244 height 14
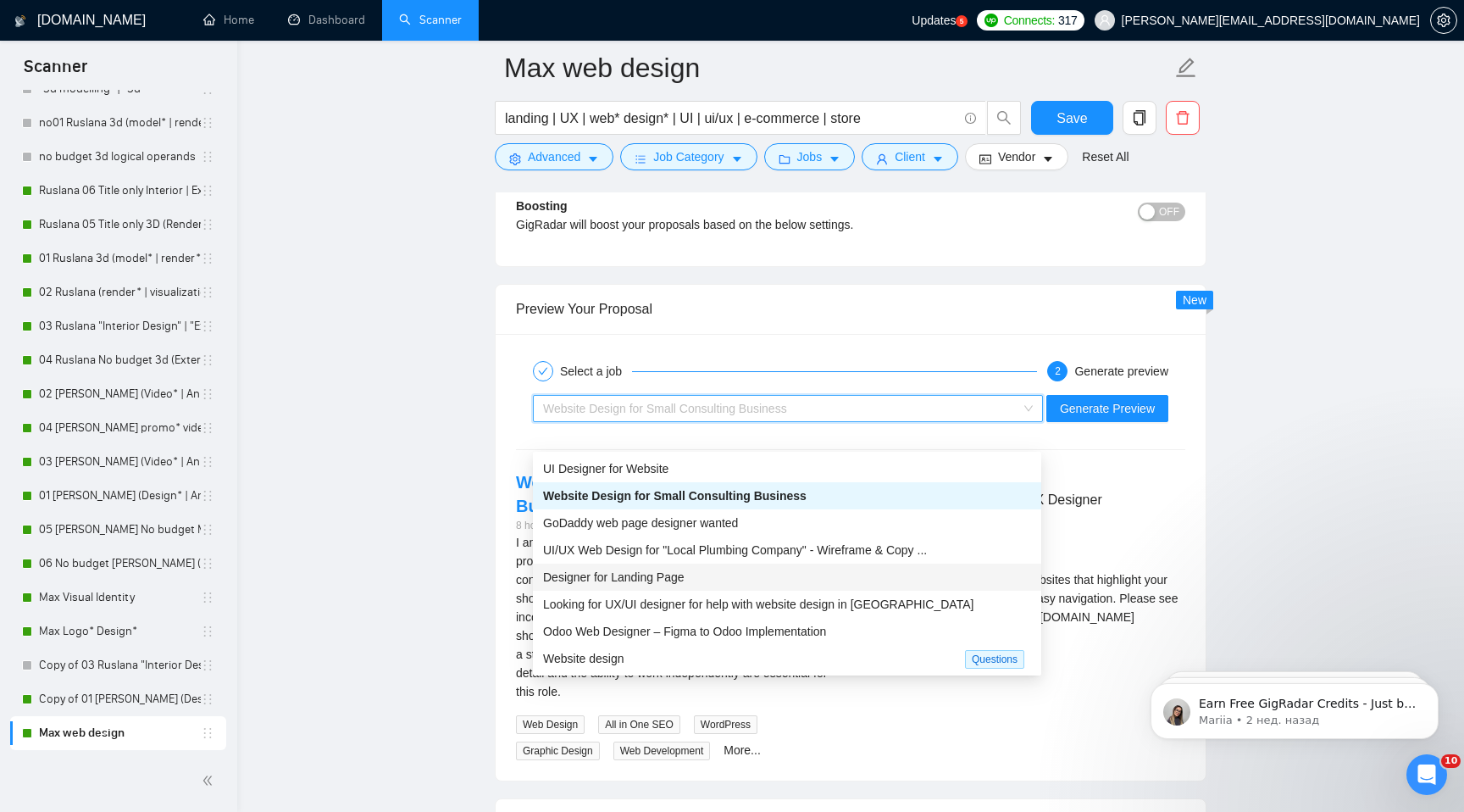
click at [715, 569] on div "Designer for Landing Page" at bounding box center [787, 577] width 488 height 19
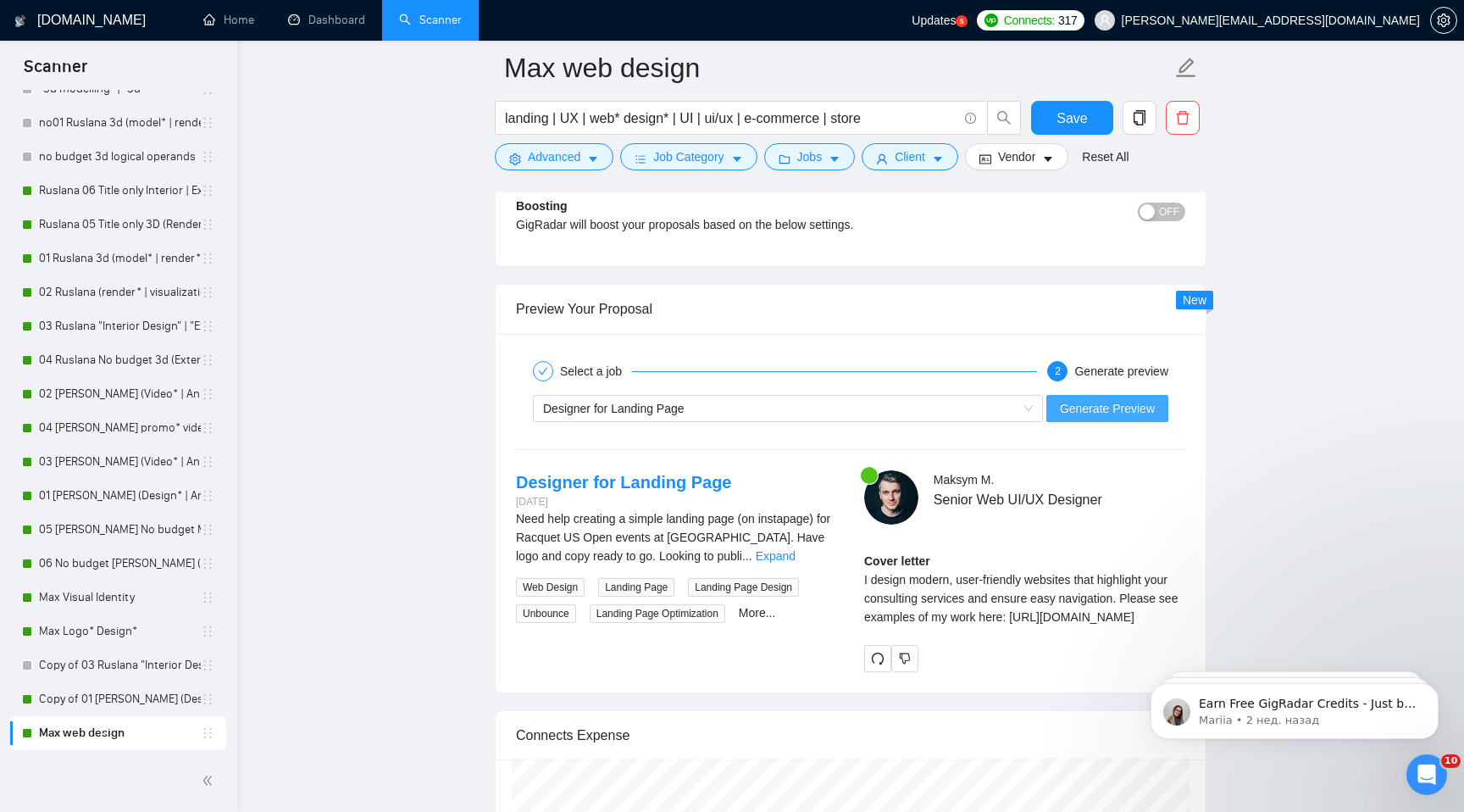
click at [1117, 418] on span "Generate Preview" at bounding box center [1107, 408] width 95 height 19
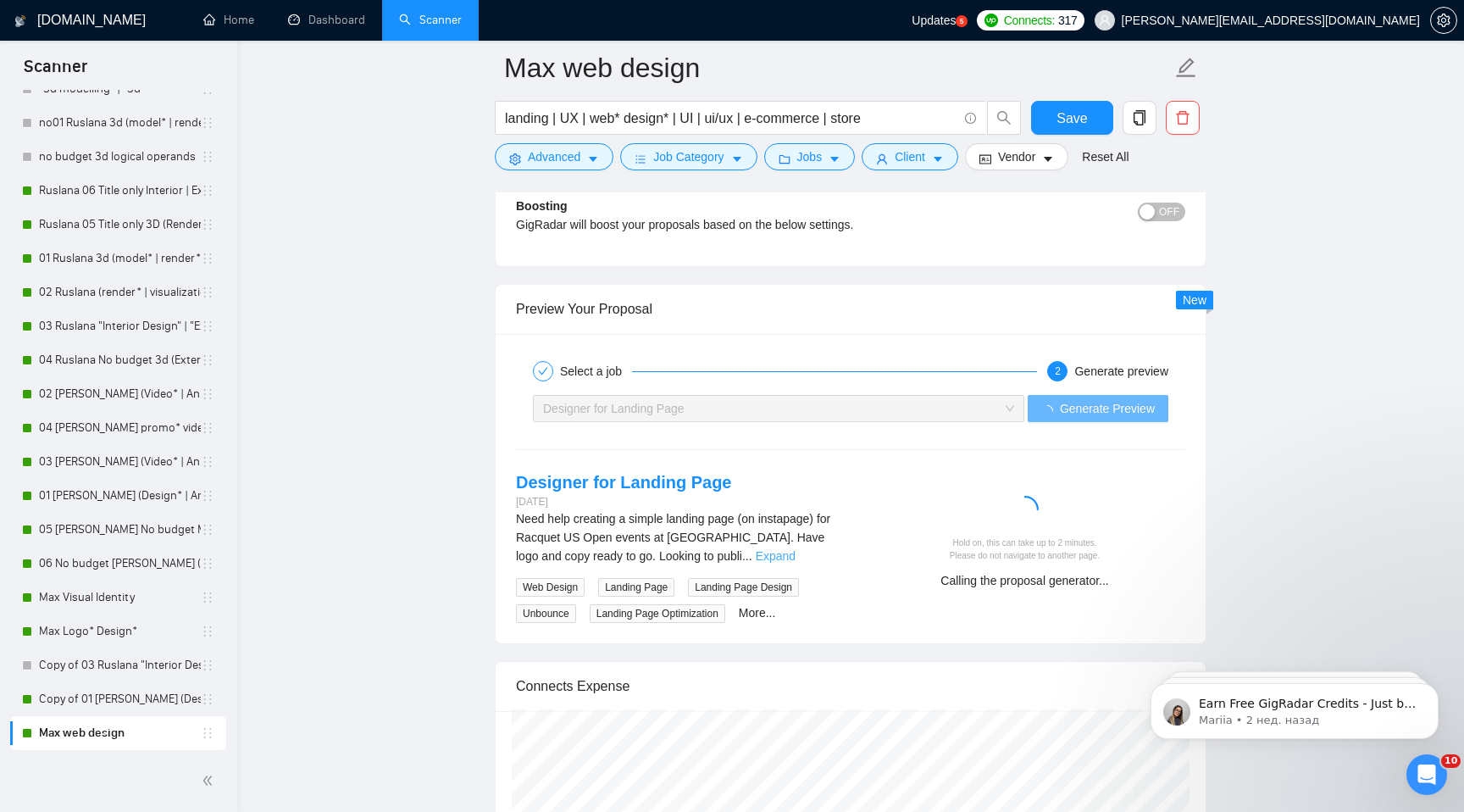
click at [795, 562] on link "Expand" at bounding box center [775, 555] width 40 height 14
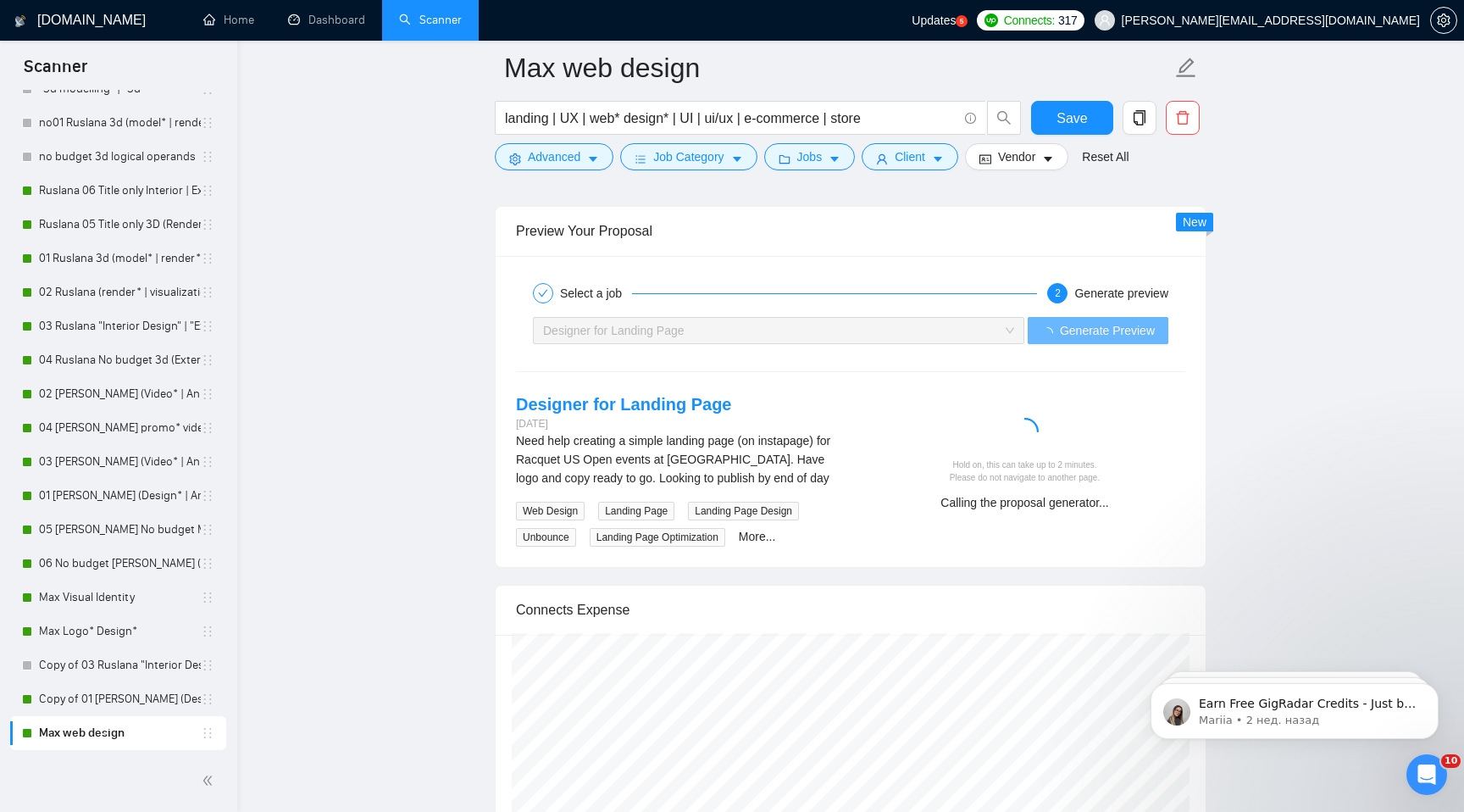
scroll to position [3260, 0]
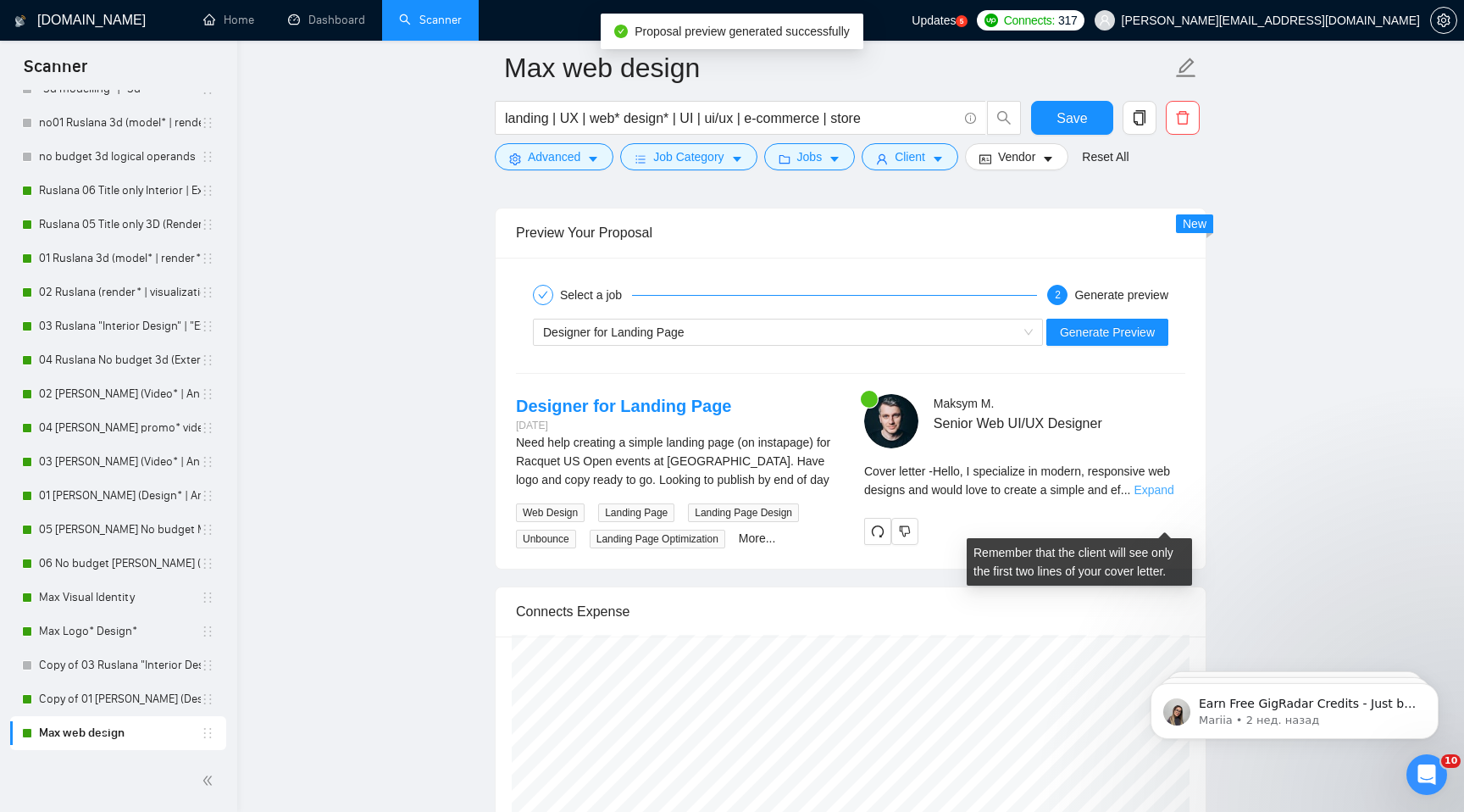
click at [1169, 497] on link "Expand" at bounding box center [1153, 490] width 40 height 14
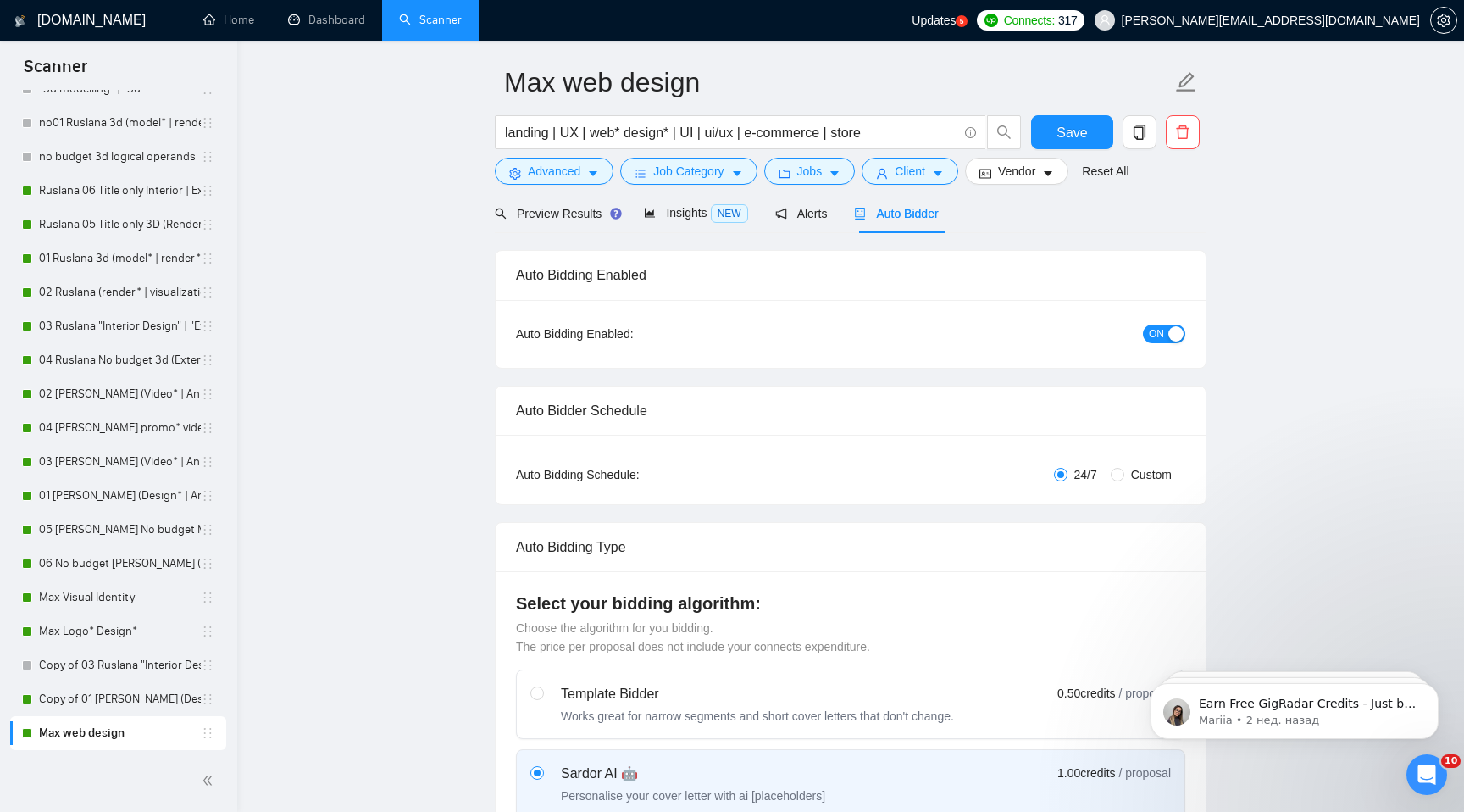
scroll to position [0, 0]
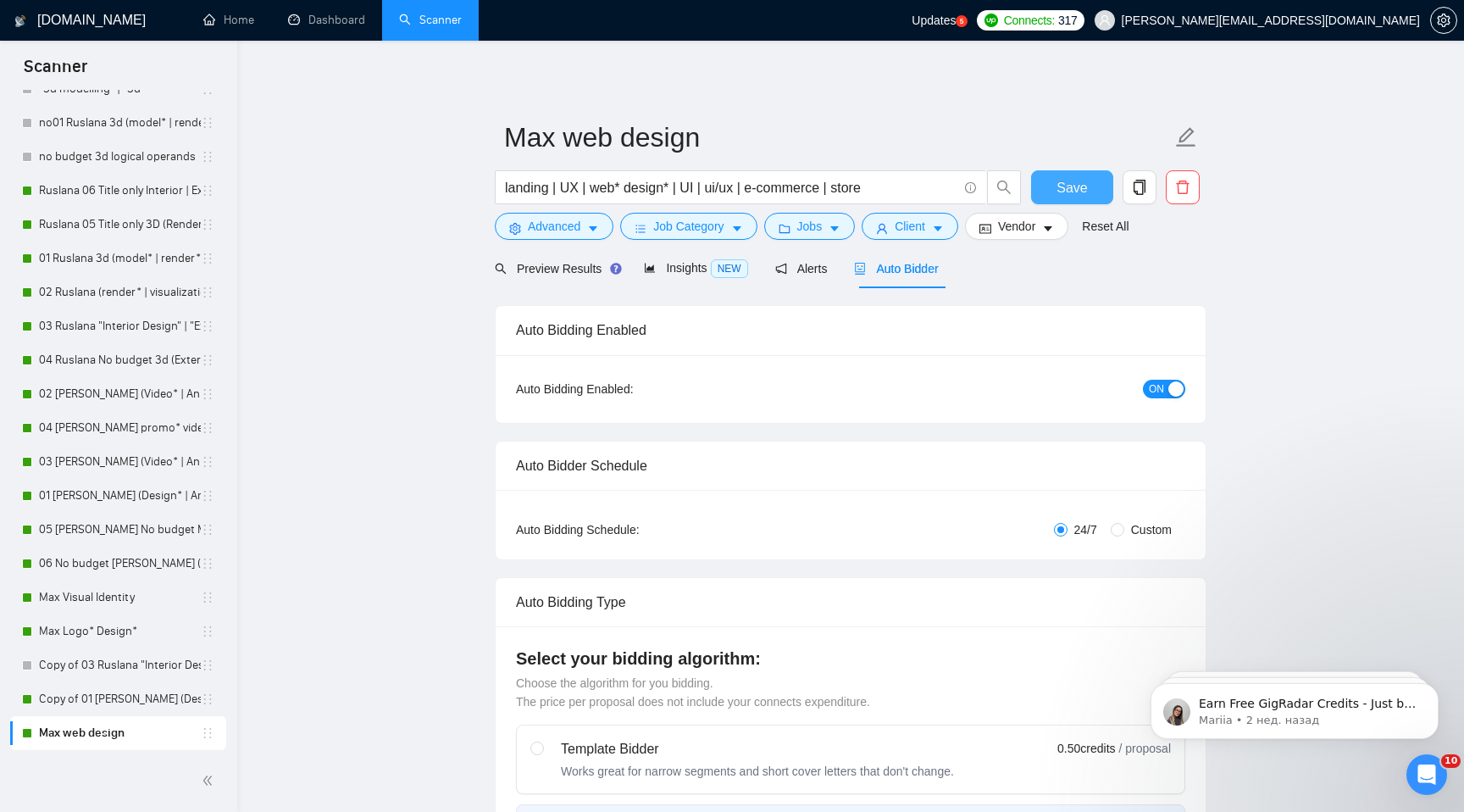
click at [1070, 183] on span "Save" at bounding box center [1071, 187] width 30 height 21
click at [107, 601] on link "Max Visual Identity" at bounding box center [120, 597] width 162 height 34
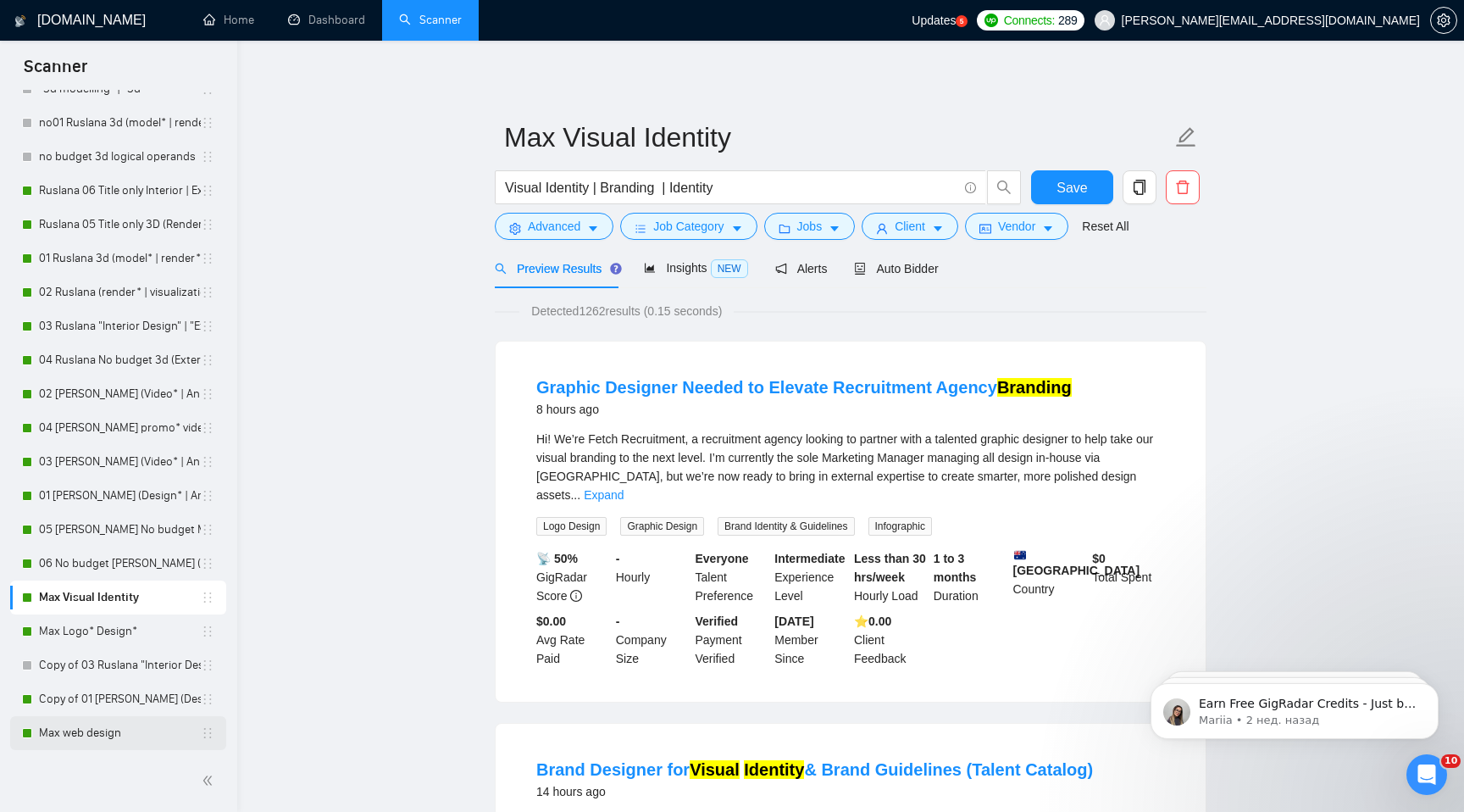
click at [113, 741] on link "Max web design" at bounding box center [120, 732] width 162 height 34
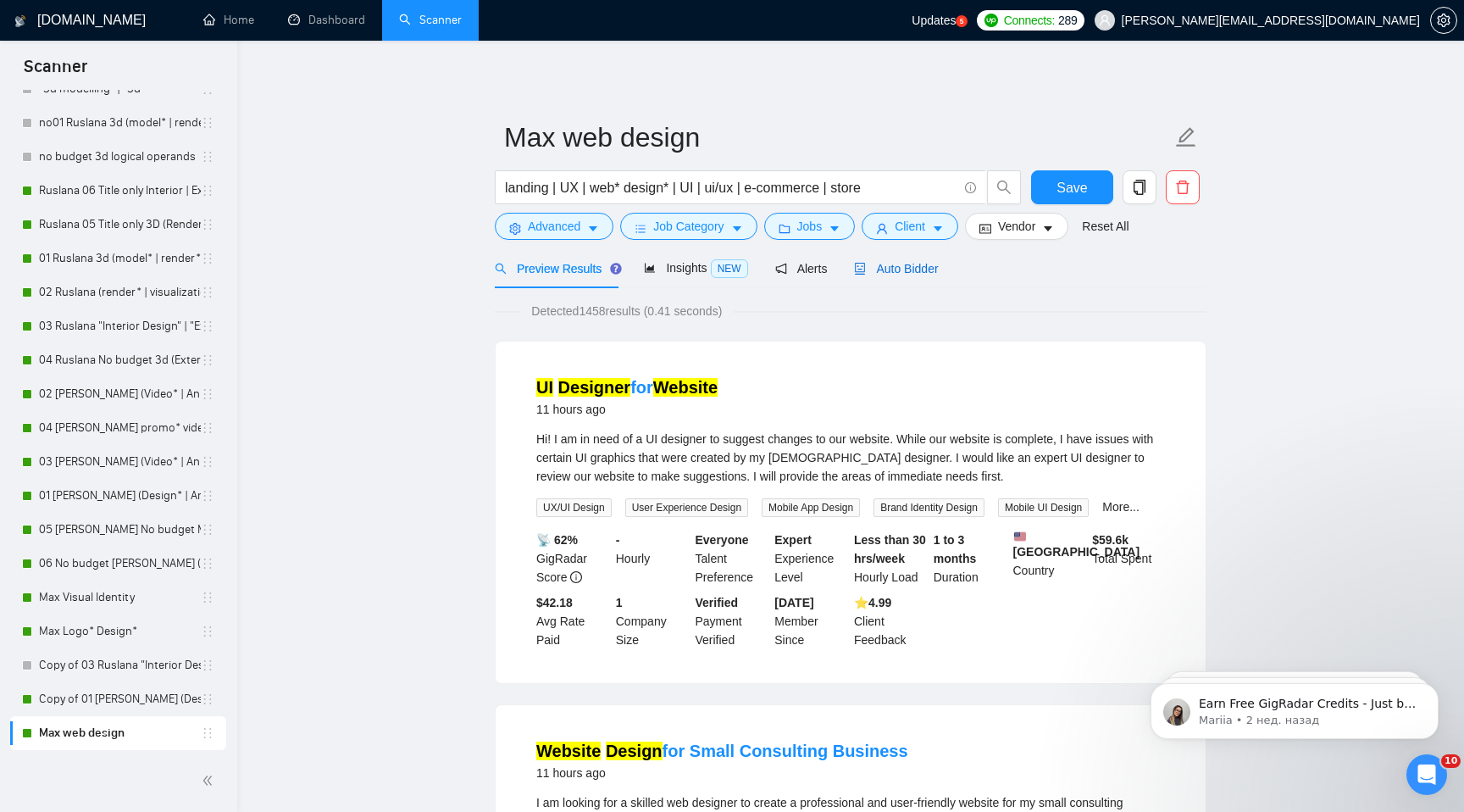
click at [924, 275] on div "Auto Bidder" at bounding box center [896, 268] width 84 height 19
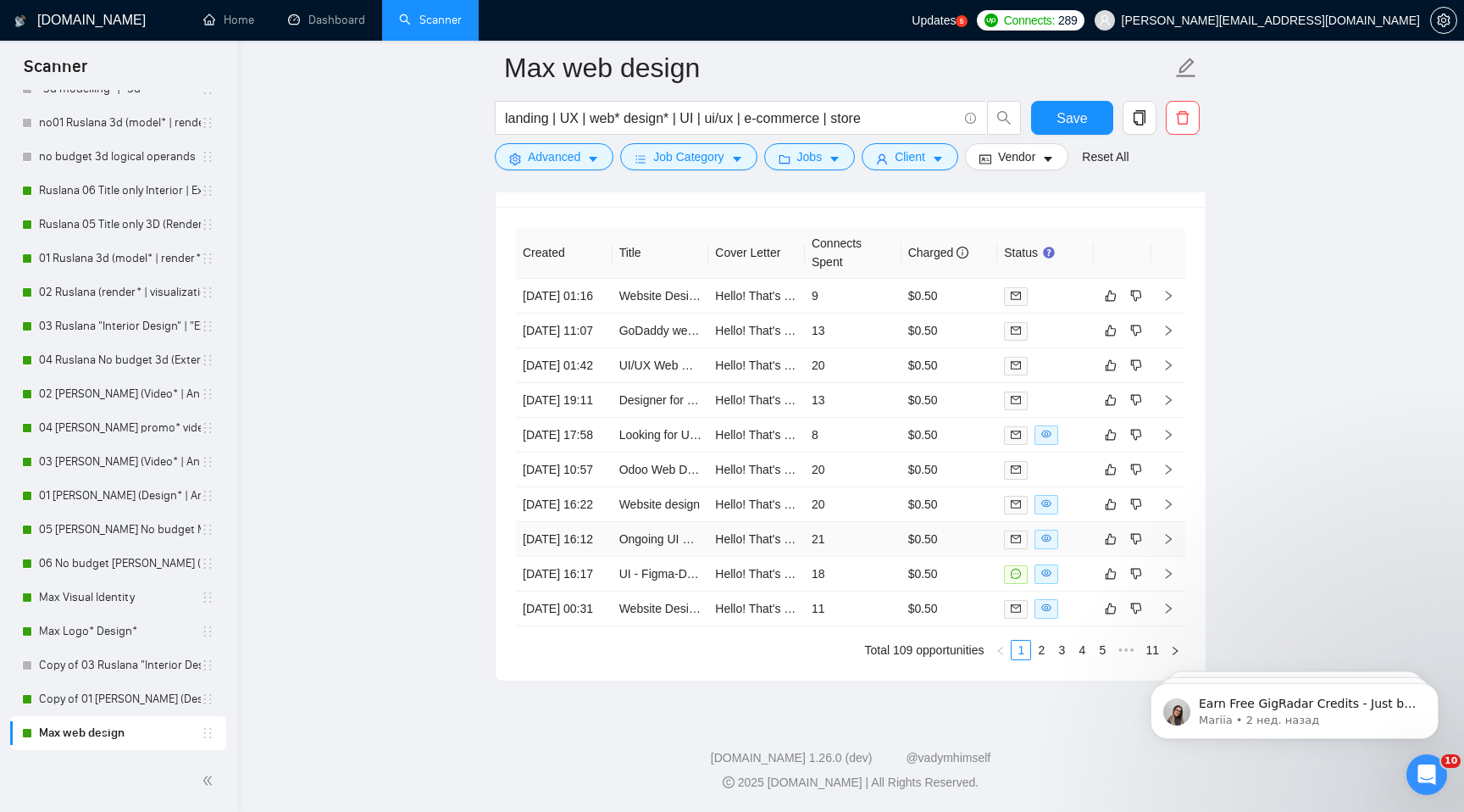
scroll to position [4477, 0]
click at [126, 626] on link "Max Logo* Design*" at bounding box center [120, 630] width 162 height 34
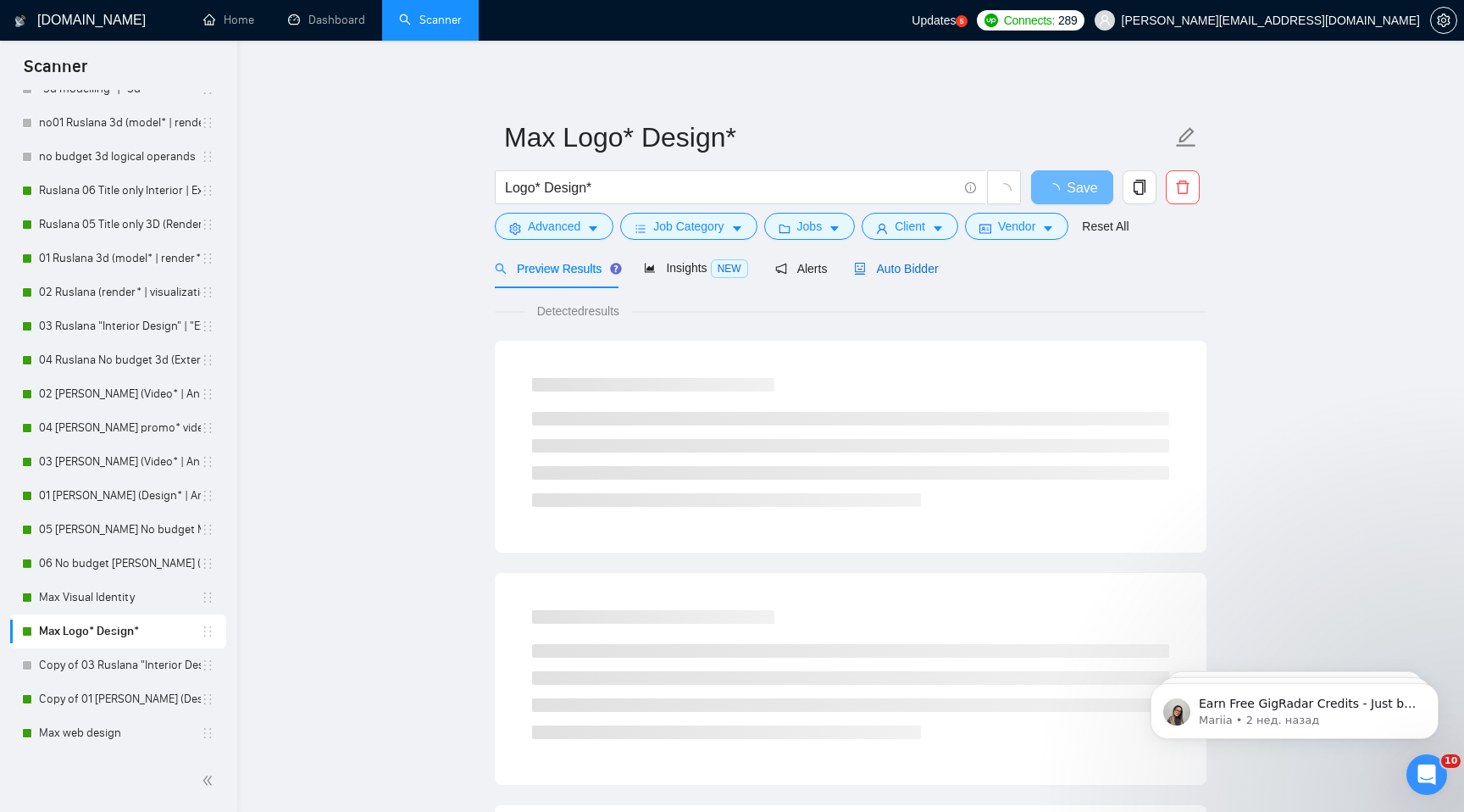
click at [933, 271] on span "Auto Bidder" at bounding box center [896, 268] width 84 height 14
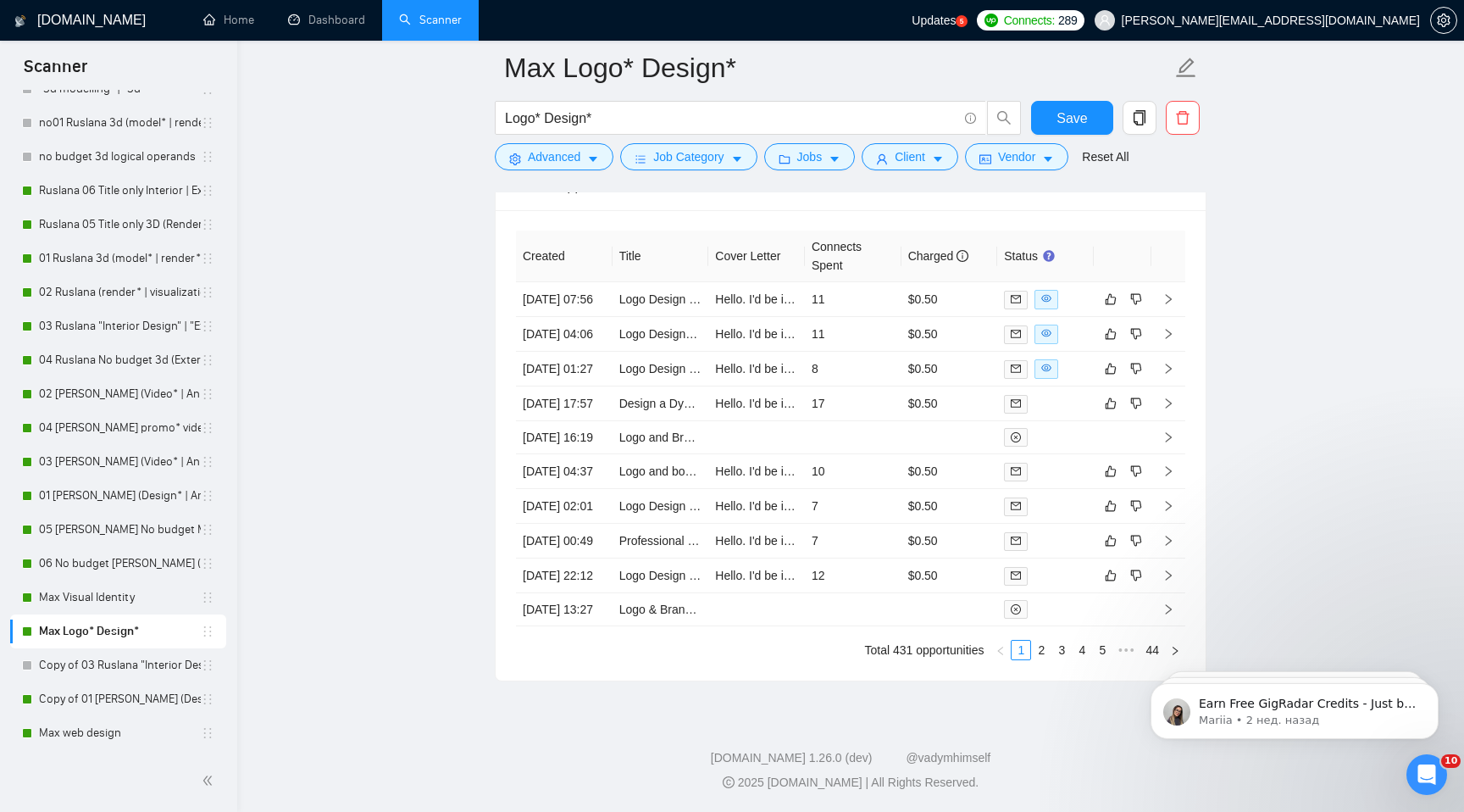
scroll to position [3649, 0]
click at [1044, 653] on link "2" at bounding box center [1040, 649] width 19 height 19
click at [1068, 650] on link "3" at bounding box center [1061, 649] width 19 height 19
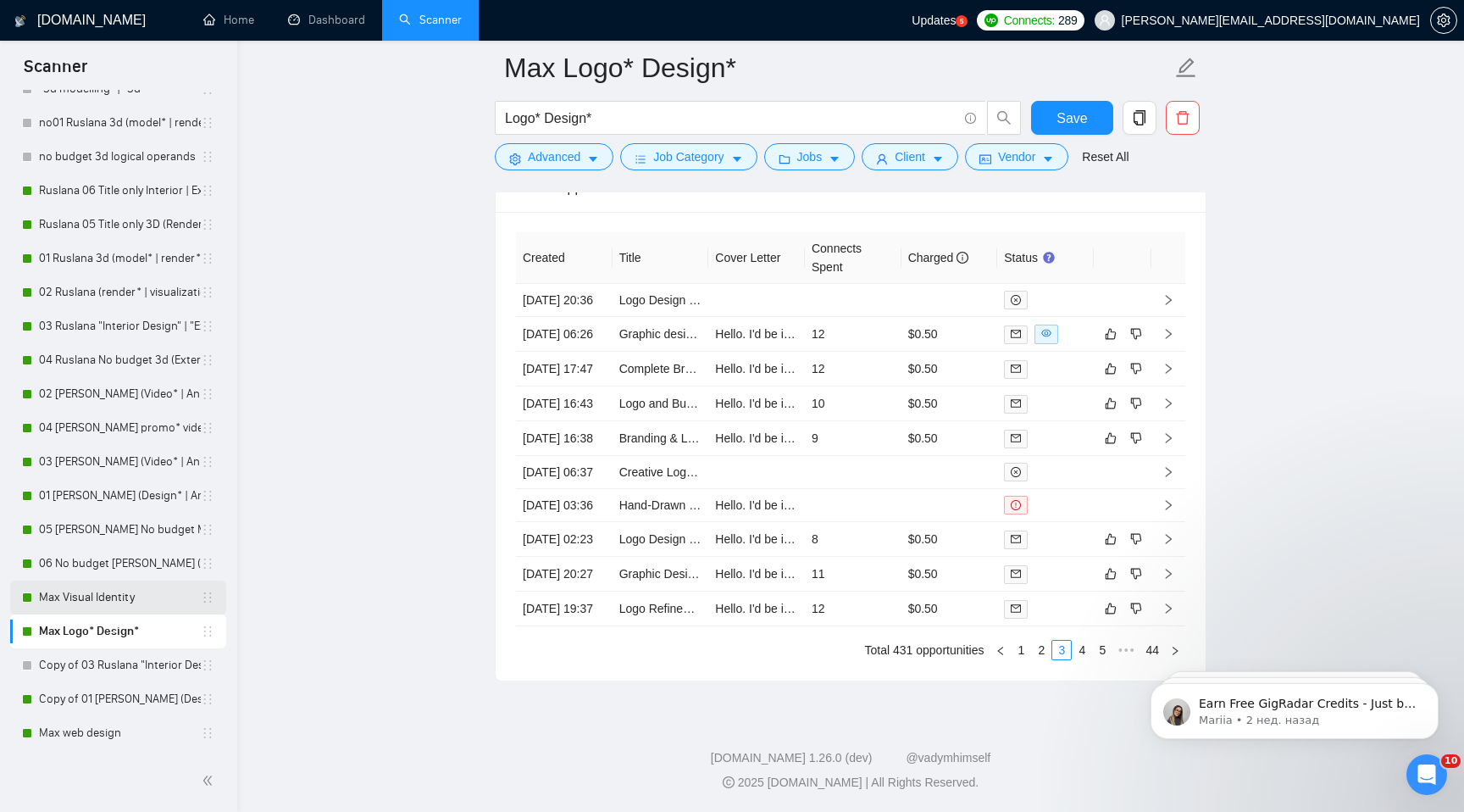
click at [130, 589] on link "Max Visual Identity" at bounding box center [120, 597] width 162 height 34
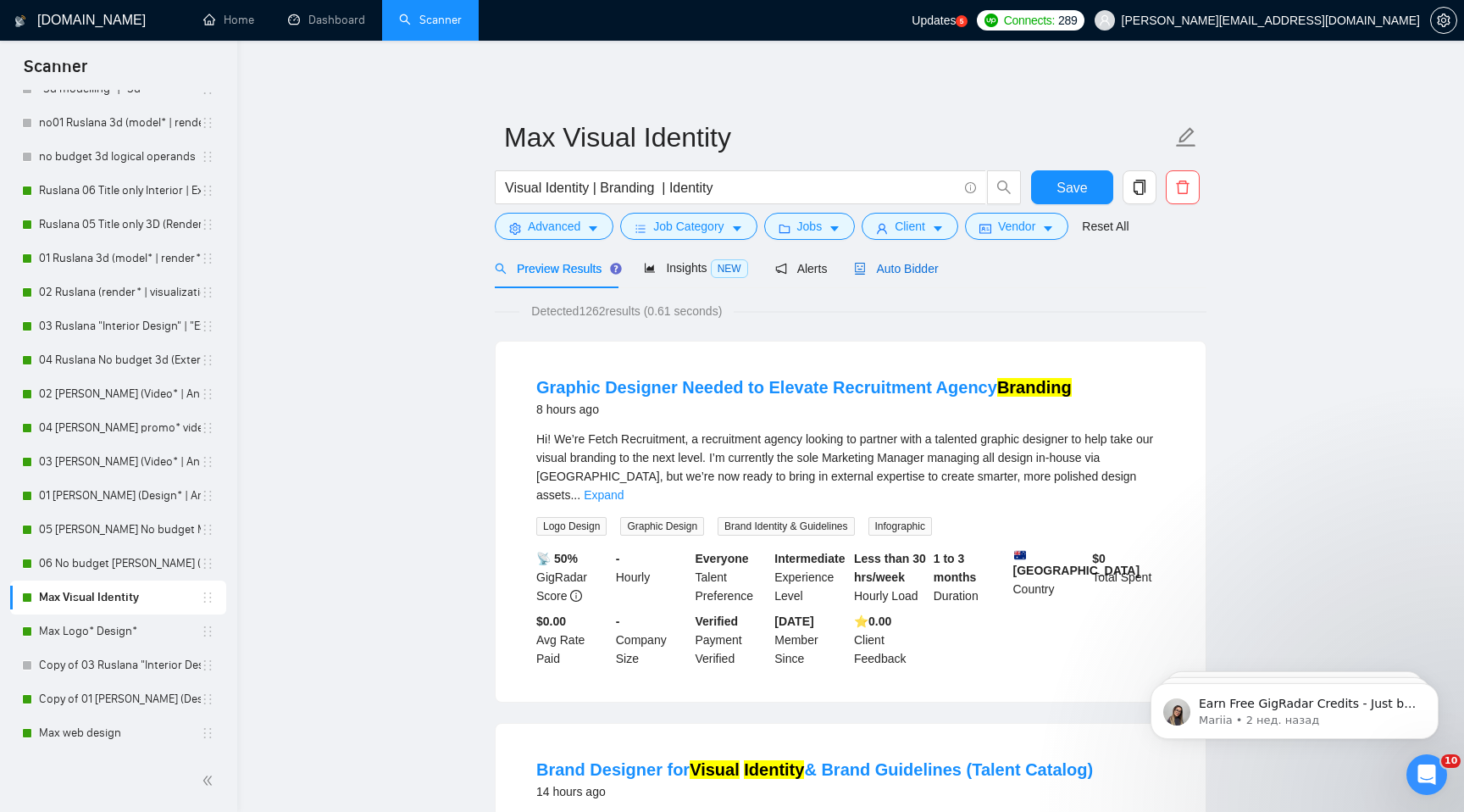
click at [918, 268] on span "Auto Bidder" at bounding box center [896, 268] width 84 height 14
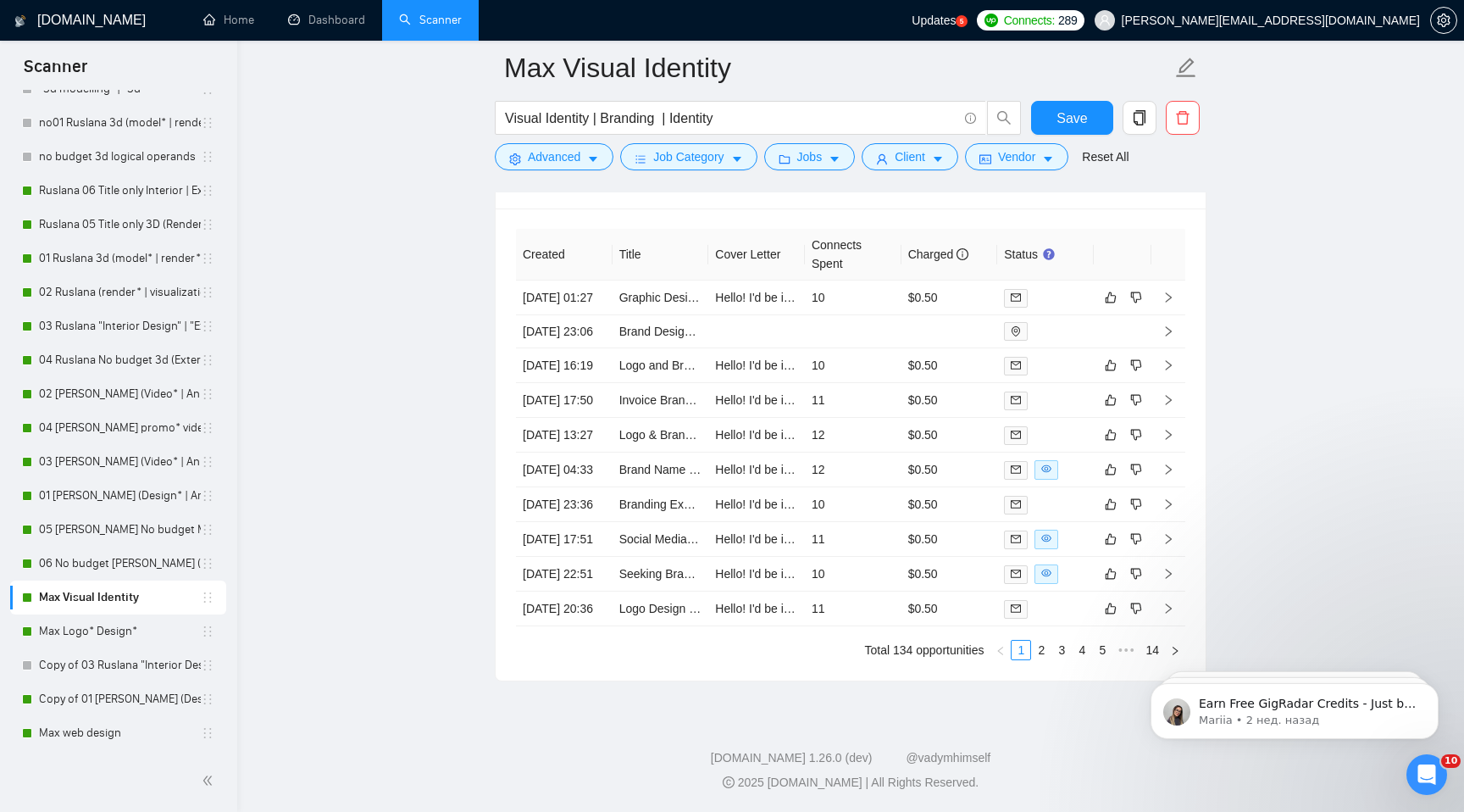
scroll to position [3649, 0]
click at [1039, 652] on link "2" at bounding box center [1040, 649] width 19 height 19
click at [1059, 659] on link "3" at bounding box center [1061, 649] width 19 height 19
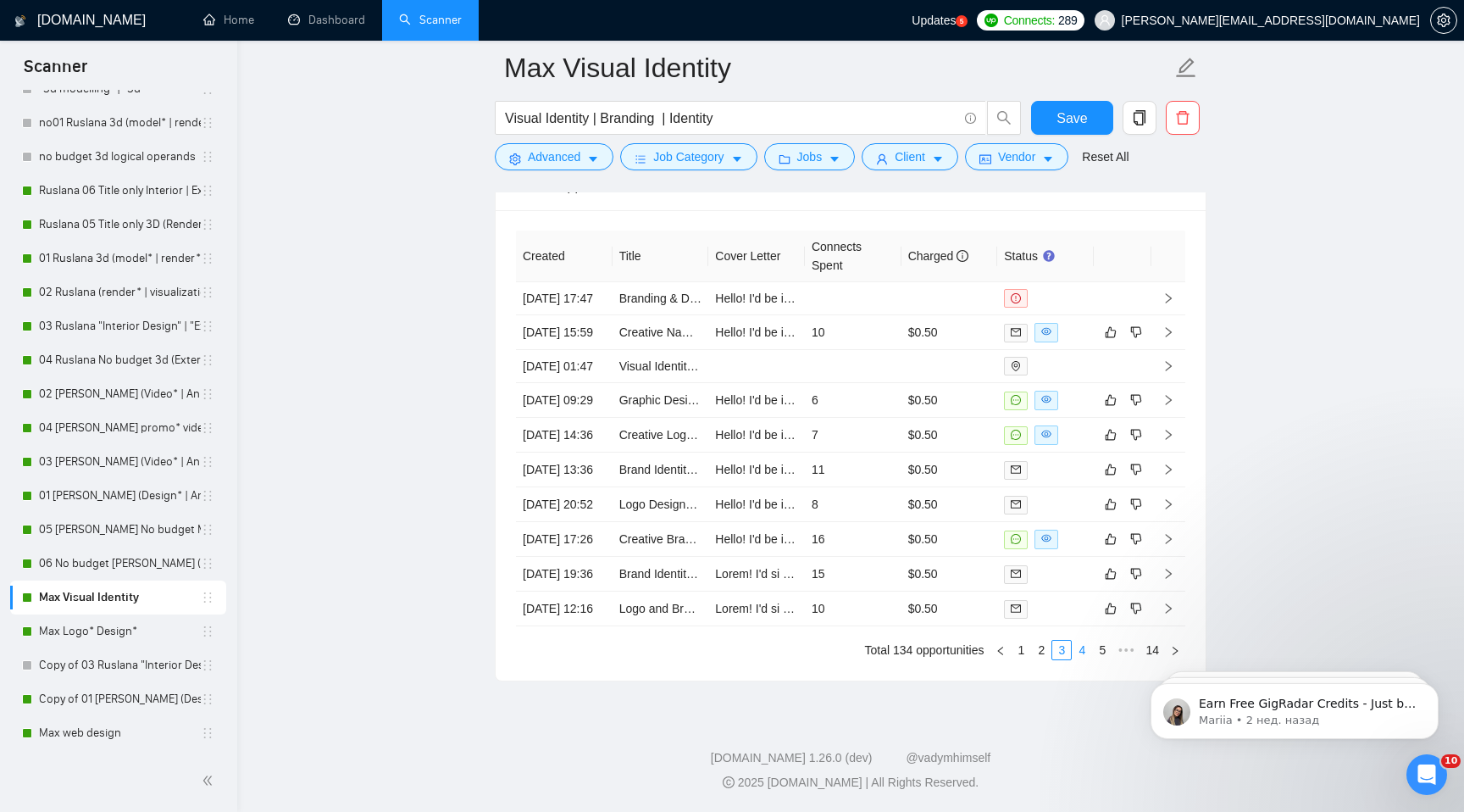
click at [1083, 651] on link "4" at bounding box center [1081, 649] width 19 height 19
click at [1041, 653] on link "3" at bounding box center [1040, 649] width 19 height 19
click at [1025, 649] on link "1" at bounding box center [1020, 649] width 19 height 19
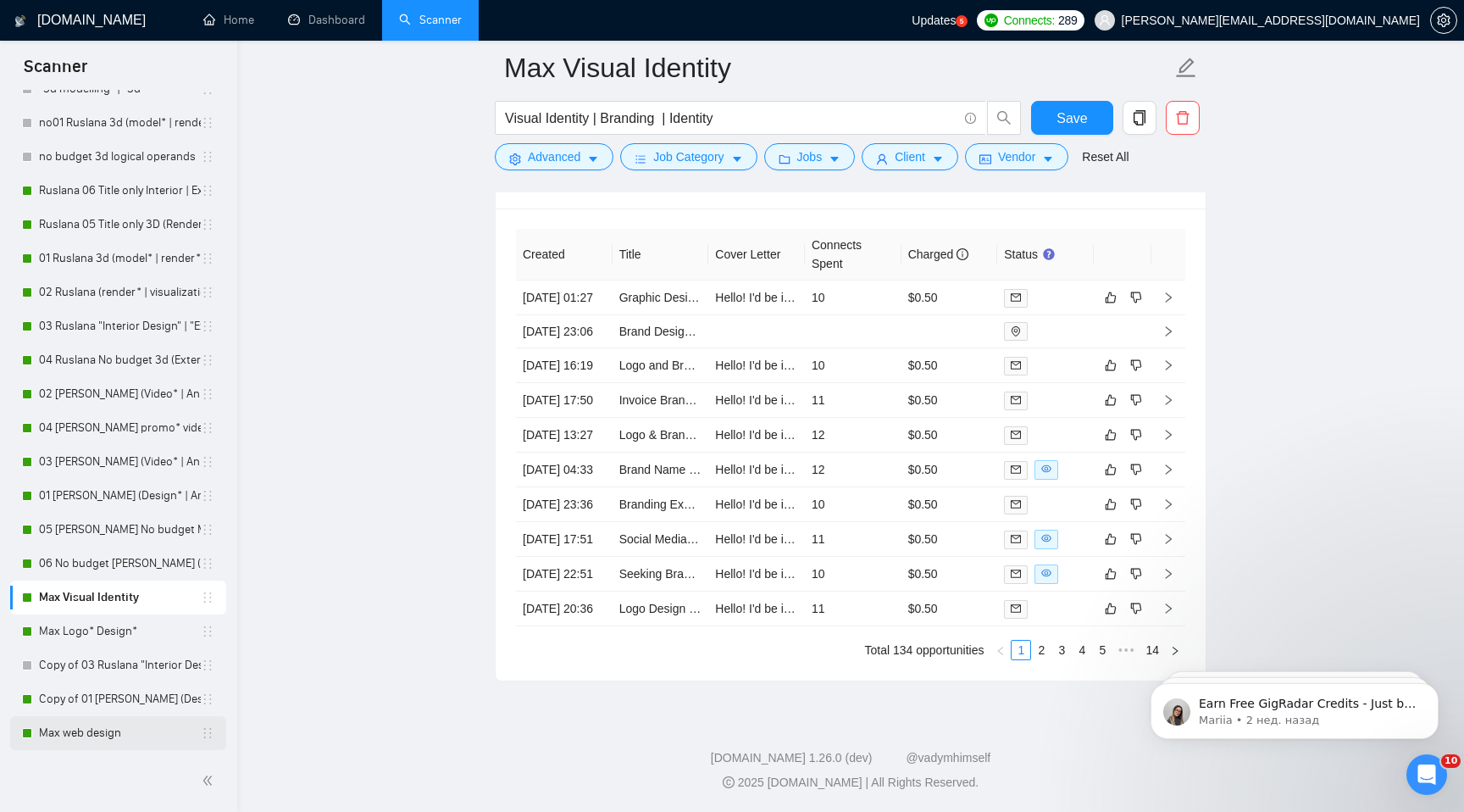
click at [135, 736] on link "Max web design" at bounding box center [120, 732] width 162 height 34
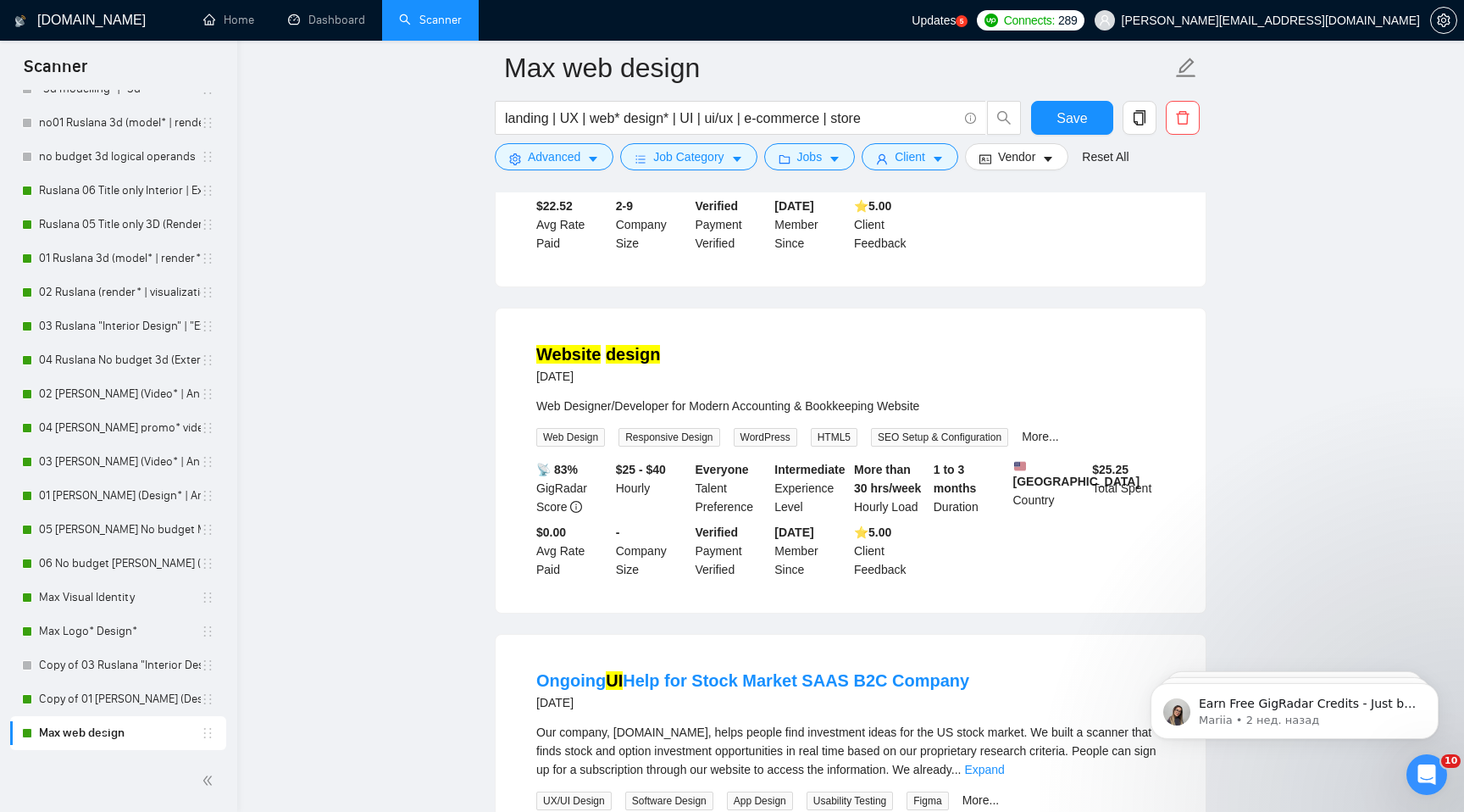
scroll to position [3325, 0]
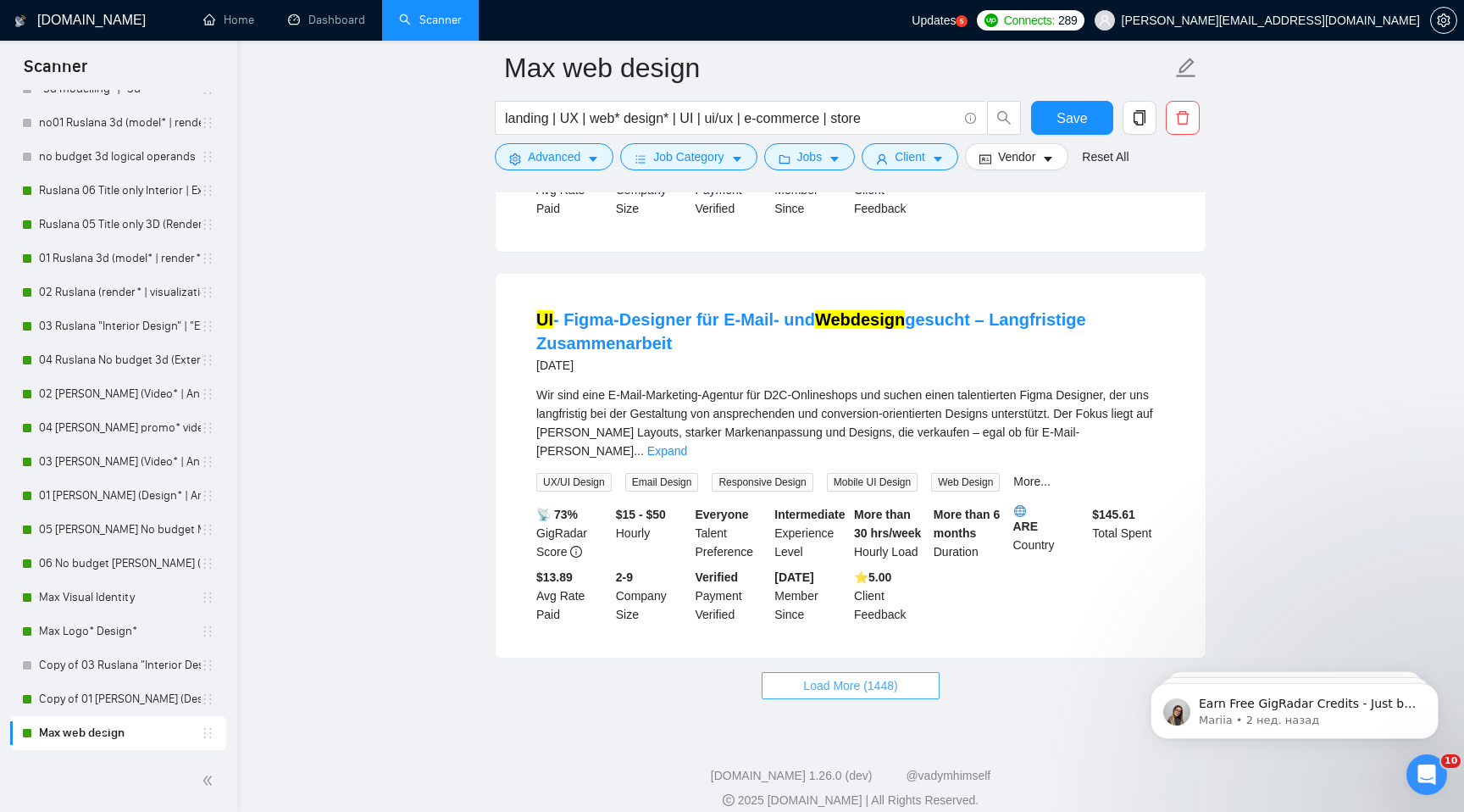
click at [888, 676] on span "Load More (1448)" at bounding box center [850, 685] width 94 height 19
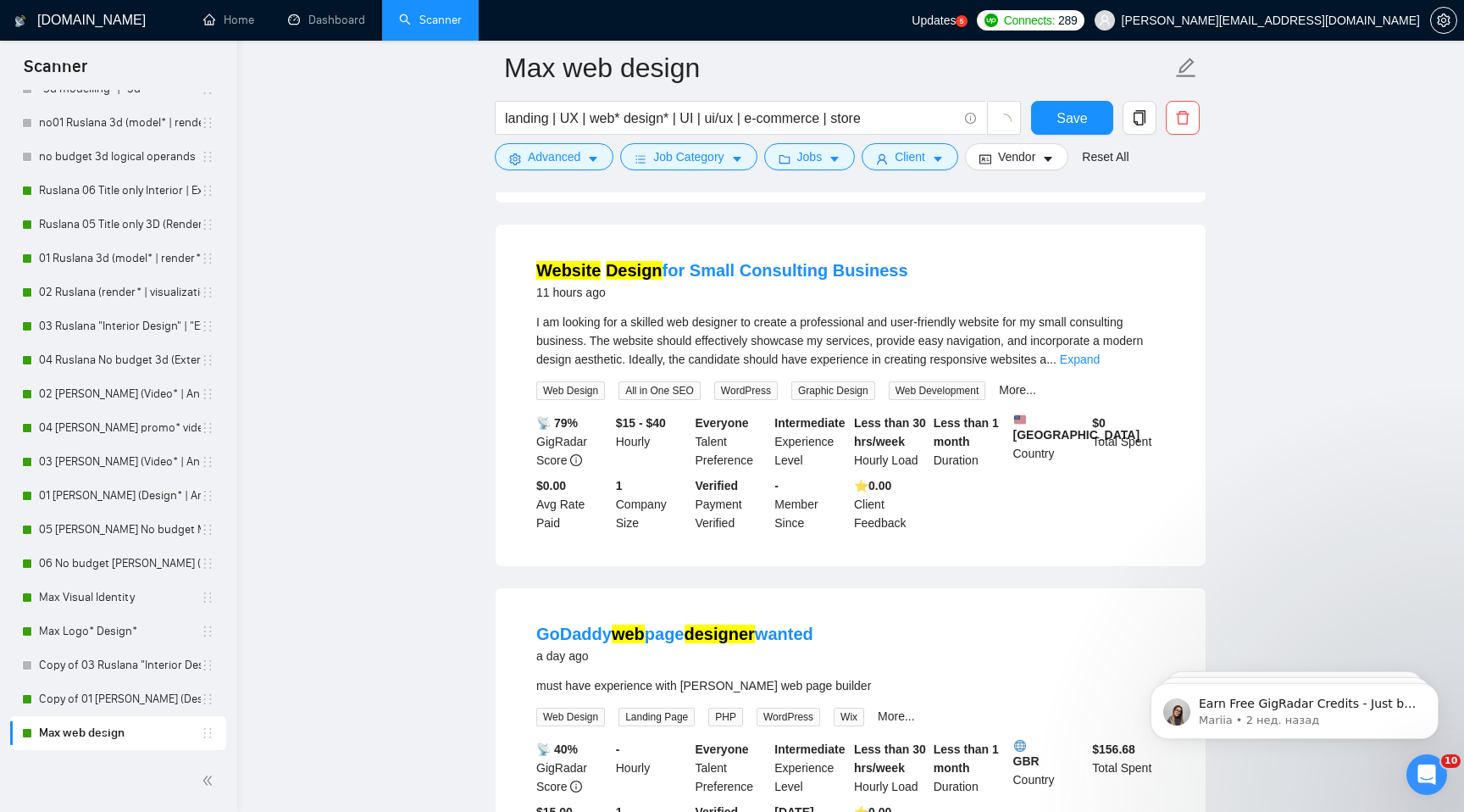
scroll to position [0, 0]
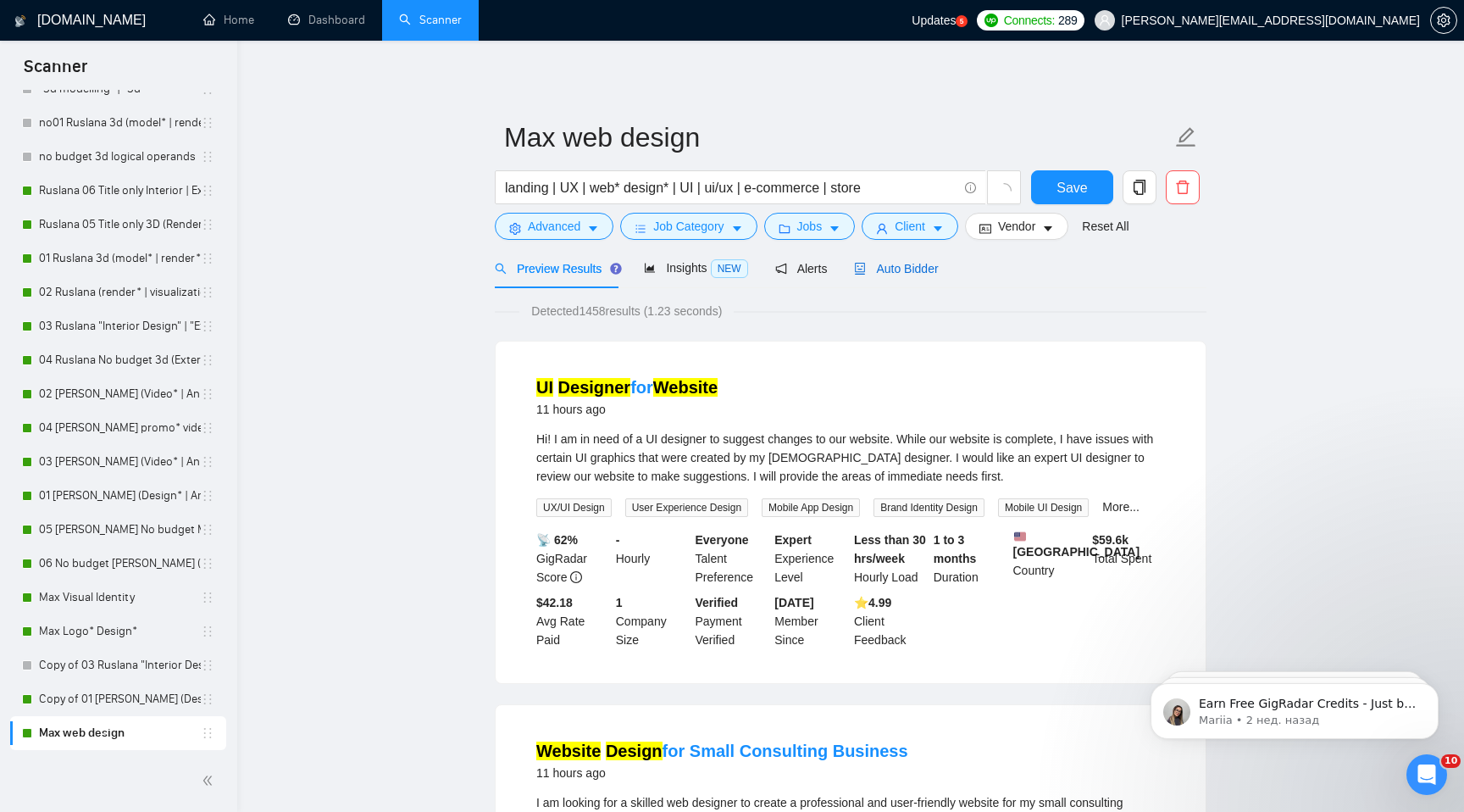
click at [900, 270] on span "Auto Bidder" at bounding box center [896, 268] width 84 height 14
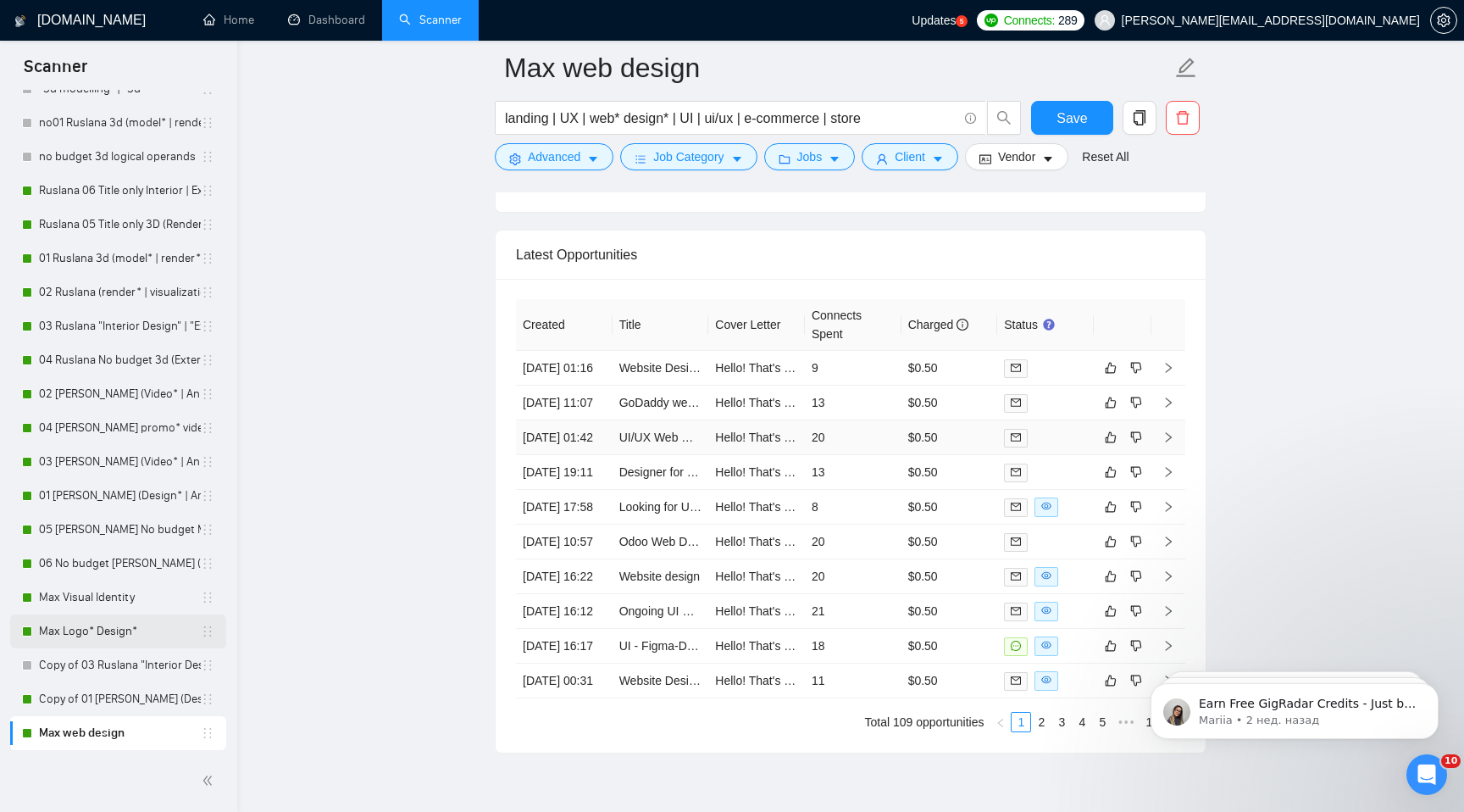
scroll to position [4205, 0]
click at [130, 629] on link "Max Logo* Design*" at bounding box center [120, 630] width 162 height 34
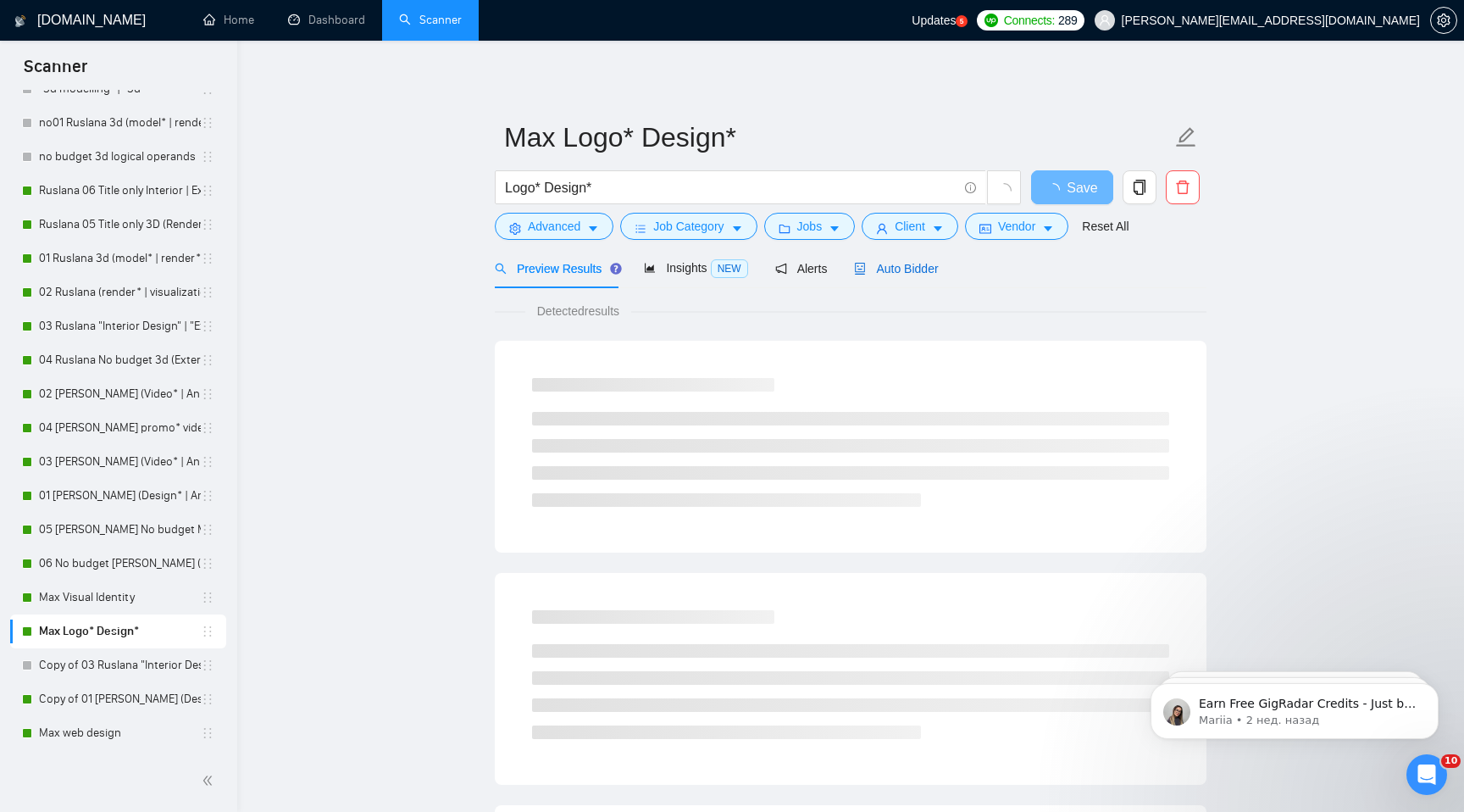
click at [879, 274] on span "Auto Bidder" at bounding box center [896, 268] width 84 height 14
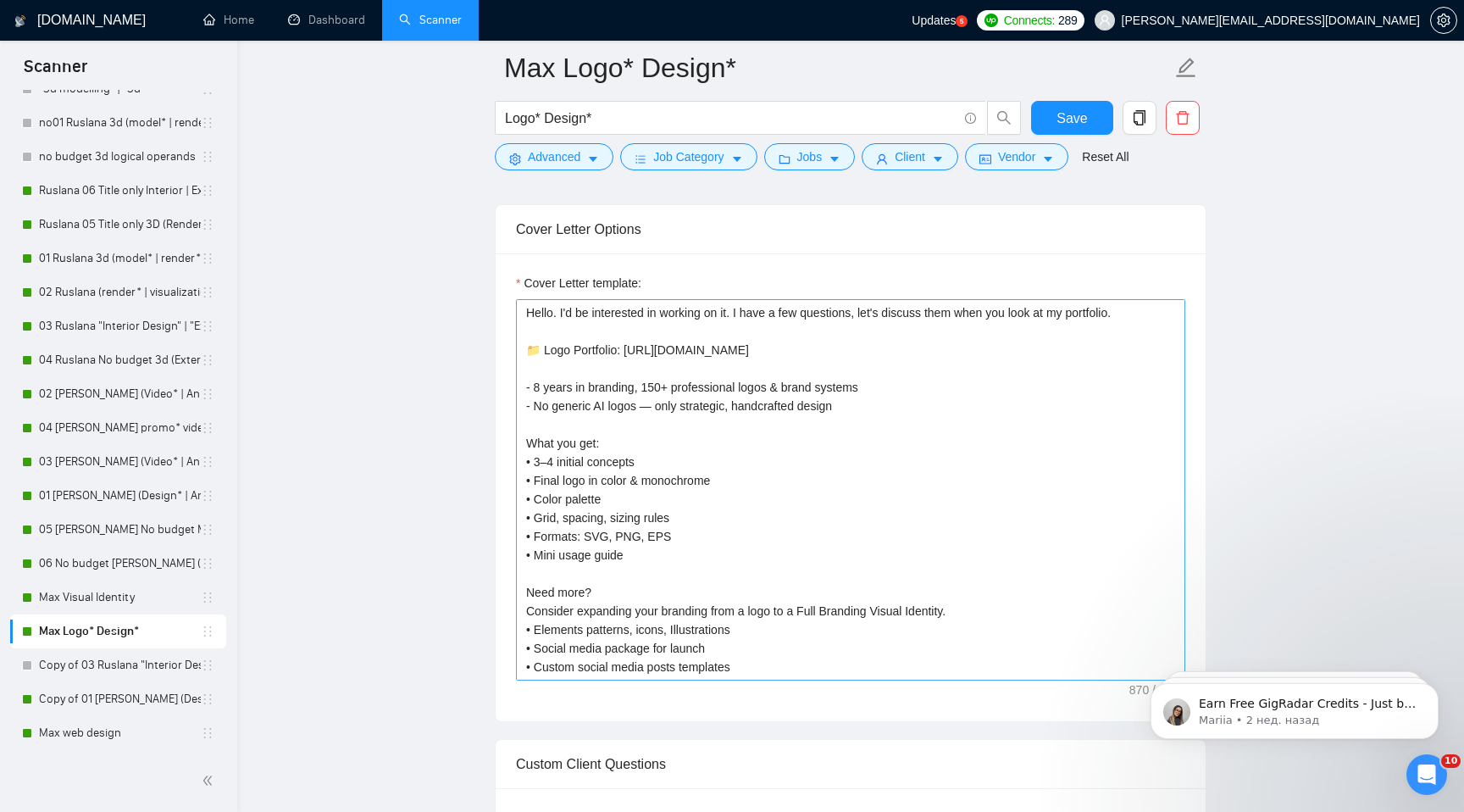
scroll to position [1085, 0]
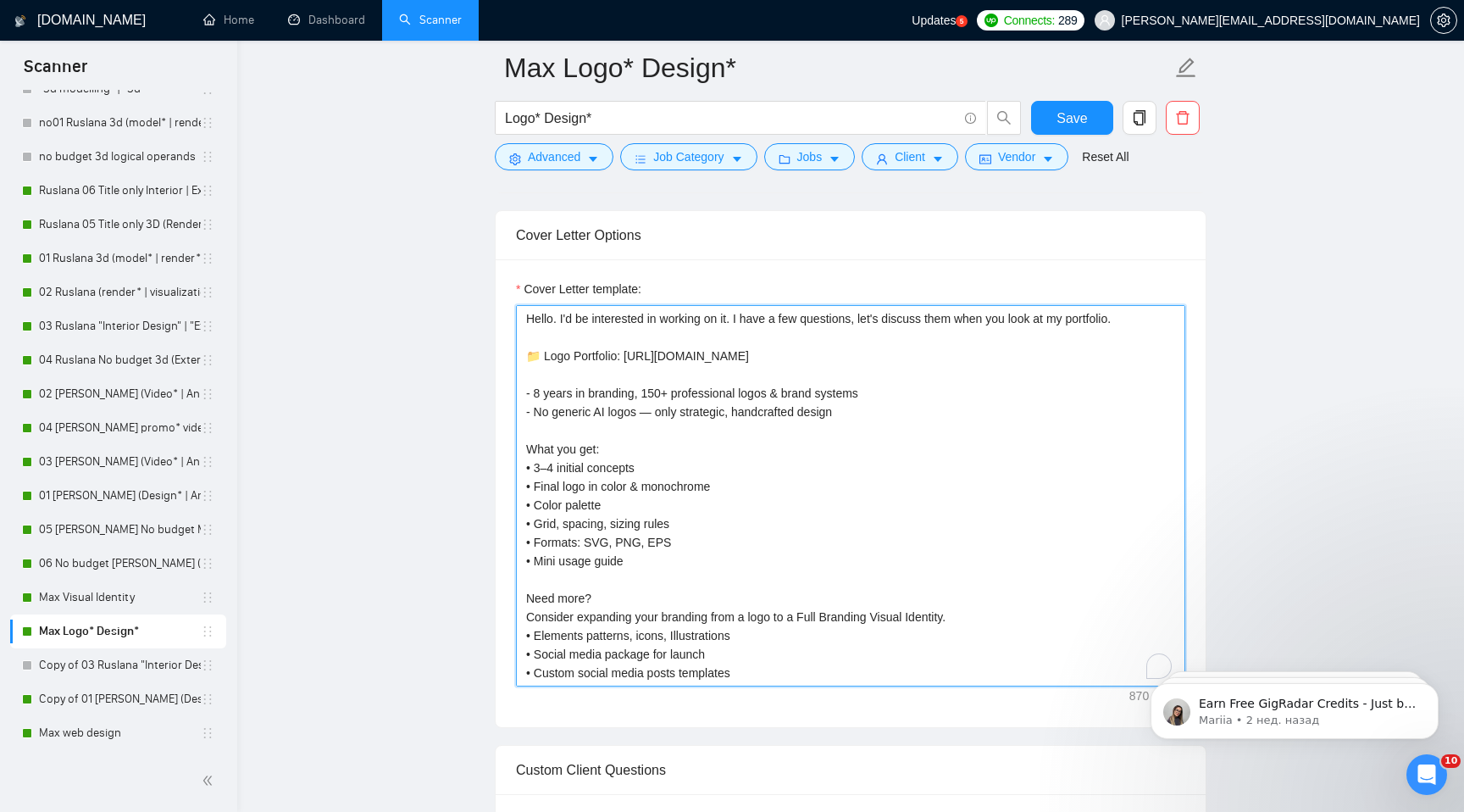
click at [925, 345] on textarea "Hello. I'd be interested in working on it. I have a few questions, let's discus…" at bounding box center [851, 495] width 670 height 382
drag, startPoint x: 1140, startPoint y: 314, endPoint x: 560, endPoint y: 324, distance: 580.1
click at [560, 324] on textarea "Hello. I'd be interested in working on it. I have a few questions, let's discus…" at bounding box center [851, 495] width 670 height 382
paste textarea "I can help you with that."
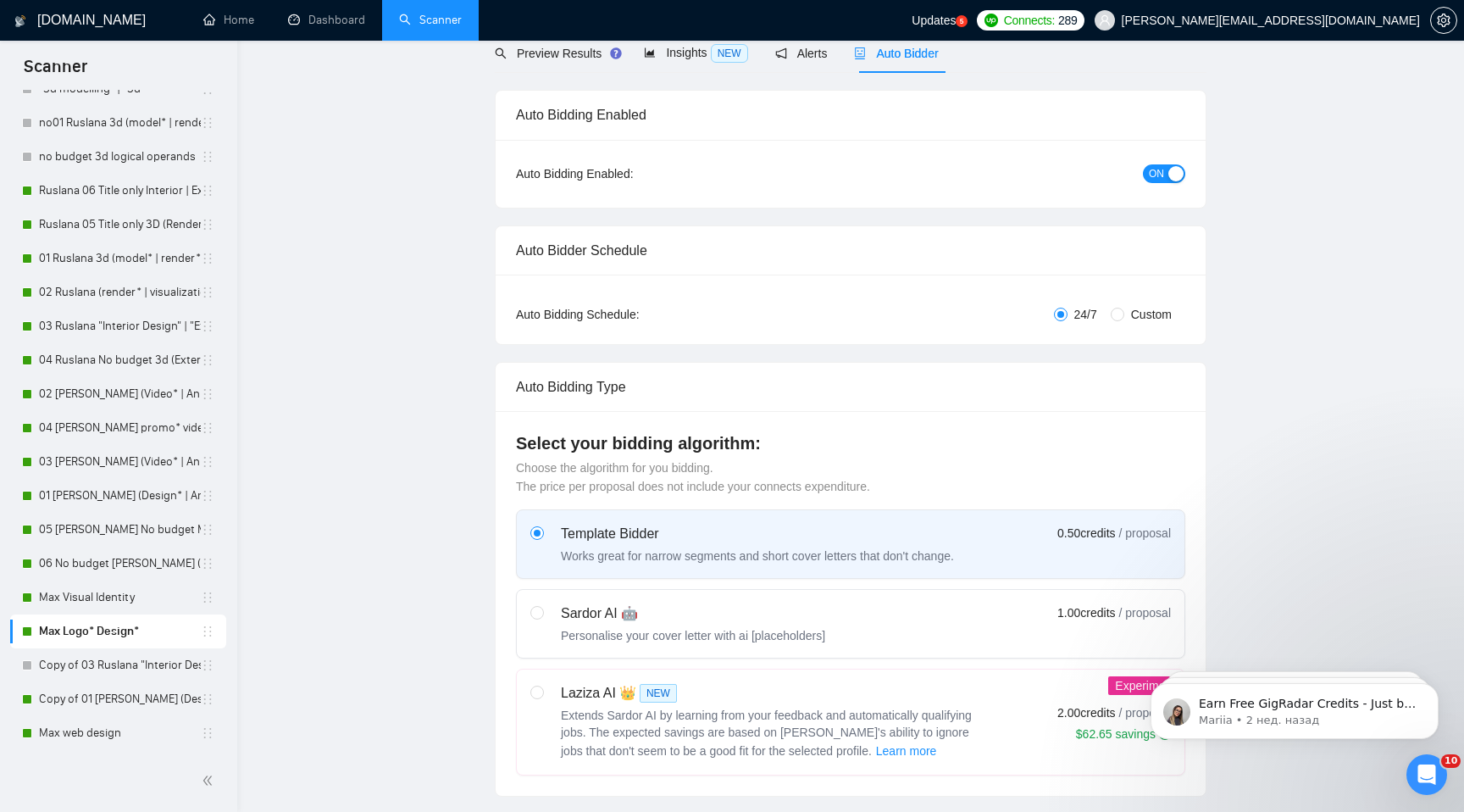
scroll to position [0, 0]
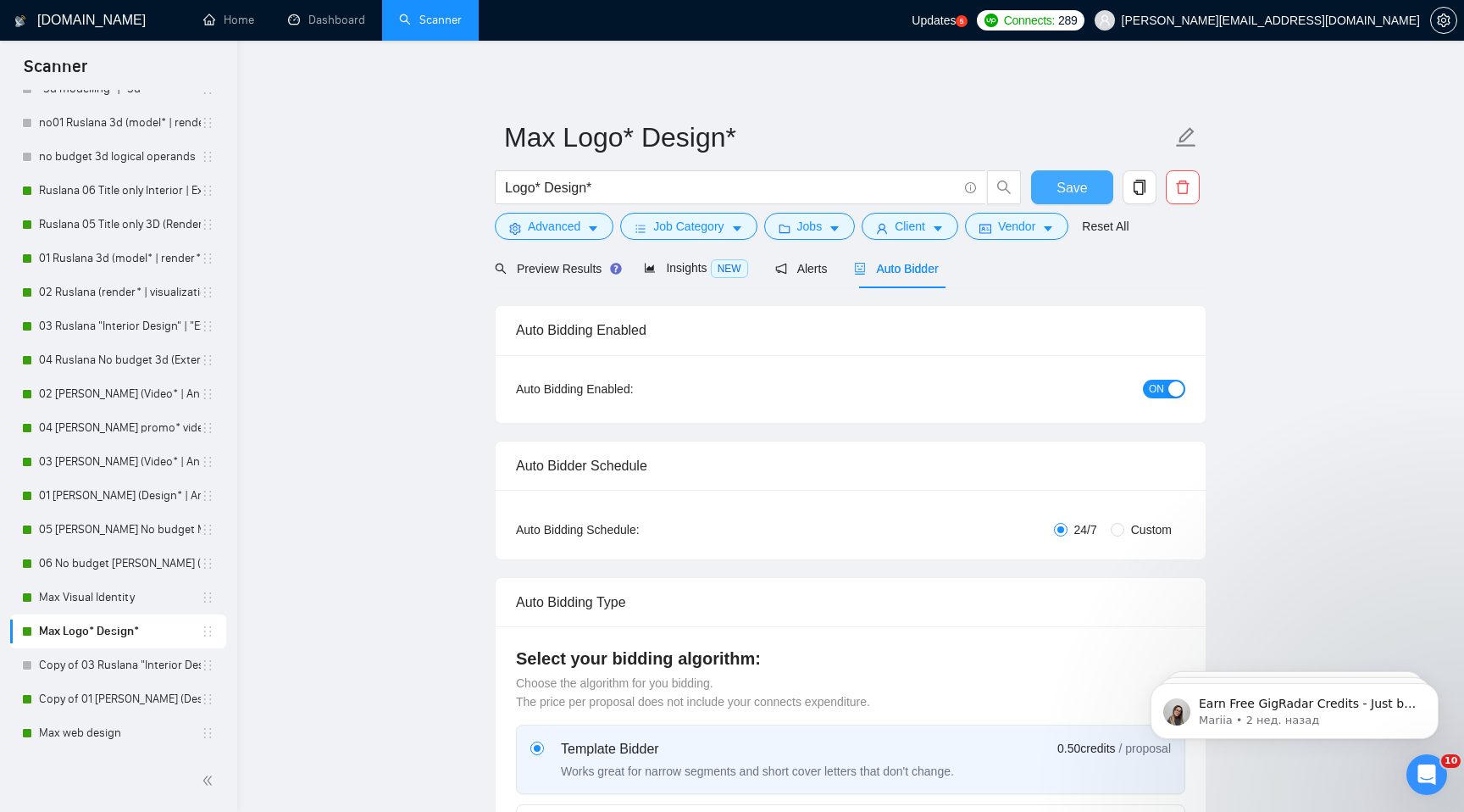
type textarea "Hello. I can help you with that. 📁 Logo Portfolio: [URL][DOMAIN_NAME] - 8 years…"
click at [1063, 178] on span "Save" at bounding box center [1071, 187] width 30 height 21
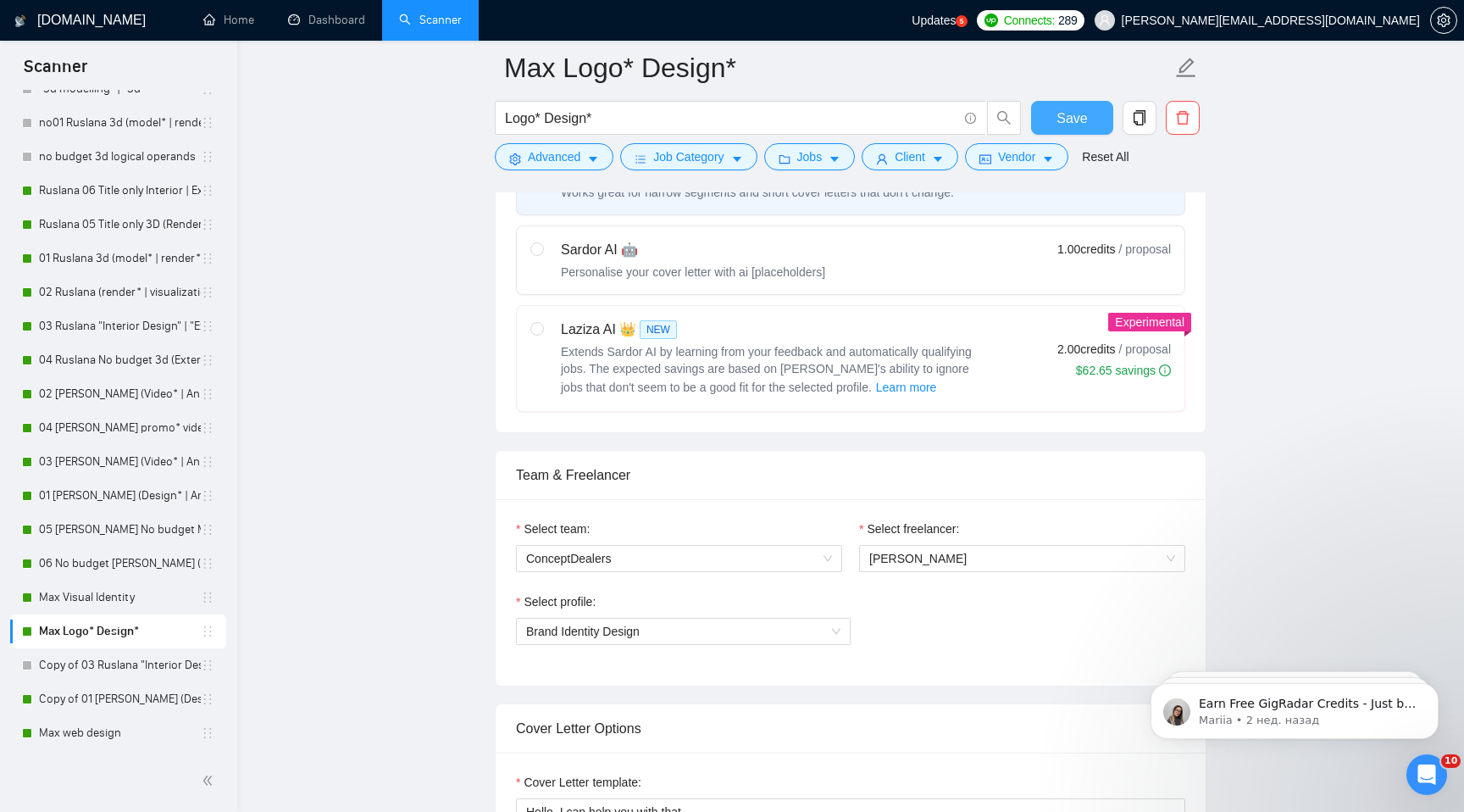
scroll to position [710, 0]
